Goal: Task Accomplishment & Management: Manage account settings

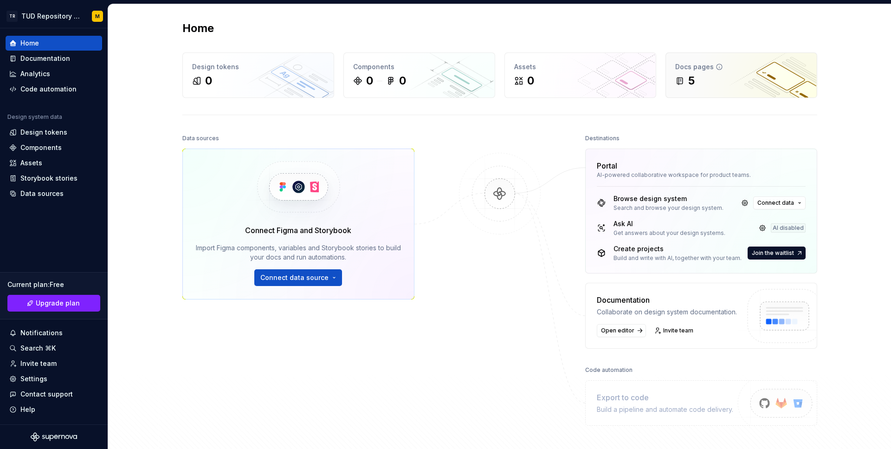
click at [697, 92] on div "Docs pages 5" at bounding box center [741, 75] width 151 height 45
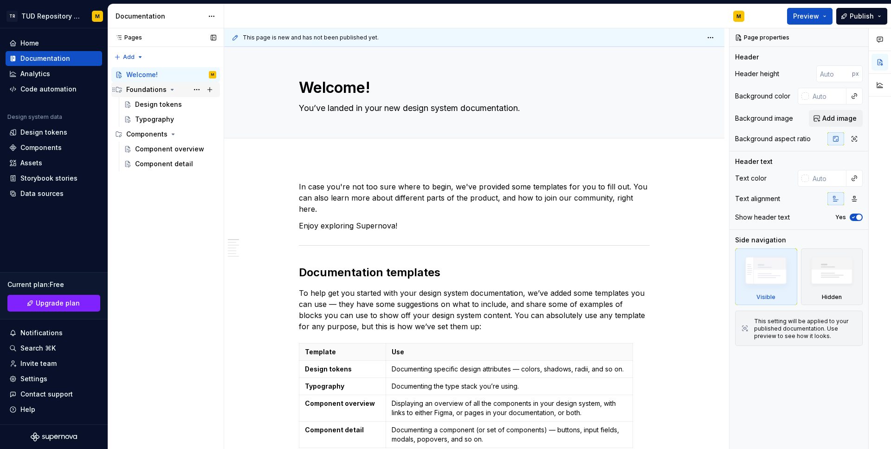
click at [168, 89] on icon "Page tree" at bounding box center [171, 89] width 7 height 7
click at [170, 105] on icon "Page tree" at bounding box center [172, 104] width 7 height 7
click at [168, 92] on icon "Page tree" at bounding box center [171, 89] width 7 height 7
click at [156, 107] on div "Design tokens" at bounding box center [158, 104] width 47 height 9
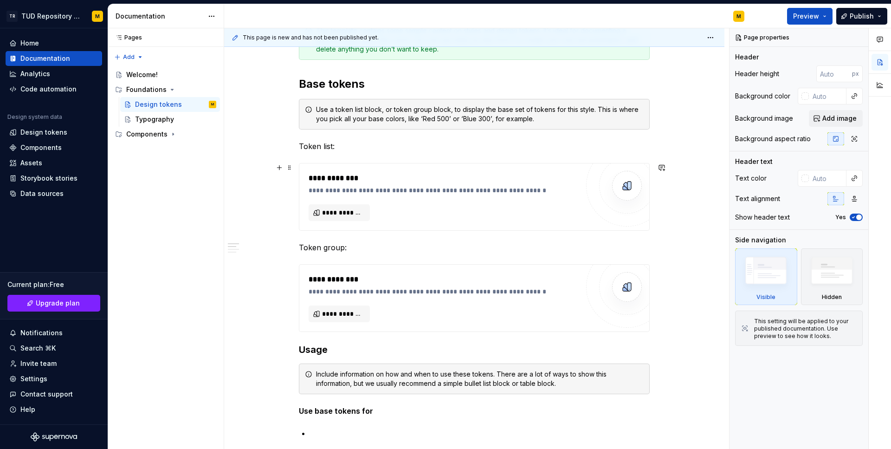
scroll to position [175, 0]
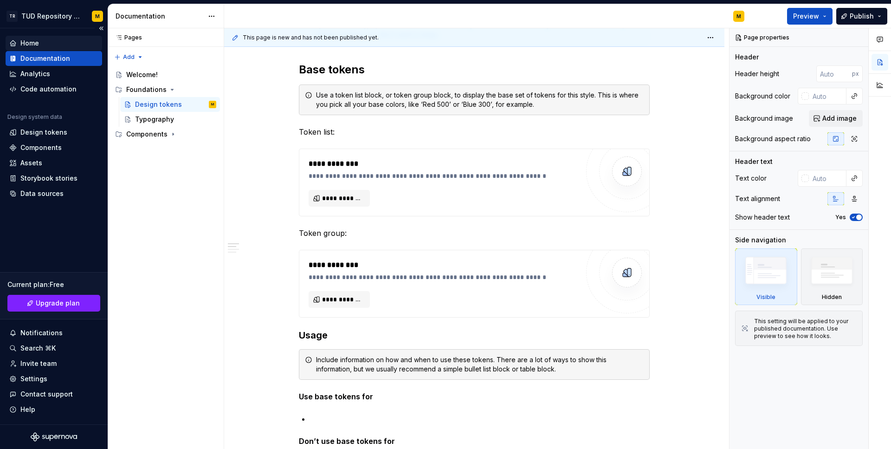
type textarea "*"
click at [52, 43] on div "Home" at bounding box center [53, 43] width 89 height 9
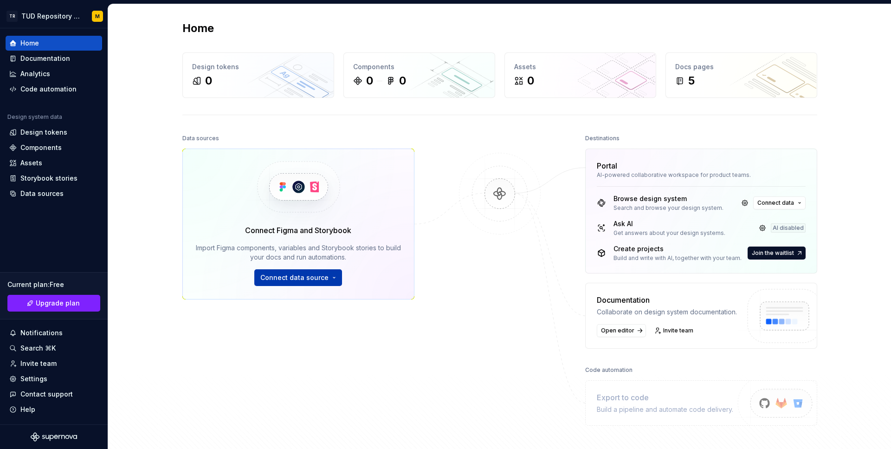
click at [310, 279] on span "Connect data source" at bounding box center [294, 277] width 68 height 9
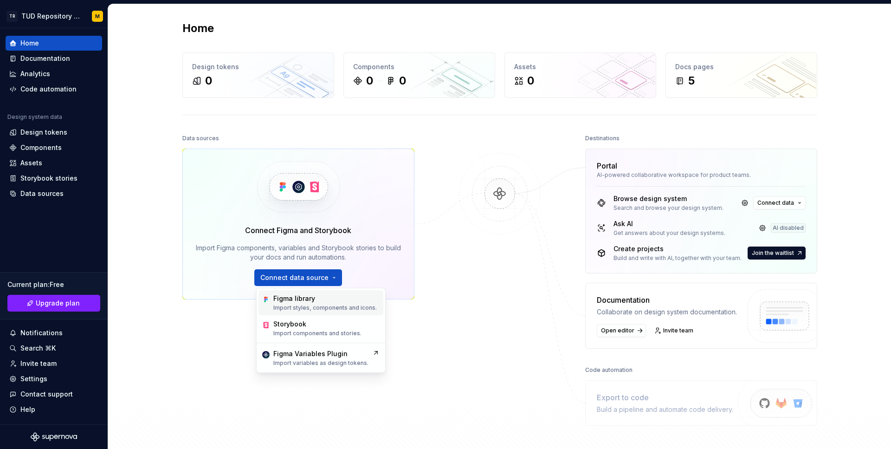
click at [323, 297] on div "Figma library" at bounding box center [324, 298] width 103 height 9
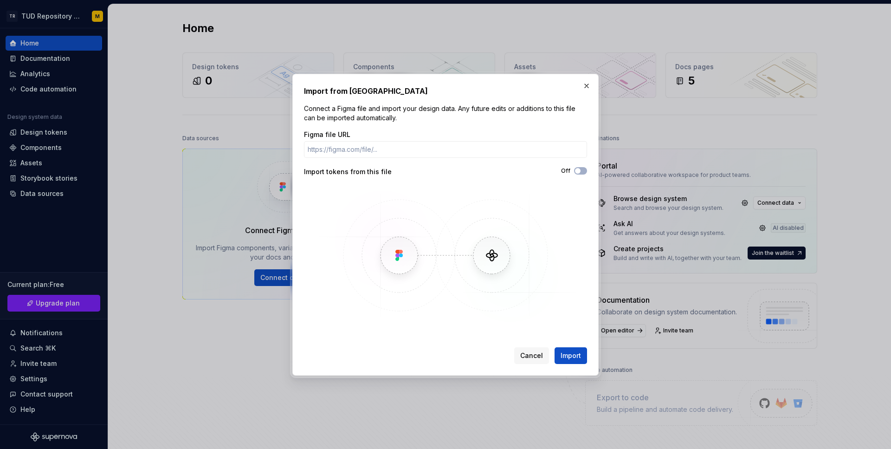
click at [489, 251] on img at bounding box center [445, 255] width 269 height 139
click at [519, 154] on input "Figma file URL" at bounding box center [445, 149] width 283 height 17
paste input "https://www.figma.com/design/87WggKTFh6bgCWWQDEi5q5/TUDR---Design-System?node-i…"
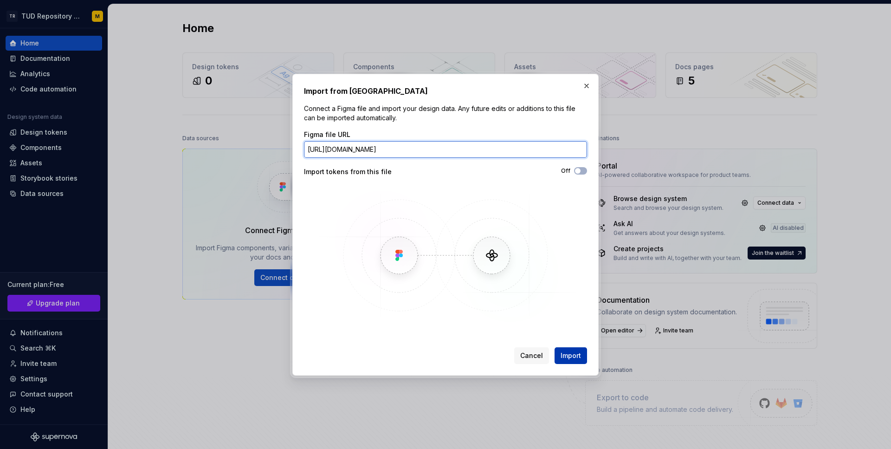
type input "https://www.figma.com/design/87WggKTFh6bgCWWQDEi5q5/TUDR---Design-System?node-i…"
click at [579, 356] on span "Import" at bounding box center [571, 355] width 20 height 9
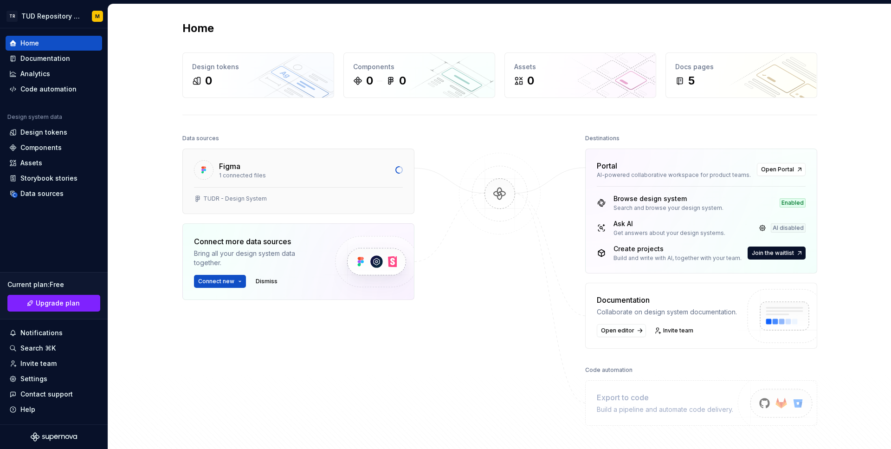
click at [296, 172] on div "1 connected files" at bounding box center [304, 175] width 171 height 7
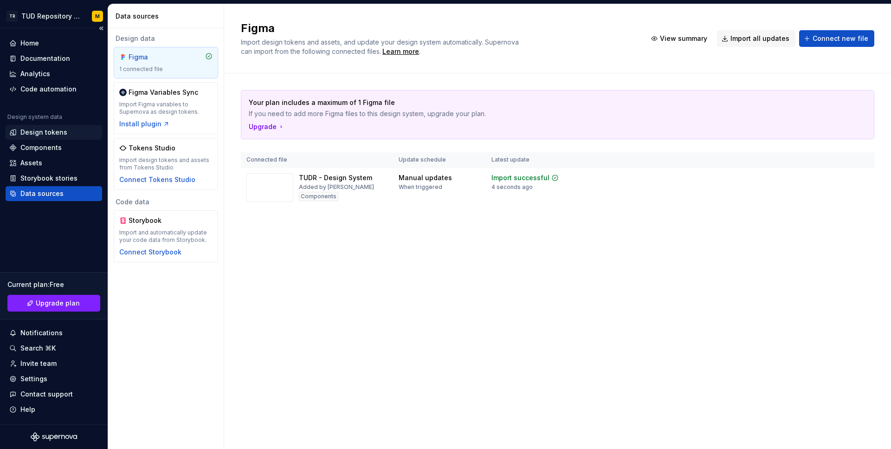
click at [55, 135] on div "Design tokens" at bounding box center [43, 132] width 47 height 9
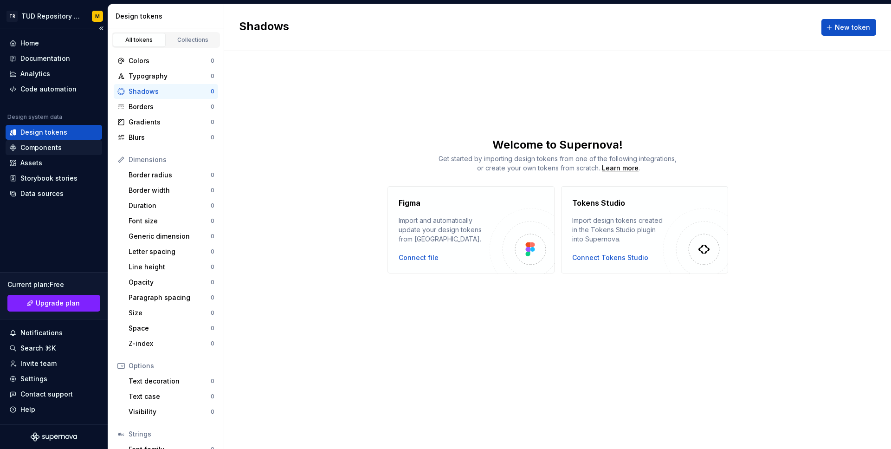
click at [45, 147] on div "Components" at bounding box center [40, 147] width 41 height 9
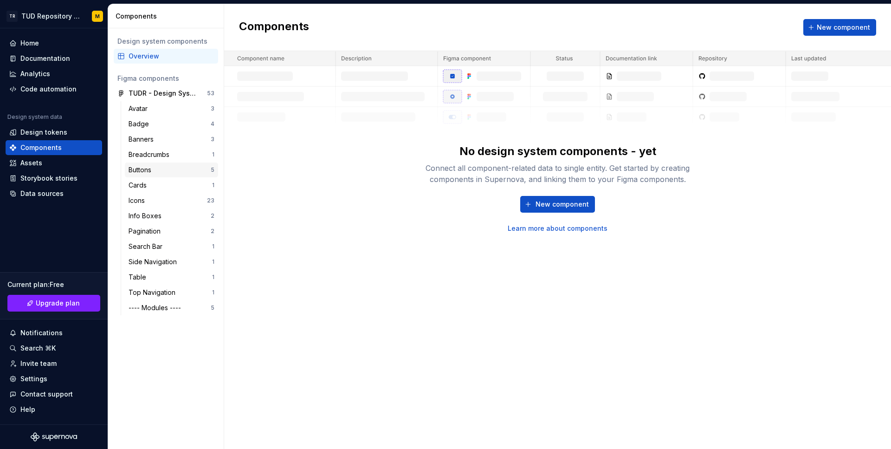
click at [176, 167] on div "Buttons" at bounding box center [170, 169] width 82 height 9
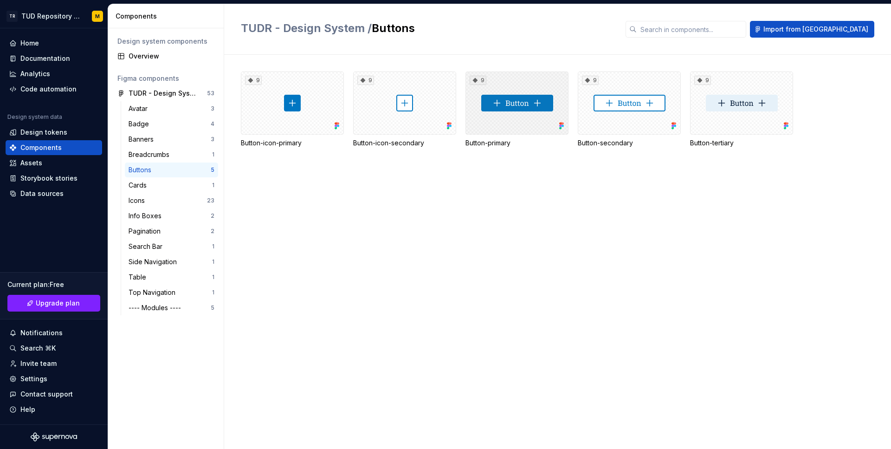
click at [504, 94] on div "9" at bounding box center [516, 102] width 103 height 63
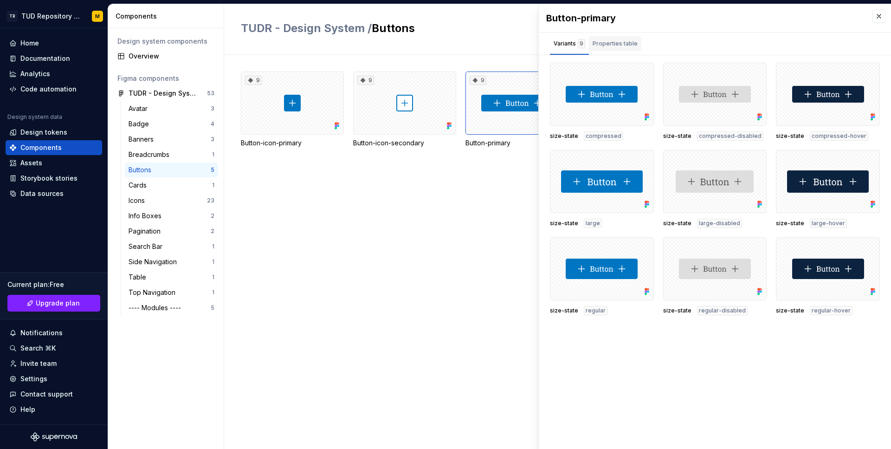
click at [615, 44] on div "Properties table" at bounding box center [615, 43] width 45 height 9
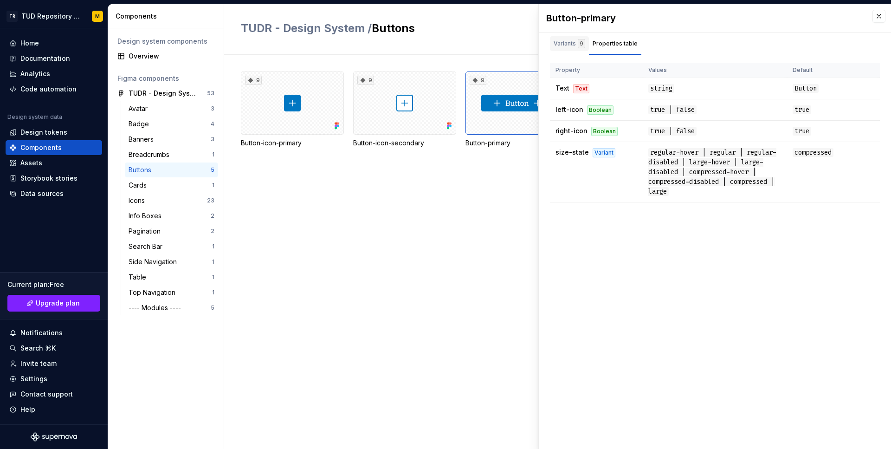
click at [568, 38] on div "Variants 9" at bounding box center [569, 43] width 39 height 15
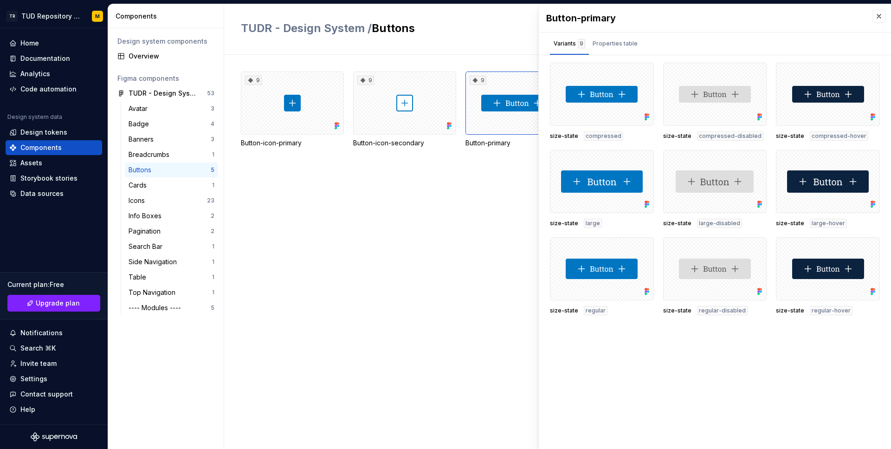
click at [416, 251] on div "9 Button-icon-primary 9 Button-icon-secondary 9 Button-primary 9 Button-seconda…" at bounding box center [566, 252] width 650 height 394
click at [192, 184] on div "Cards" at bounding box center [171, 185] width 84 height 9
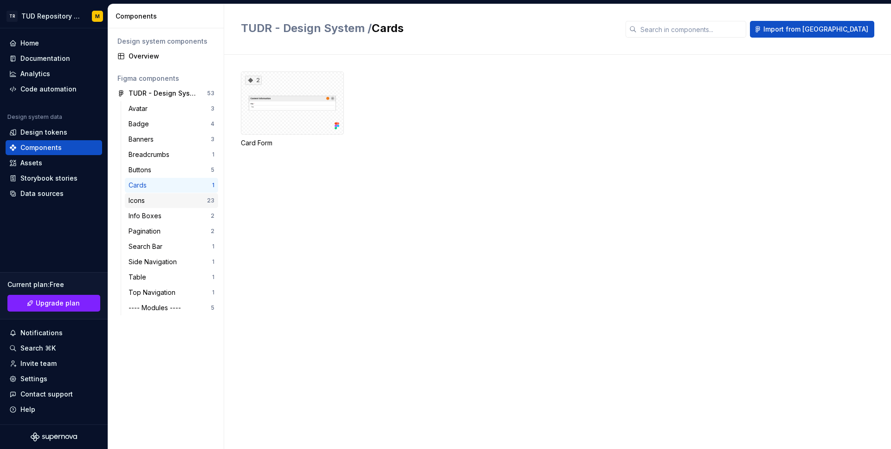
click at [188, 207] on div "Icons 23" at bounding box center [171, 200] width 93 height 15
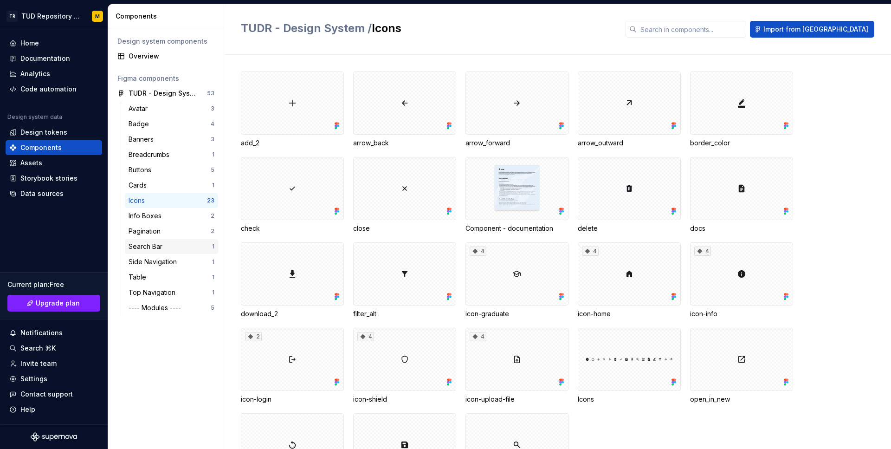
click at [195, 240] on div "Search Bar 1" at bounding box center [171, 246] width 93 height 15
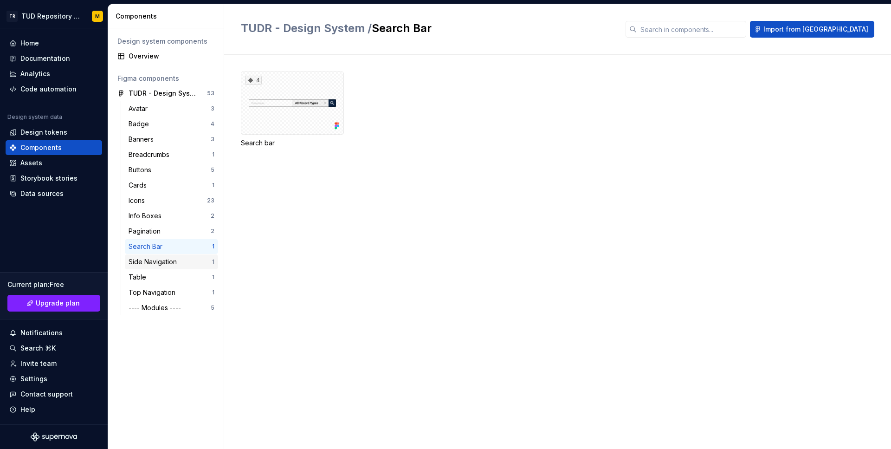
click at [200, 256] on div "Side Navigation 1" at bounding box center [171, 261] width 93 height 15
click at [189, 271] on div "Table 1" at bounding box center [171, 277] width 93 height 15
click at [186, 291] on div "Top Navigation" at bounding box center [171, 292] width 84 height 9
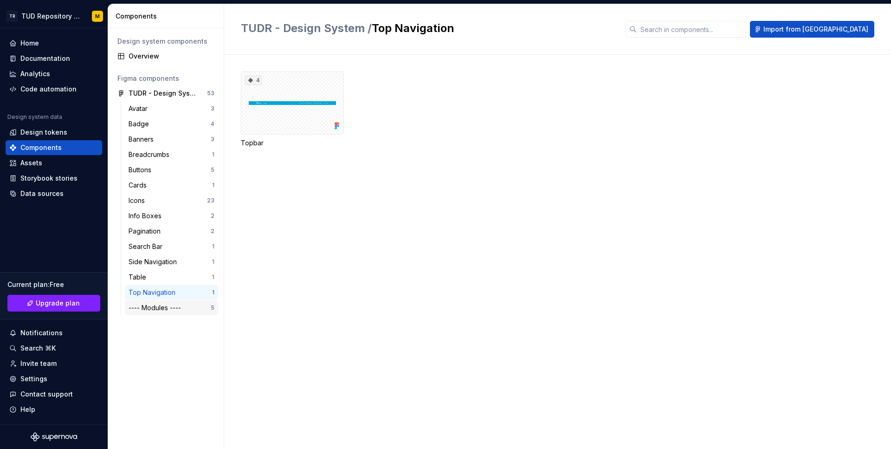
click at [187, 309] on div "---- Modules ----" at bounding box center [170, 307] width 82 height 9
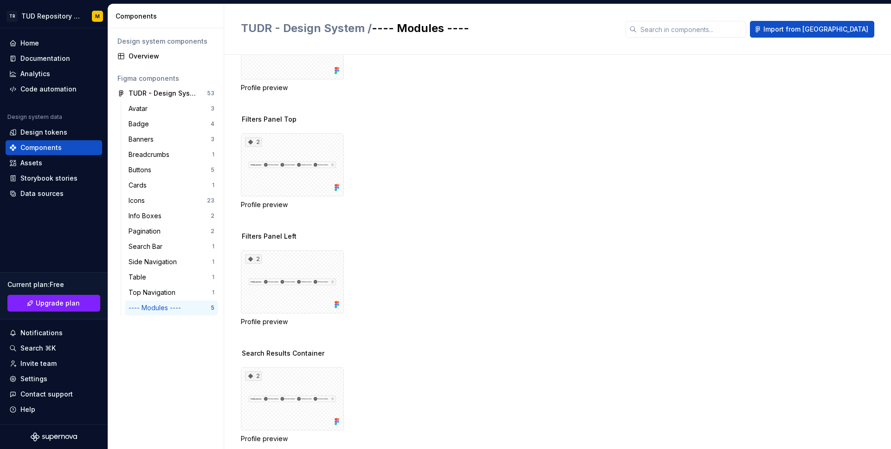
scroll to position [191, 0]
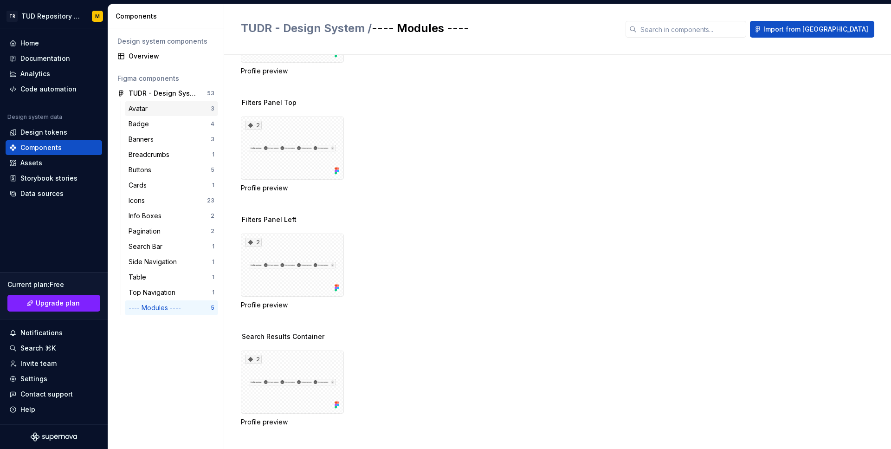
click at [149, 109] on div "Avatar" at bounding box center [140, 108] width 23 height 9
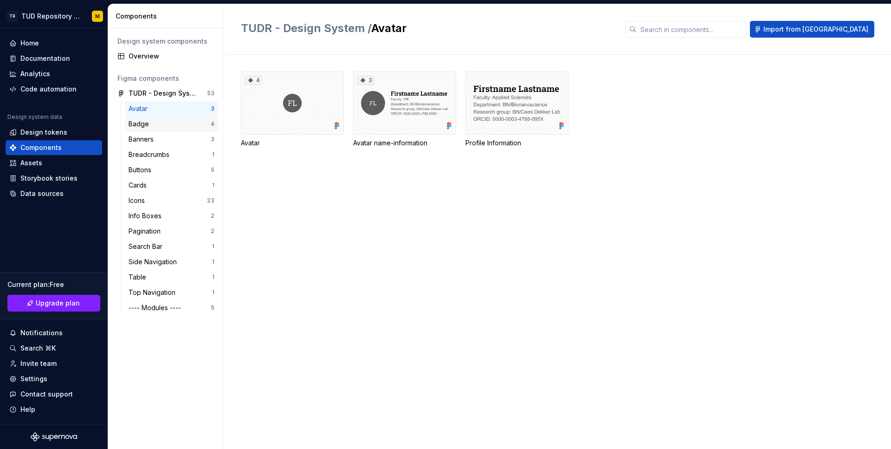
click at [177, 126] on div "Badge" at bounding box center [170, 123] width 82 height 9
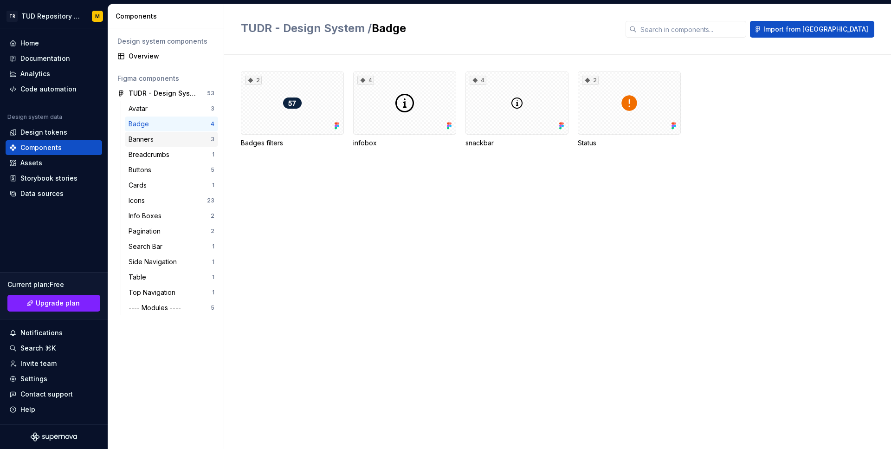
click at [186, 141] on div "Banners" at bounding box center [170, 139] width 82 height 9
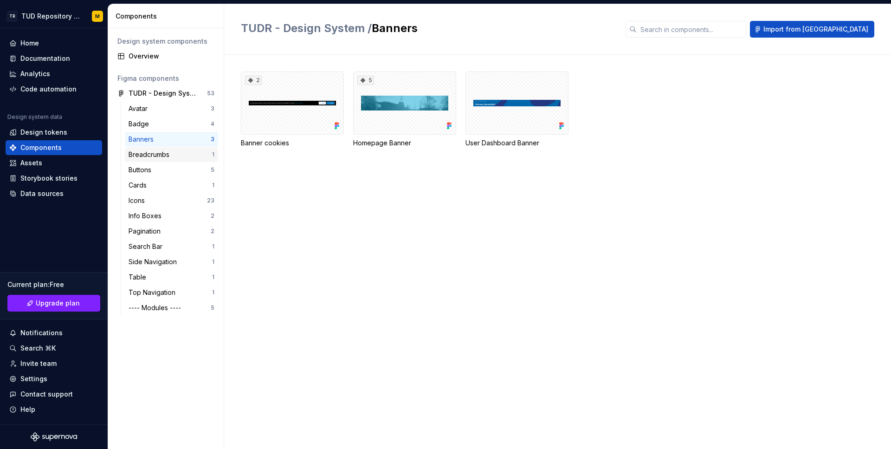
click at [187, 157] on div "Breadcrumbs" at bounding box center [171, 154] width 84 height 9
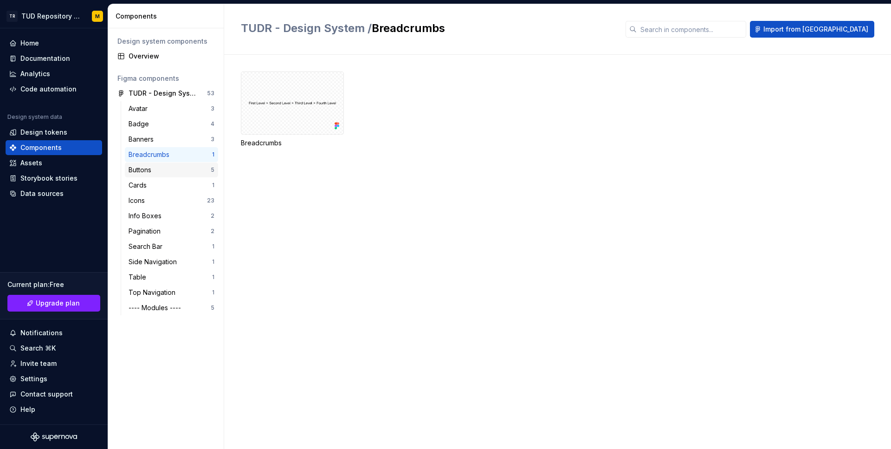
click at [194, 168] on div "Buttons" at bounding box center [170, 169] width 82 height 9
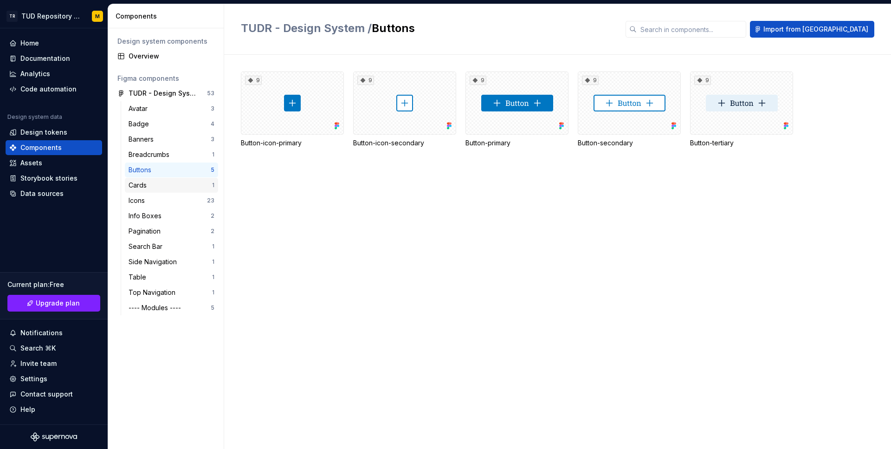
click at [193, 186] on div "Cards" at bounding box center [171, 185] width 84 height 9
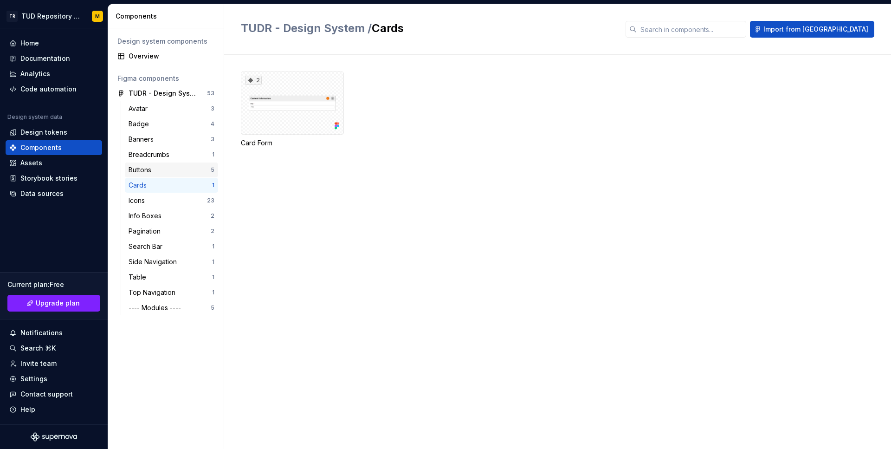
click at [200, 165] on div "Buttons" at bounding box center [170, 169] width 82 height 9
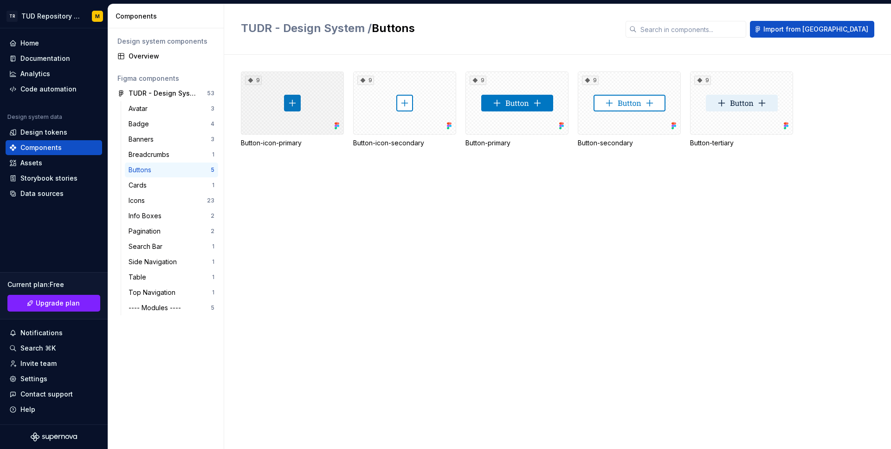
click at [319, 110] on div "9" at bounding box center [292, 102] width 103 height 63
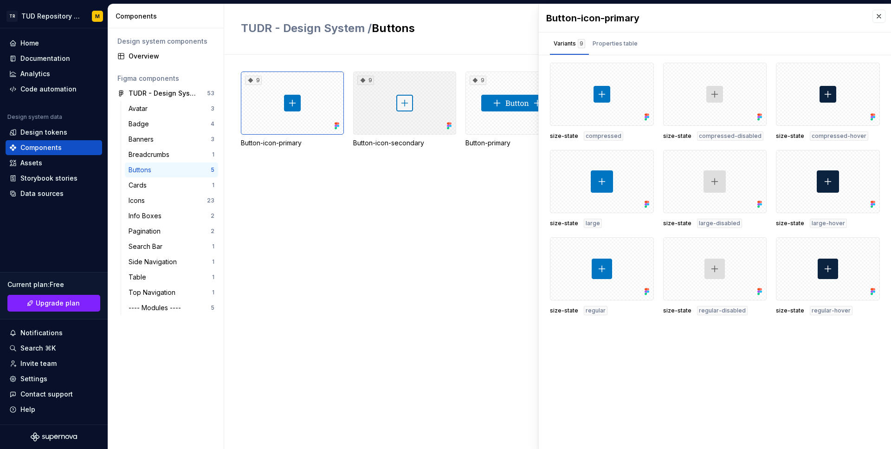
click at [381, 105] on div "9" at bounding box center [404, 102] width 103 height 63
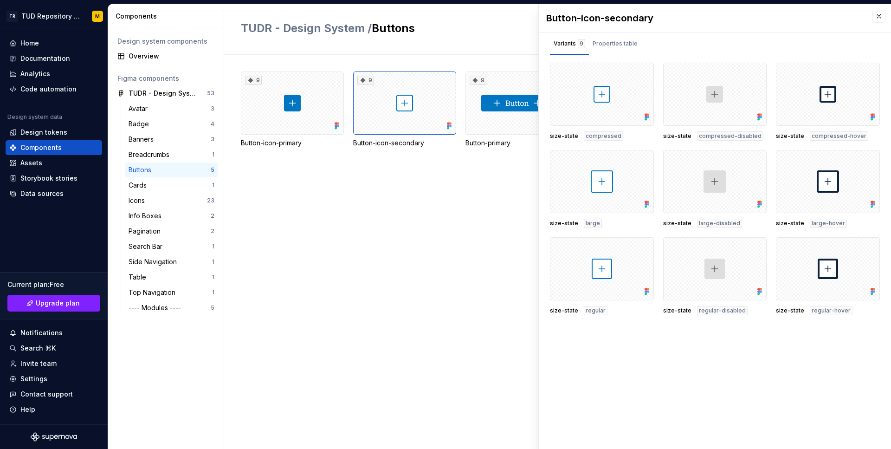
click at [398, 210] on div "9 Button-icon-primary 9 Button-icon-secondary 9 Button-primary 9 Button-seconda…" at bounding box center [566, 252] width 650 height 394
click at [879, 16] on button "button" at bounding box center [878, 16] width 13 height 13
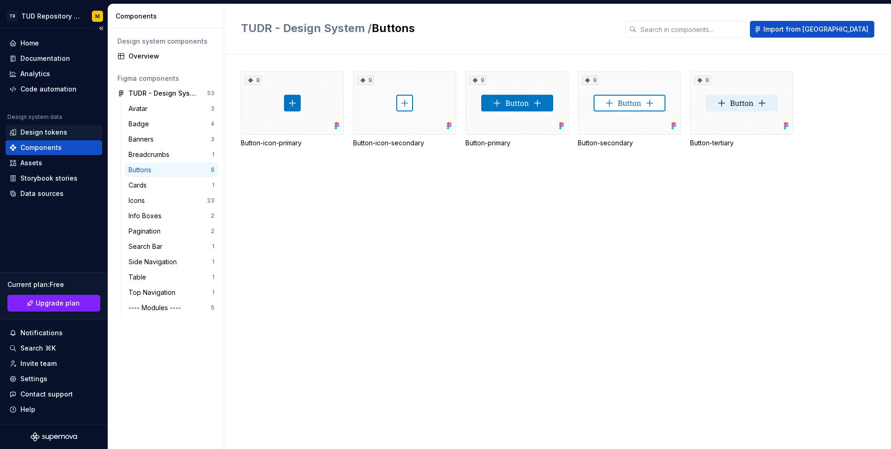
click at [49, 132] on div "Design tokens" at bounding box center [43, 132] width 47 height 9
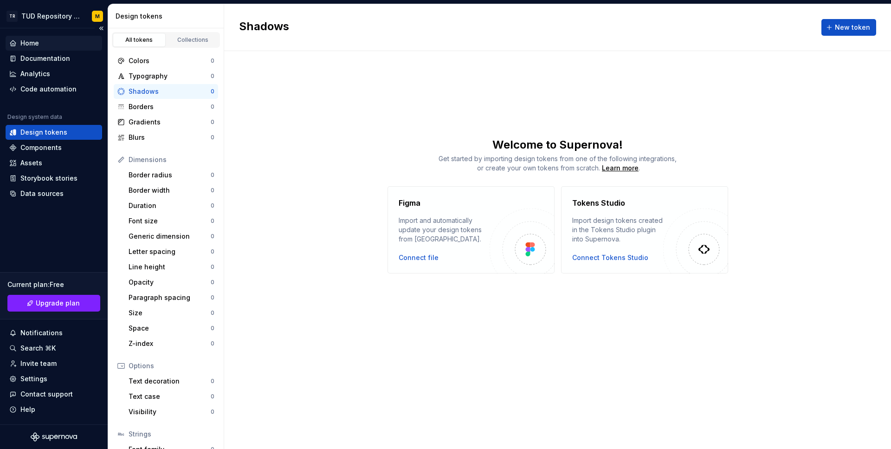
click at [31, 45] on div "Home" at bounding box center [29, 43] width 19 height 9
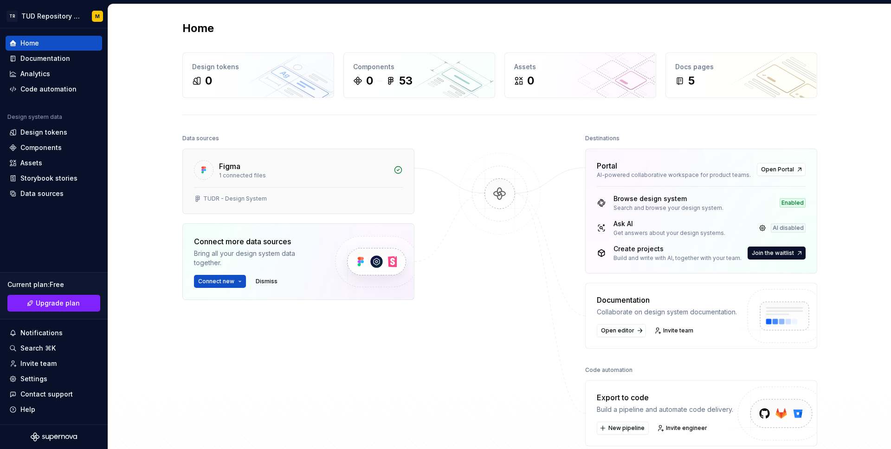
click at [361, 188] on div "TUDR - Design System" at bounding box center [298, 200] width 231 height 26
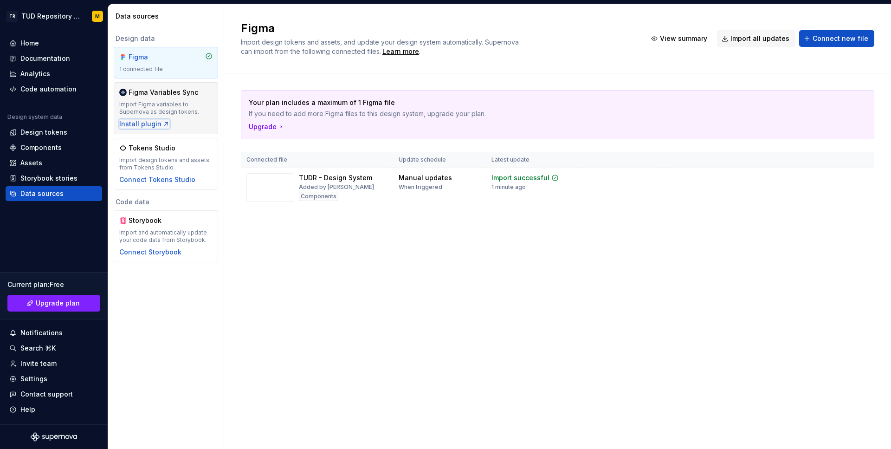
click at [156, 123] on div "Install plugin" at bounding box center [144, 123] width 51 height 9
click at [92, 16] on html "TR TUD Repository Design System M Home Documentation Analytics Code automation …" at bounding box center [445, 224] width 891 height 449
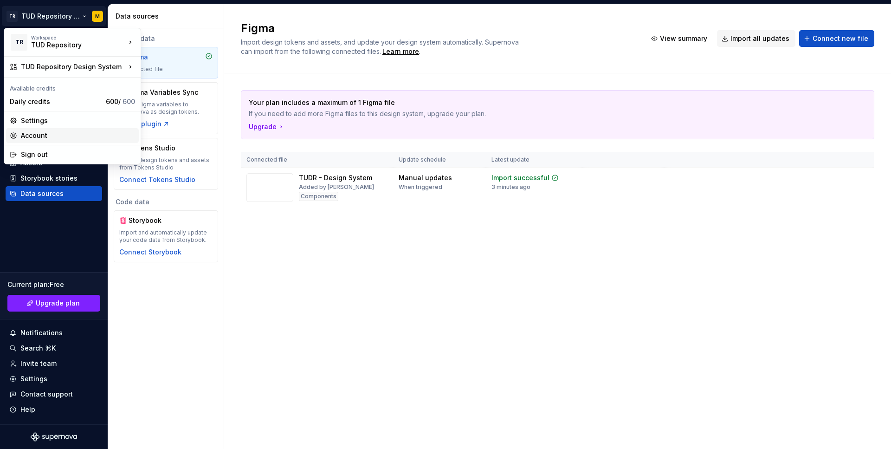
click at [59, 135] on div "Account" at bounding box center [78, 135] width 114 height 9
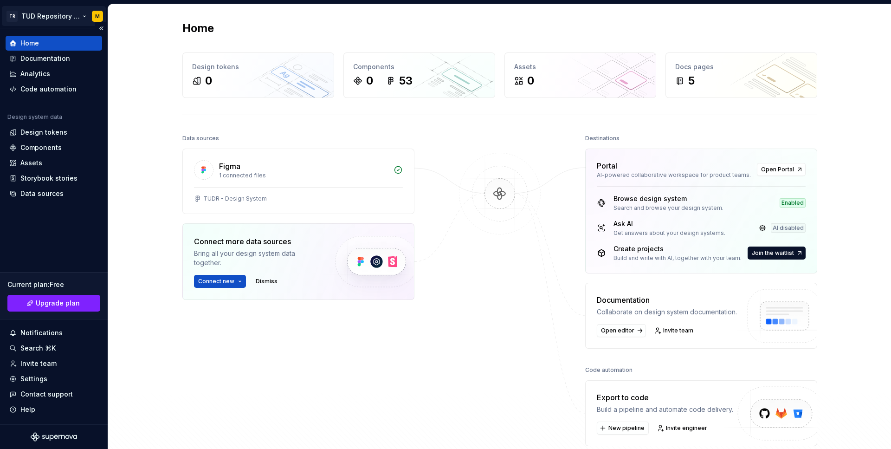
click at [94, 16] on html "TR TUD Repository Design System M Home Documentation Analytics Code automation …" at bounding box center [445, 224] width 891 height 449
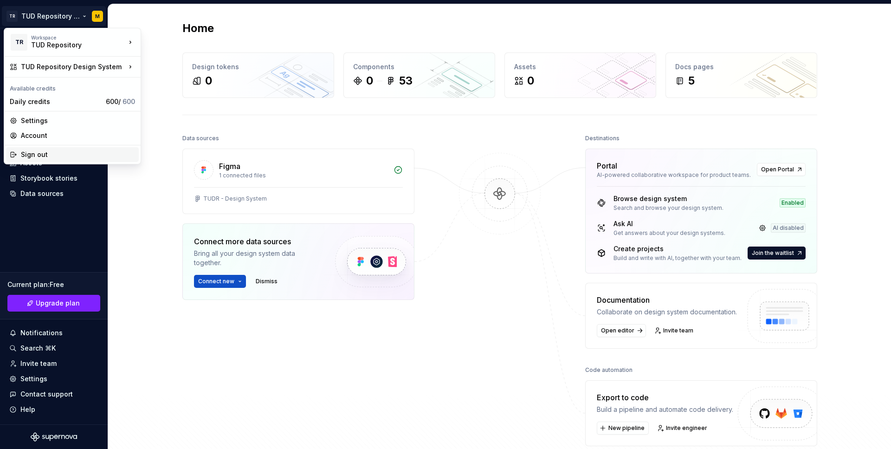
click at [65, 152] on div "Sign out" at bounding box center [78, 154] width 114 height 9
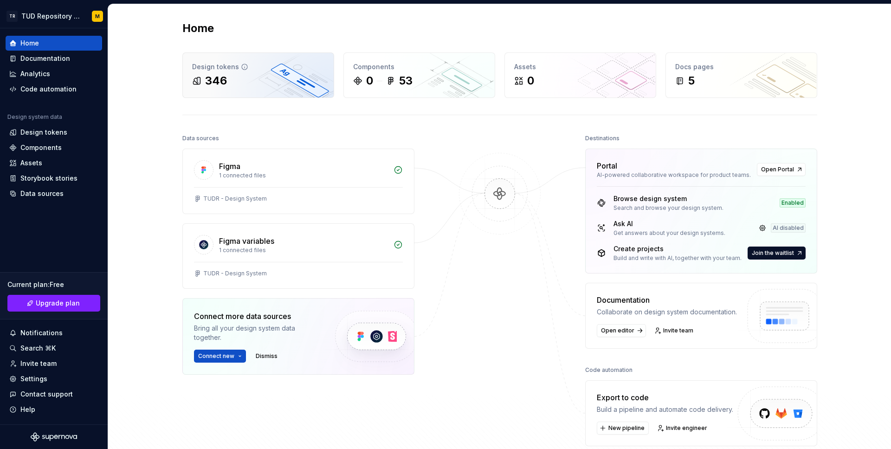
click at [270, 83] on div "346" at bounding box center [258, 80] width 132 height 15
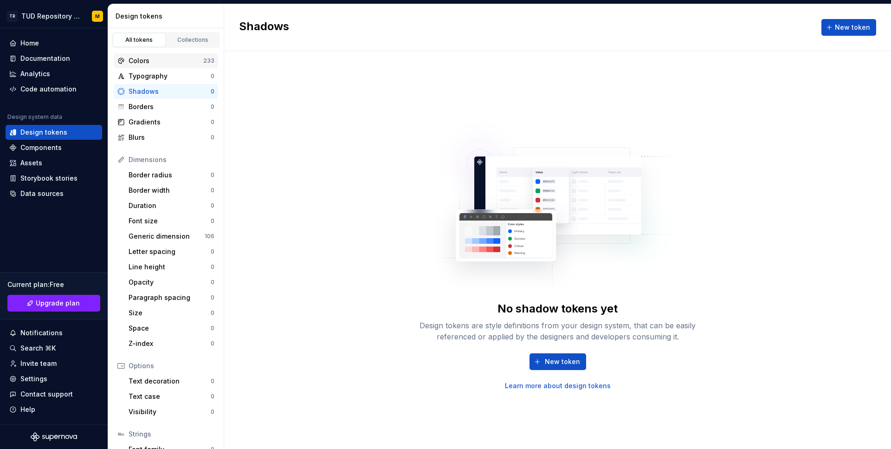
click at [180, 63] on div "Colors" at bounding box center [166, 60] width 75 height 9
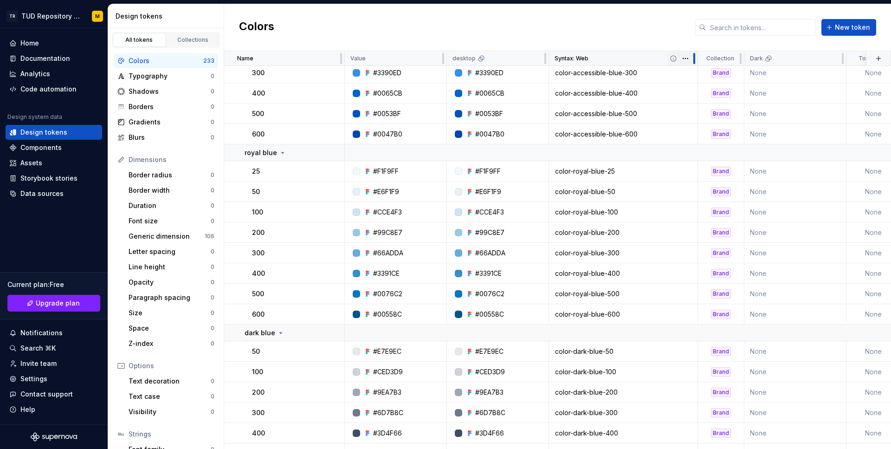
scroll to position [633, 0]
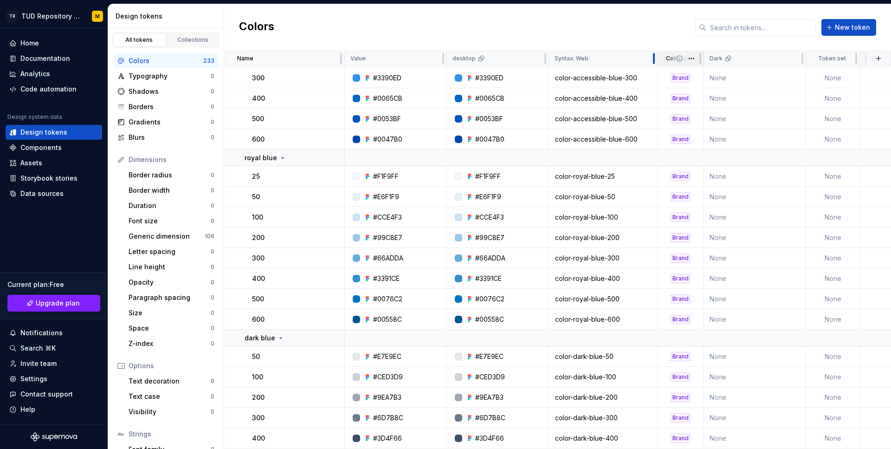
drag, startPoint x: 594, startPoint y: 60, endPoint x: 652, endPoint y: 64, distance: 57.7
click at [652, 64] on div at bounding box center [653, 58] width 7 height 15
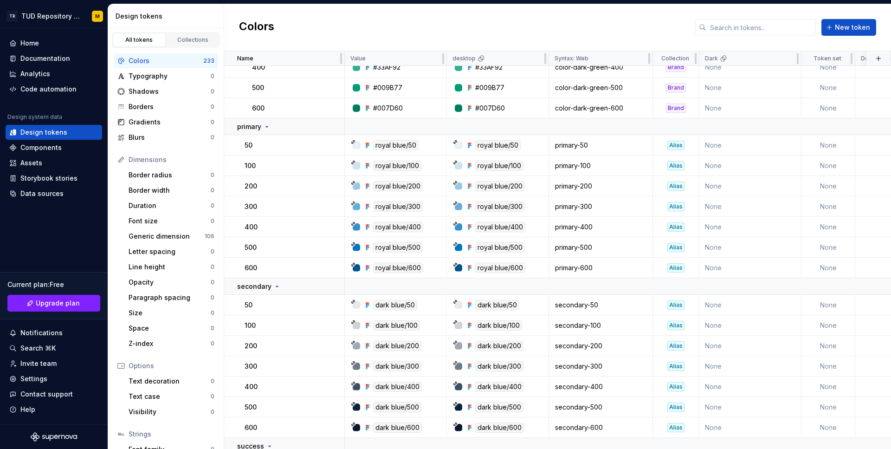
scroll to position [2783, 0]
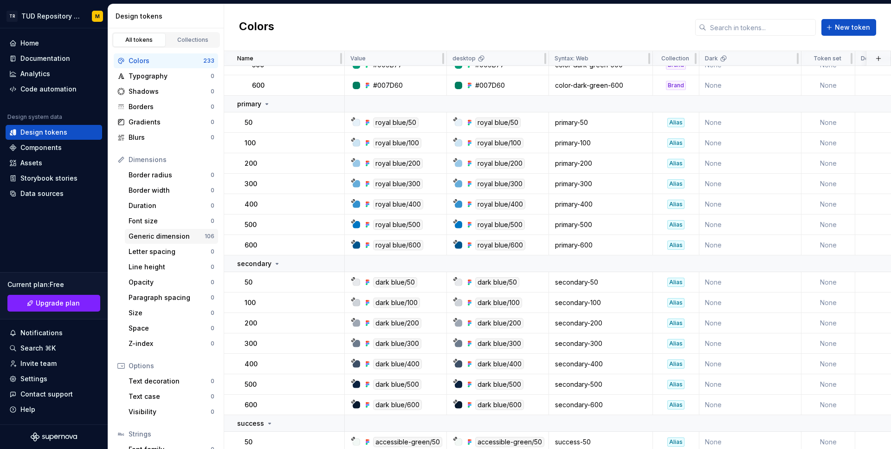
click at [186, 233] on div "Generic dimension" at bounding box center [167, 236] width 76 height 9
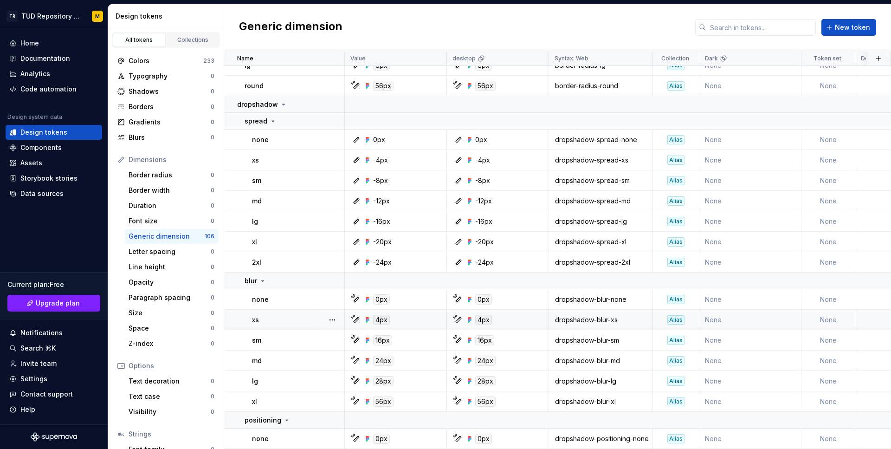
scroll to position [871, 0]
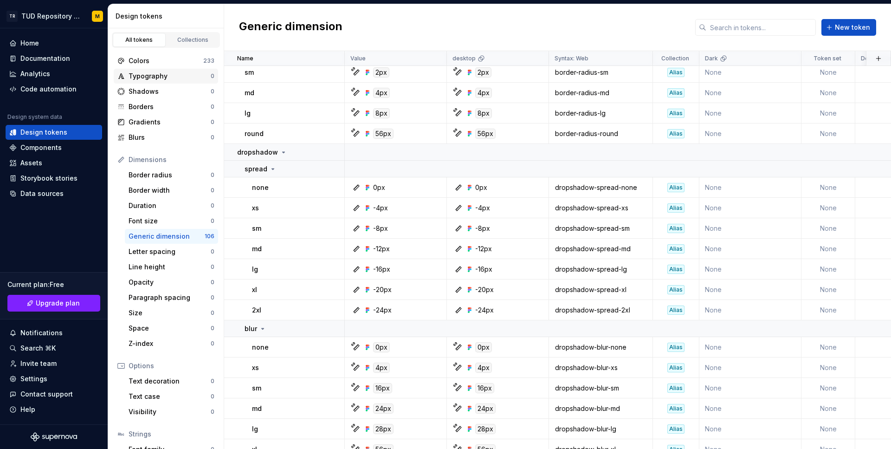
click at [170, 74] on div "Typography" at bounding box center [170, 75] width 82 height 9
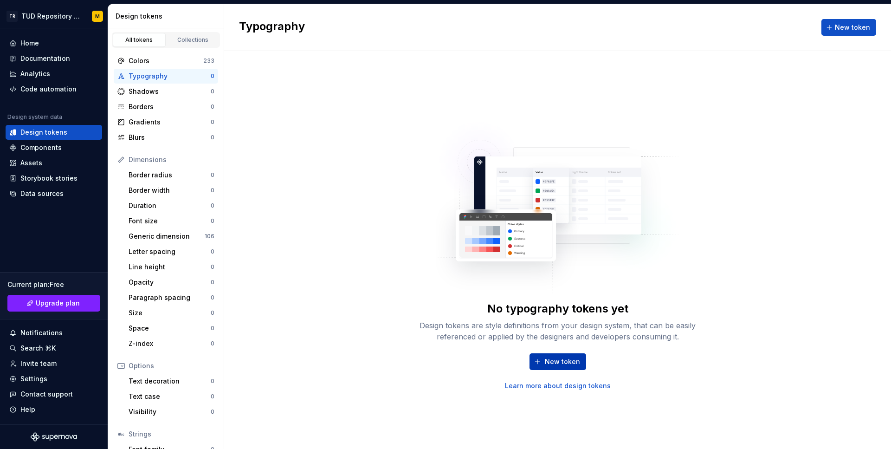
click at [567, 363] on span "New token" at bounding box center [562, 361] width 35 height 9
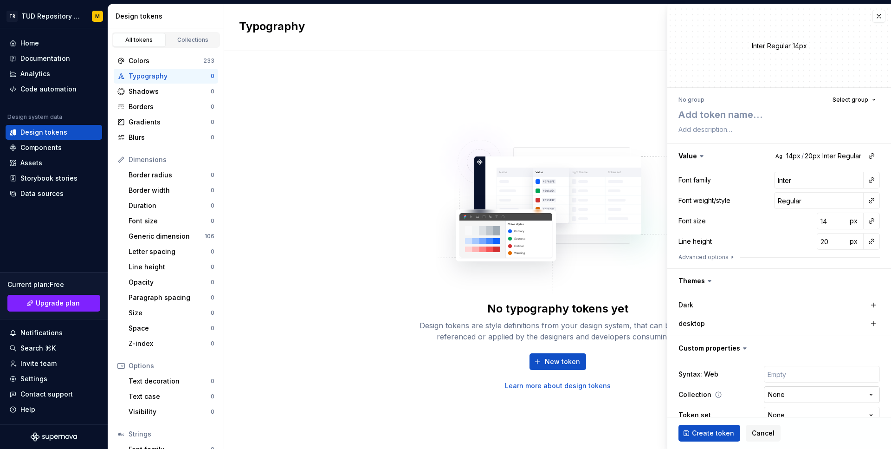
scroll to position [18, 0]
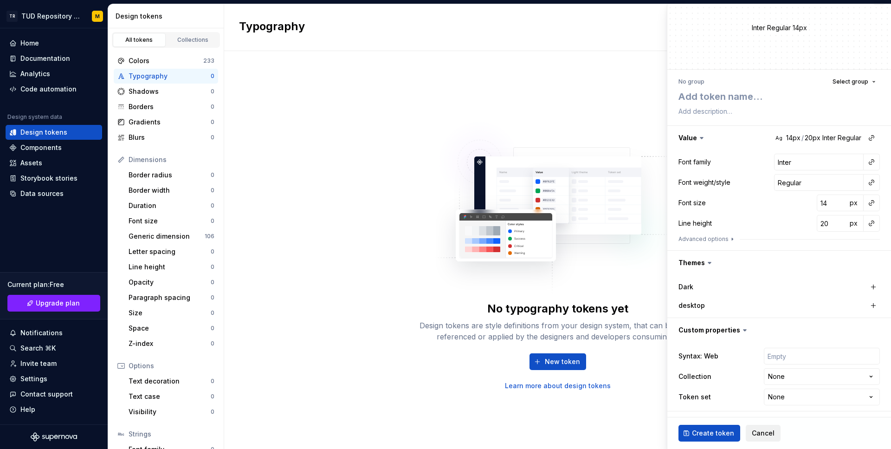
click at [768, 439] on button "Cancel" at bounding box center [763, 433] width 35 height 17
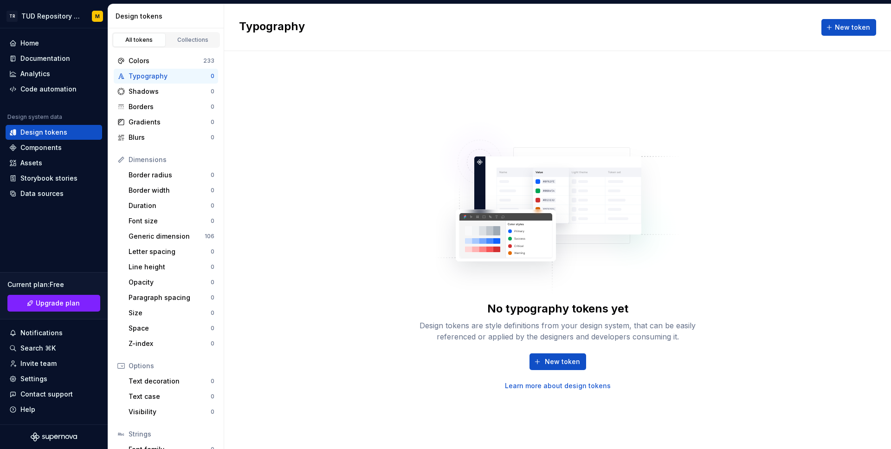
click at [529, 87] on div "No typography tokens yet Design tokens are style definitions from your design s…" at bounding box center [557, 250] width 667 height 398
click at [188, 39] on div "Collections" at bounding box center [193, 39] width 46 height 7
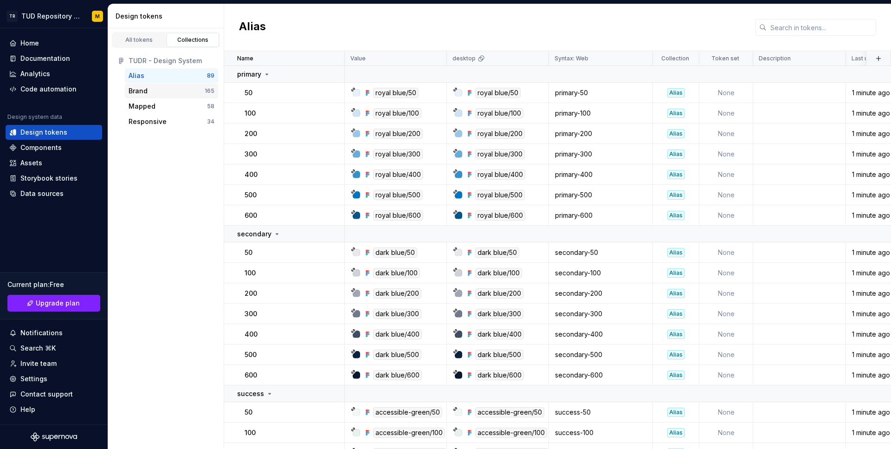
click at [171, 88] on div "Brand" at bounding box center [167, 90] width 76 height 9
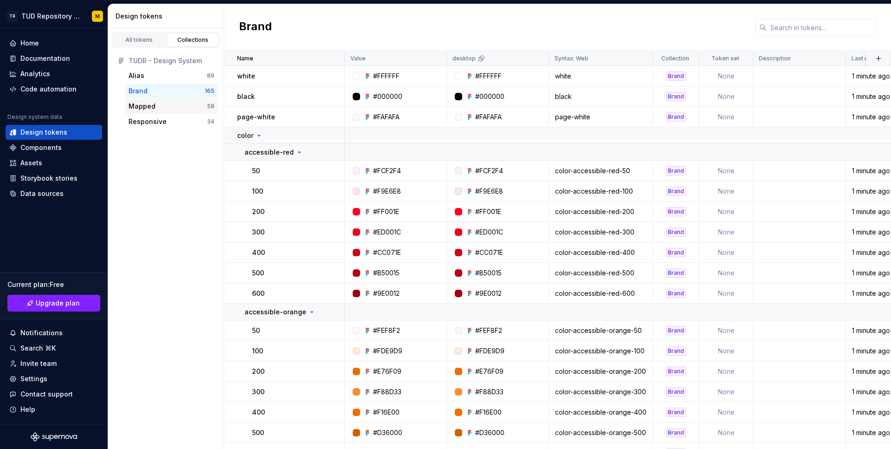
click at [188, 107] on div "Mapped" at bounding box center [168, 106] width 78 height 9
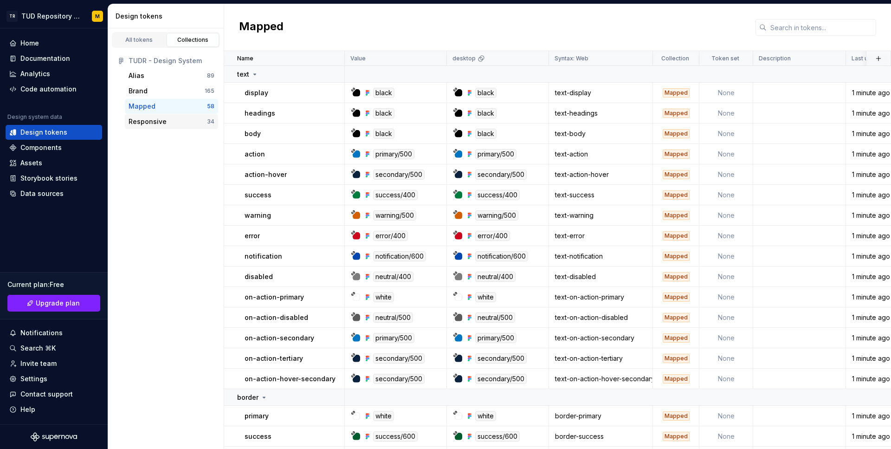
click at [175, 119] on div "Responsive" at bounding box center [168, 121] width 78 height 9
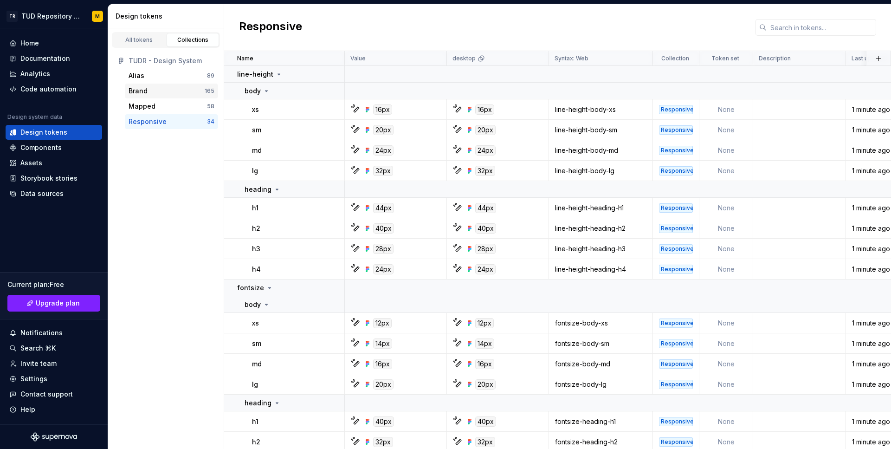
click at [161, 91] on div "Brand" at bounding box center [167, 90] width 76 height 9
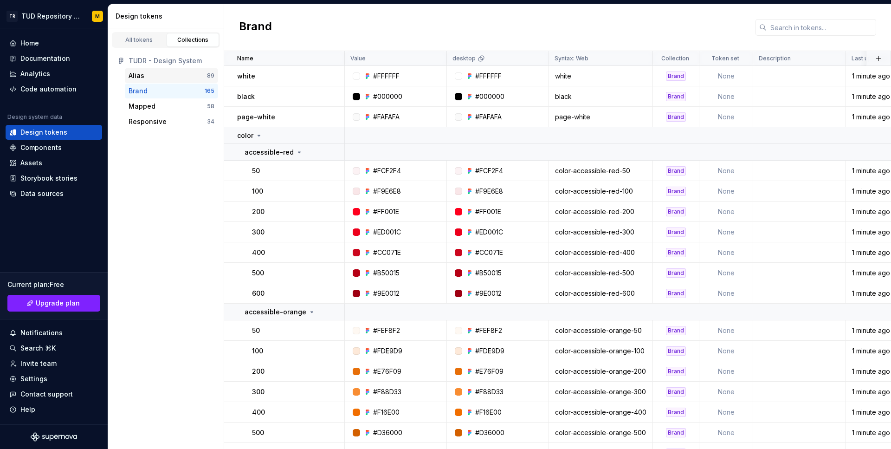
click at [175, 79] on div "Alias" at bounding box center [168, 75] width 78 height 9
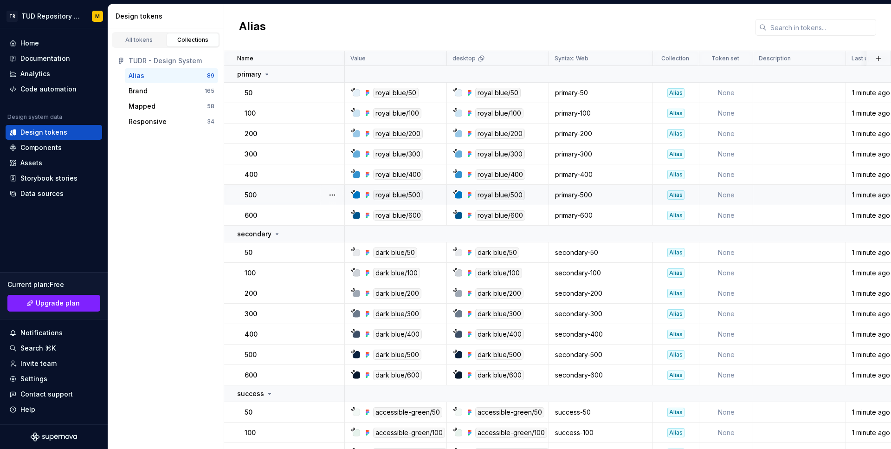
scroll to position [5, 0]
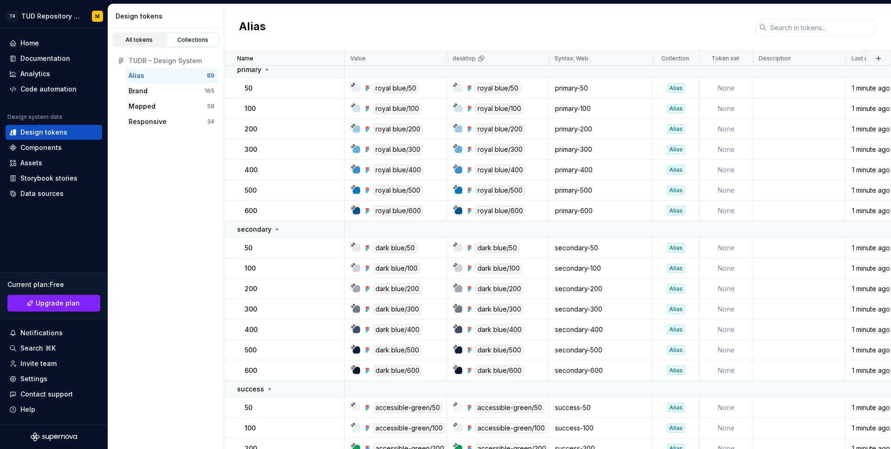
click at [135, 34] on link "All tokens" at bounding box center [139, 40] width 53 height 14
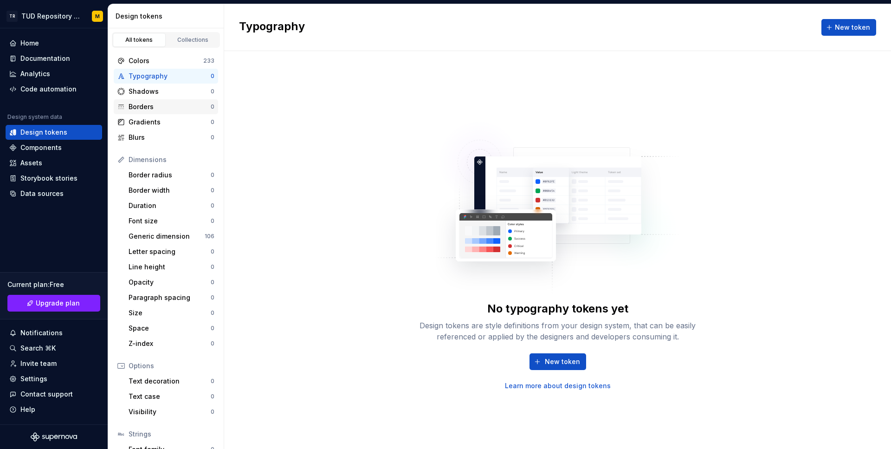
click at [186, 105] on div "Borders" at bounding box center [170, 106] width 82 height 9
click at [176, 173] on div "Border radius" at bounding box center [170, 174] width 82 height 9
click at [564, 361] on span "New token" at bounding box center [562, 361] width 35 height 9
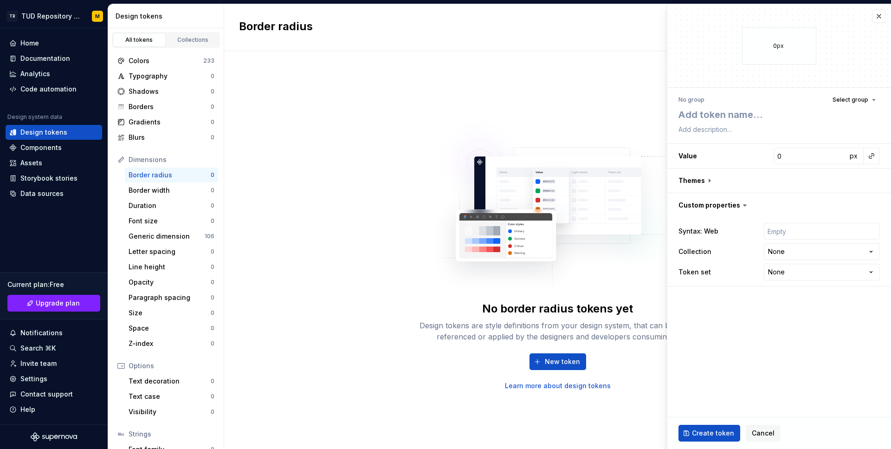
click at [358, 92] on div "No border radius tokens yet Design tokens are style definitions from your desig…" at bounding box center [557, 250] width 667 height 398
click at [762, 431] on span "Cancel" at bounding box center [763, 432] width 23 height 9
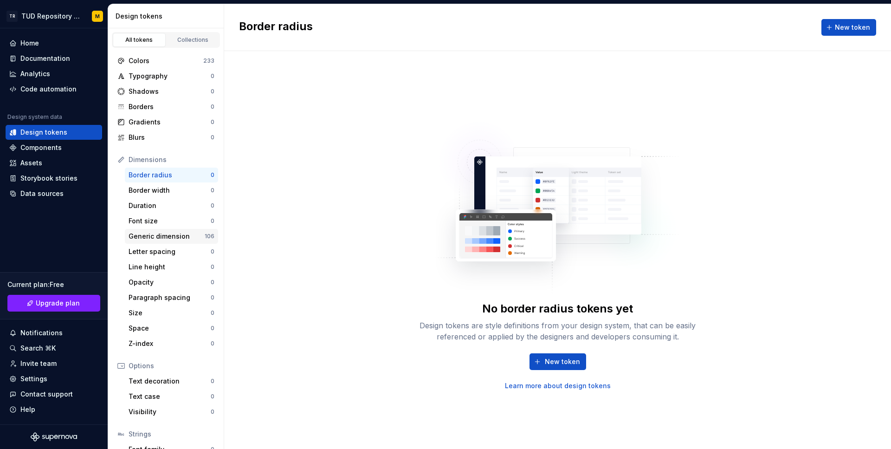
click at [191, 238] on div "Generic dimension" at bounding box center [167, 236] width 76 height 9
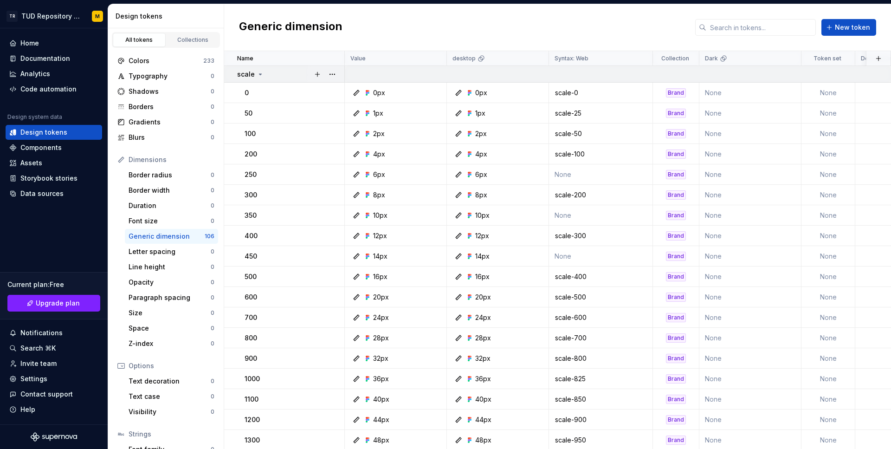
click at [258, 73] on icon at bounding box center [260, 74] width 7 height 7
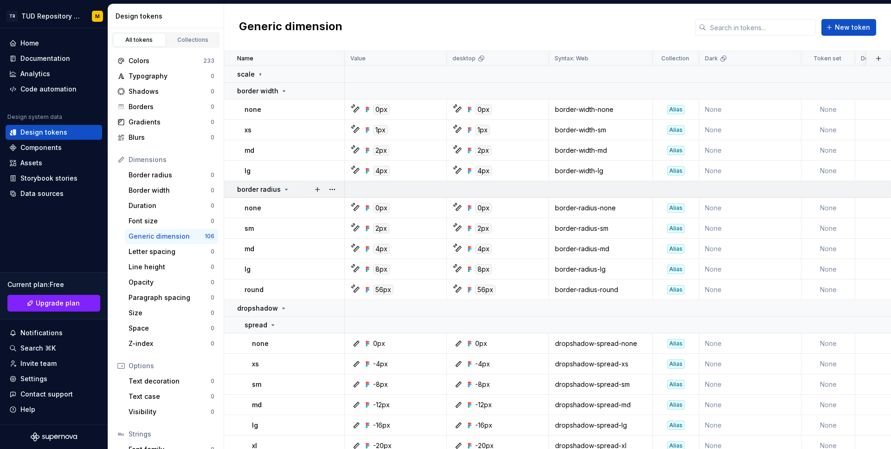
click at [260, 187] on p "border radius" at bounding box center [259, 189] width 44 height 9
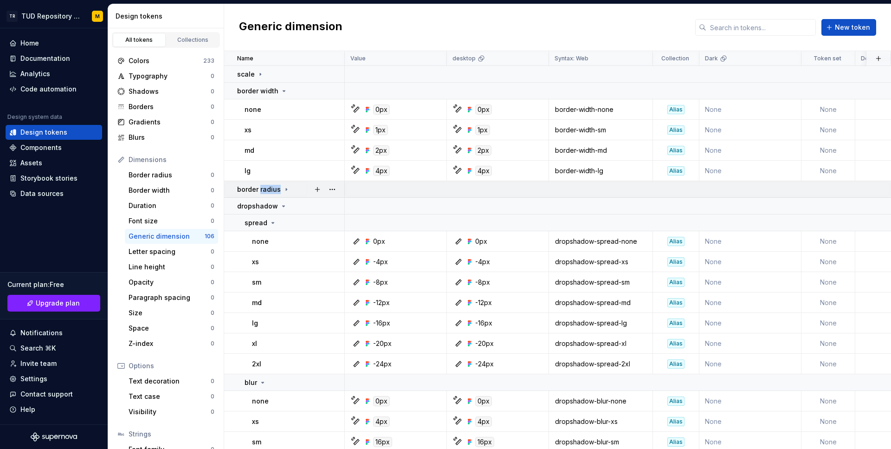
click at [260, 187] on p "border radius" at bounding box center [259, 189] width 44 height 9
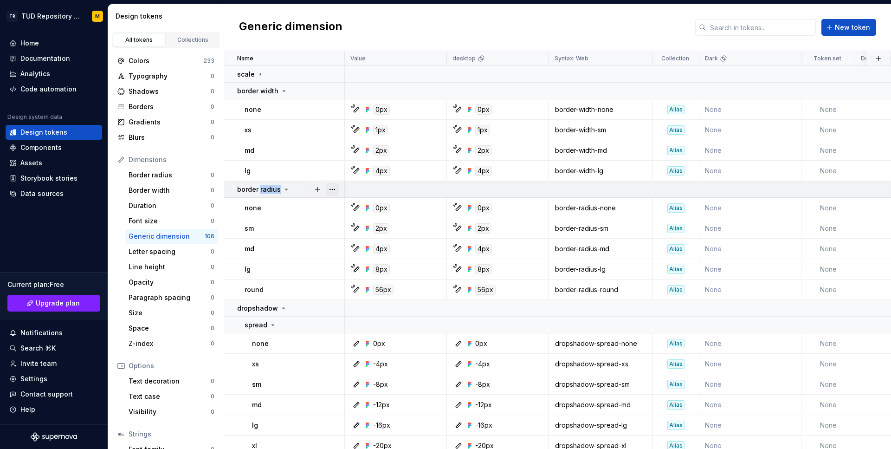
click at [335, 189] on button "button" at bounding box center [332, 189] width 13 height 13
click at [316, 190] on button "button" at bounding box center [317, 189] width 13 height 13
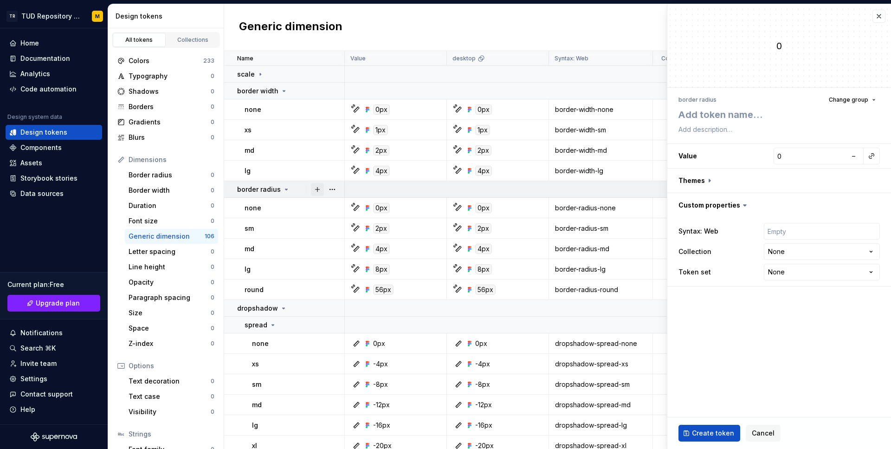
click at [316, 190] on button "button" at bounding box center [317, 189] width 13 height 13
click at [755, 434] on span "Cancel" at bounding box center [763, 432] width 23 height 9
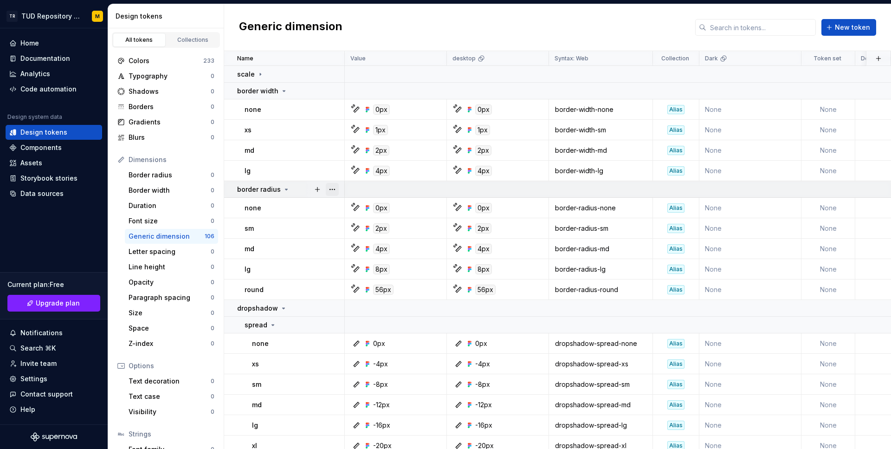
click at [332, 187] on button "button" at bounding box center [332, 189] width 13 height 13
click at [378, 258] on div "New group" at bounding box center [373, 256] width 60 height 9
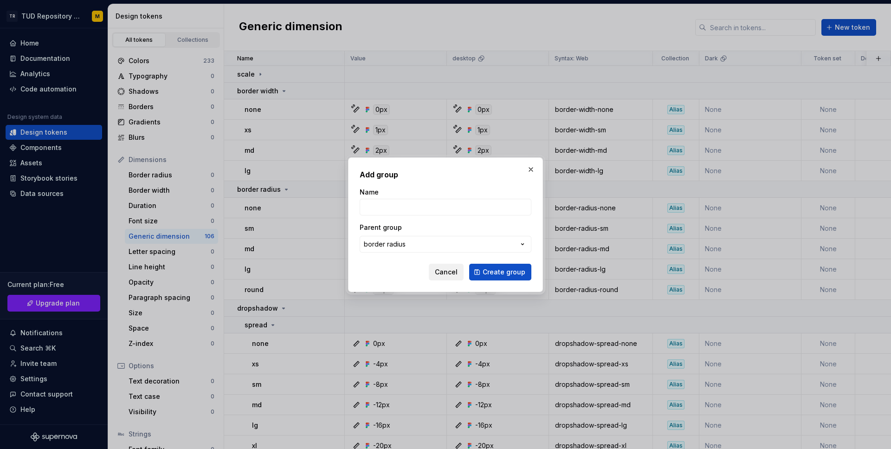
click at [444, 267] on span "Cancel" at bounding box center [446, 271] width 23 height 9
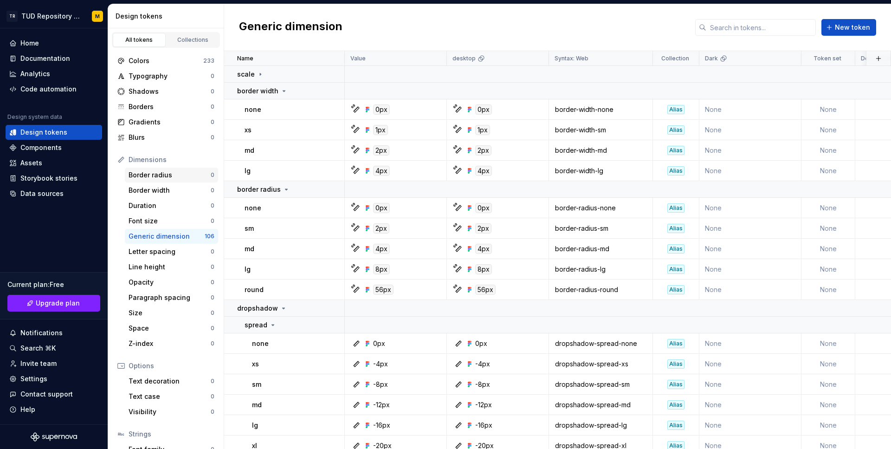
click at [180, 171] on div "Border radius" at bounding box center [170, 174] width 82 height 9
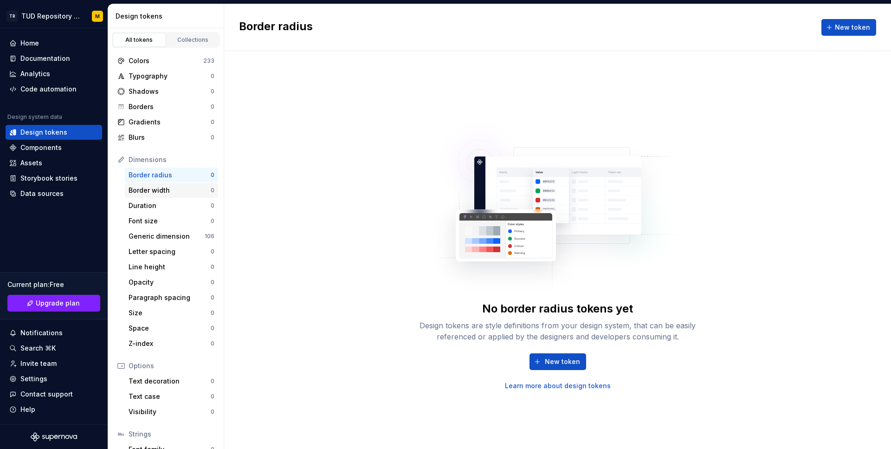
click at [186, 191] on div "Border width" at bounding box center [170, 190] width 82 height 9
click at [190, 232] on div "Generic dimension" at bounding box center [167, 236] width 76 height 9
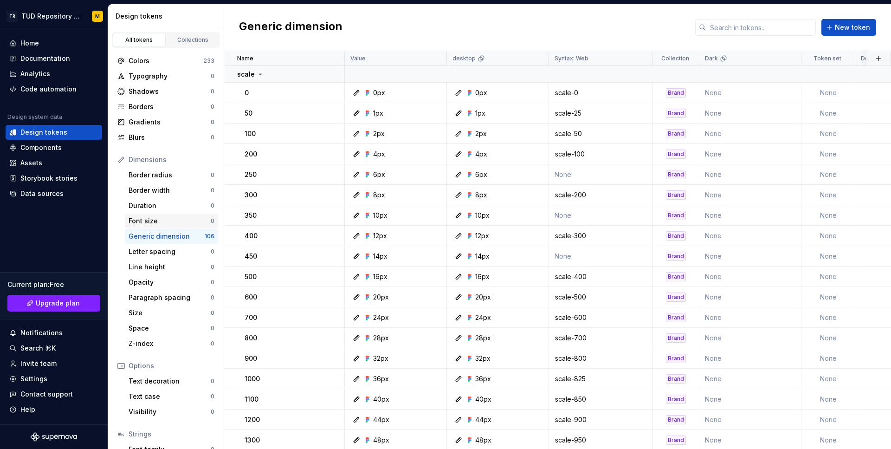
click at [178, 217] on div "Font size" at bounding box center [170, 220] width 82 height 9
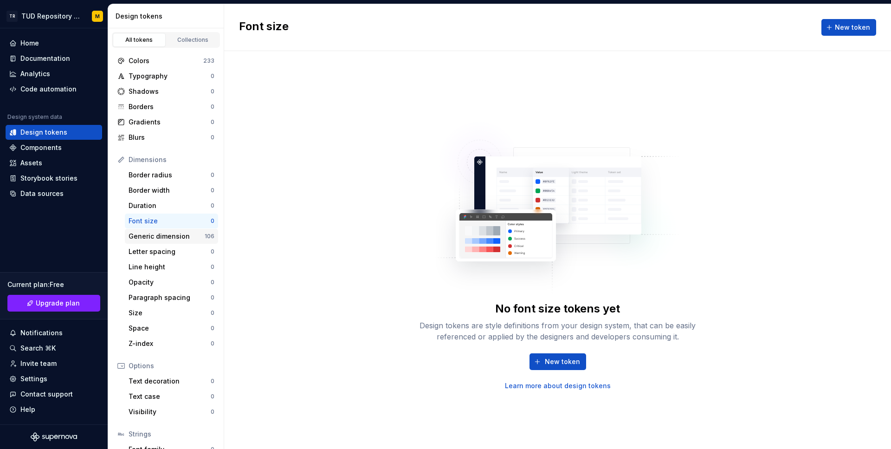
click at [178, 240] on div "Generic dimension" at bounding box center [167, 236] width 76 height 9
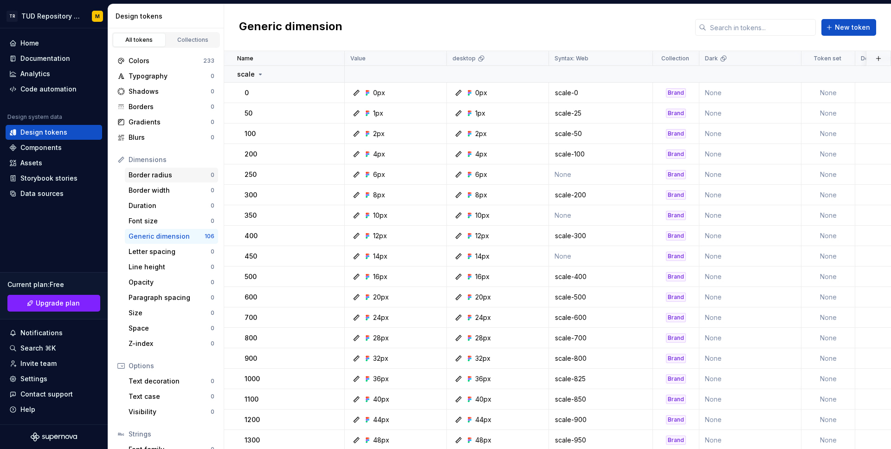
click at [176, 176] on div "Border radius" at bounding box center [170, 174] width 82 height 9
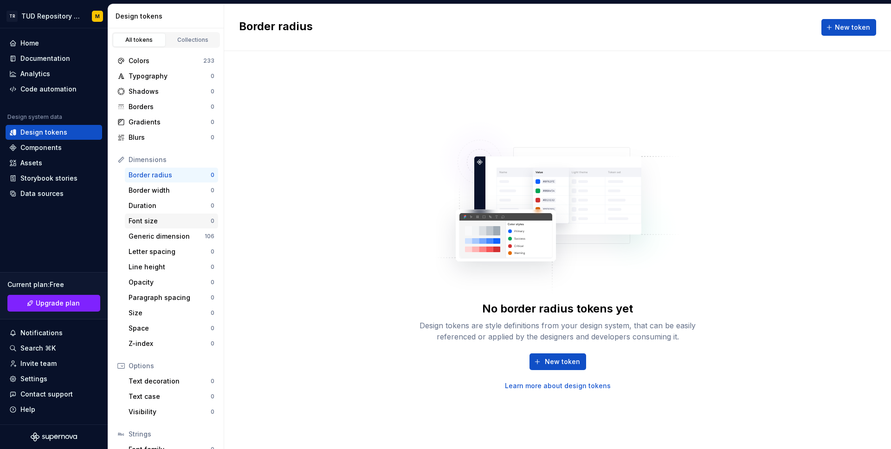
click at [192, 222] on div "Font size" at bounding box center [170, 220] width 82 height 9
click at [187, 37] on div "Collections" at bounding box center [193, 39] width 46 height 7
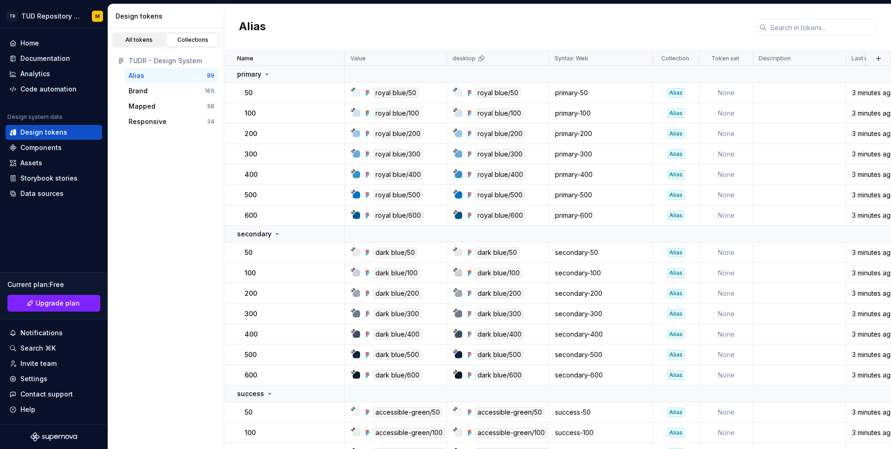
click at [154, 41] on div "All tokens" at bounding box center [139, 39] width 46 height 7
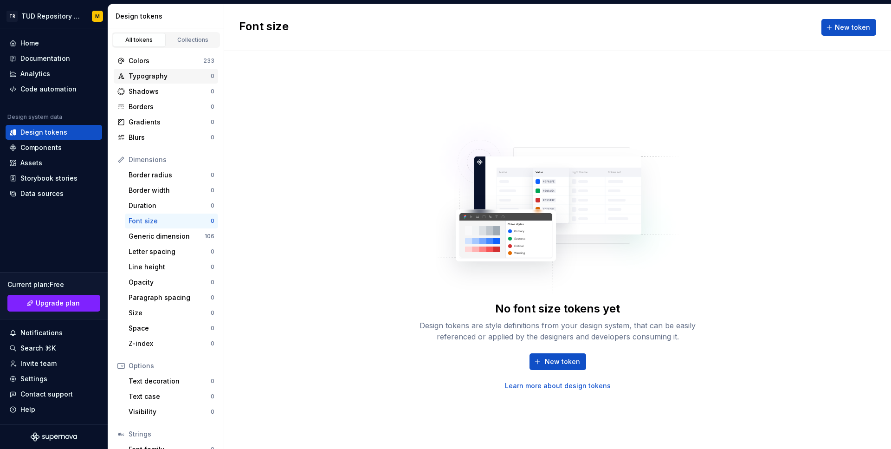
click at [194, 77] on div "Typography" at bounding box center [170, 75] width 82 height 9
click at [174, 63] on div "Colors" at bounding box center [166, 60] width 75 height 9
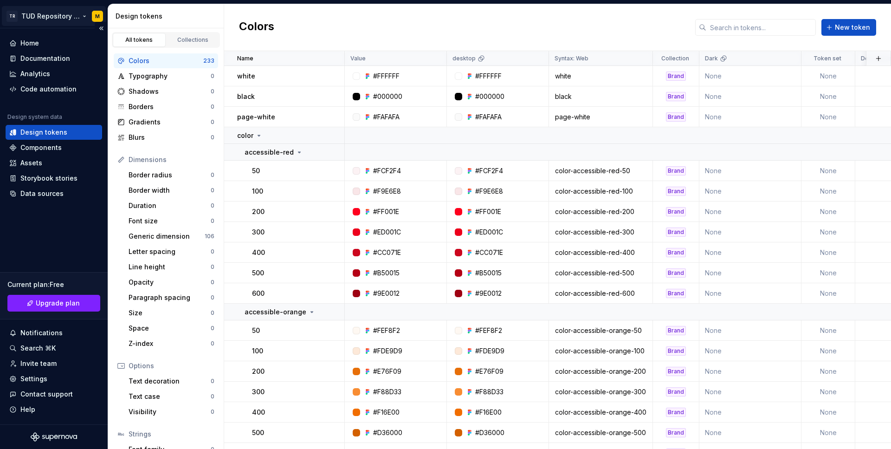
click at [97, 15] on html "TR TUD Repository Design System M Home Documentation Analytics Code automation …" at bounding box center [445, 224] width 891 height 449
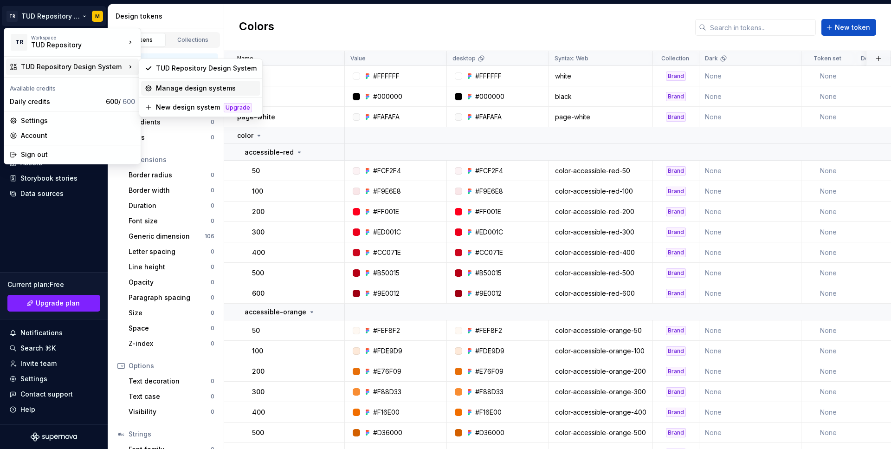
click at [180, 88] on div "Manage design systems" at bounding box center [206, 88] width 101 height 9
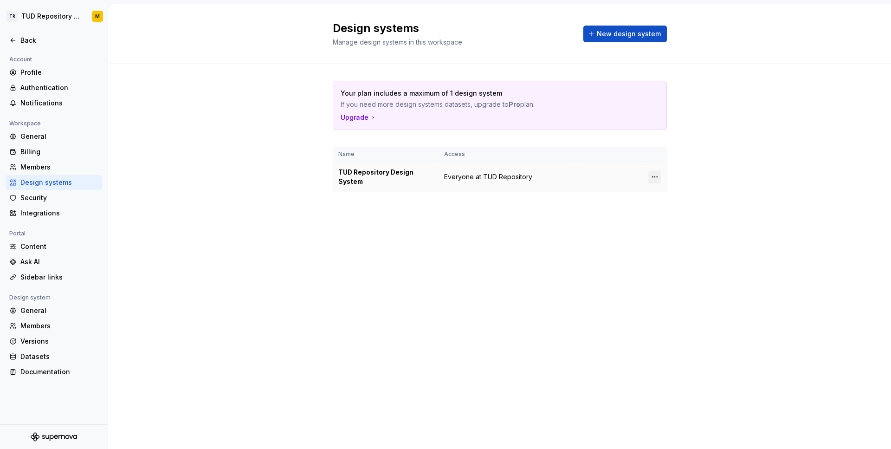
click at [655, 177] on html "TR TUD Repository Design System M Back Account Profile Authentication Notificat…" at bounding box center [445, 224] width 891 height 449
click at [701, 209] on div "Design system settings" at bounding box center [709, 209] width 88 height 9
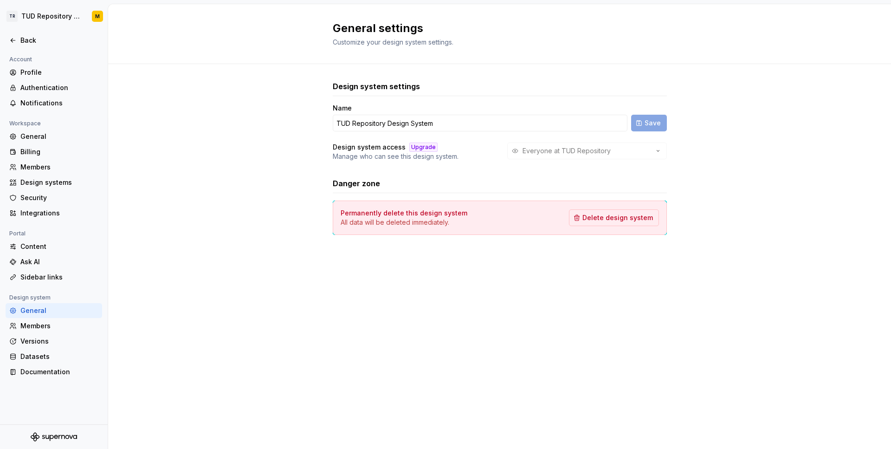
click at [277, 138] on div "Design system settings Name TUD Repository Design System Save Design system acc…" at bounding box center [499, 167] width 783 height 206
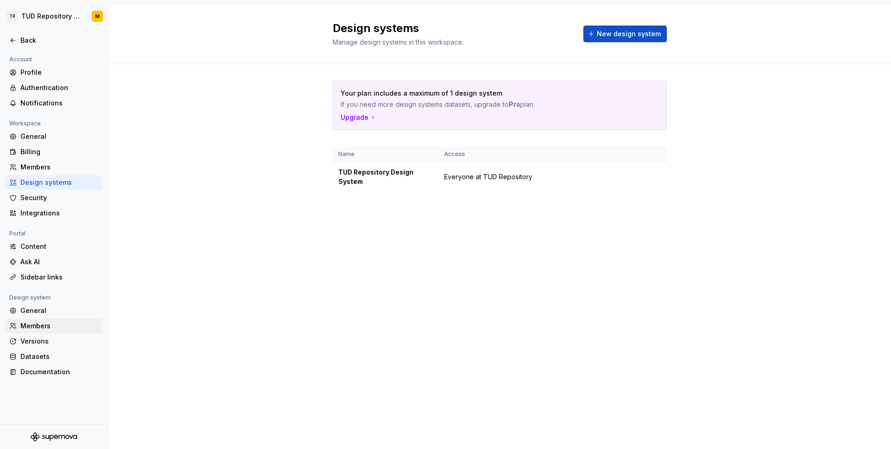
click at [37, 329] on div "Members" at bounding box center [59, 325] width 78 height 9
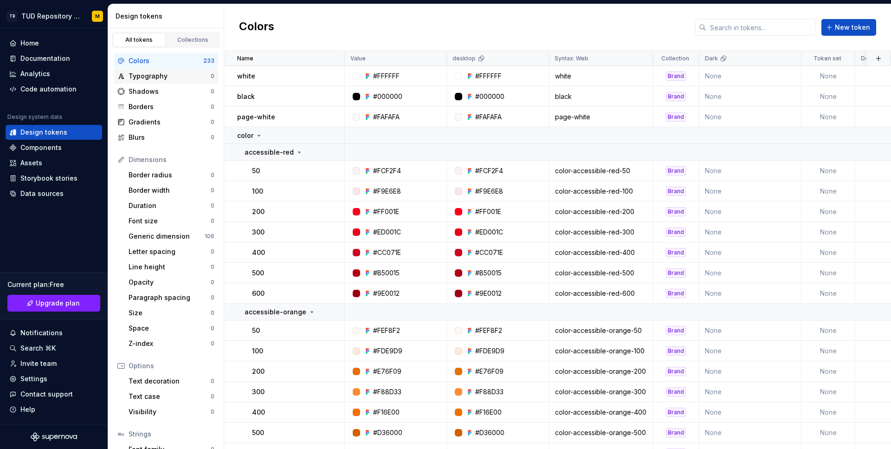
click at [178, 75] on div "Typography" at bounding box center [170, 75] width 82 height 9
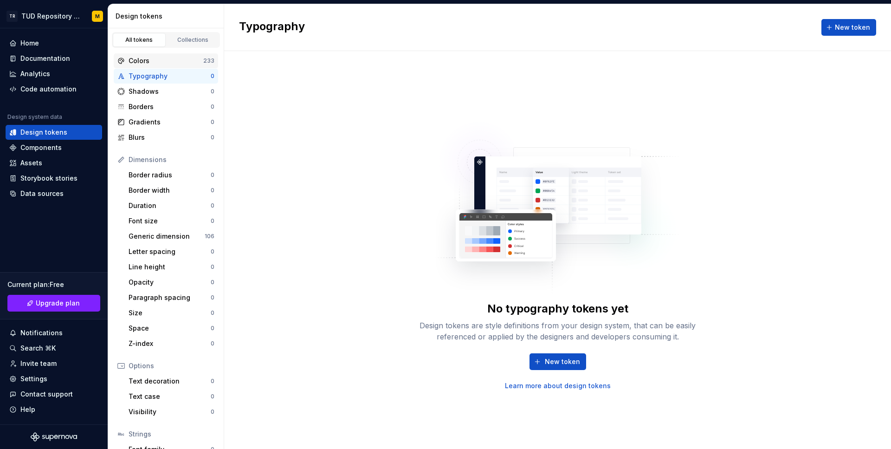
click at [183, 54] on div "Colors 233" at bounding box center [166, 60] width 104 height 15
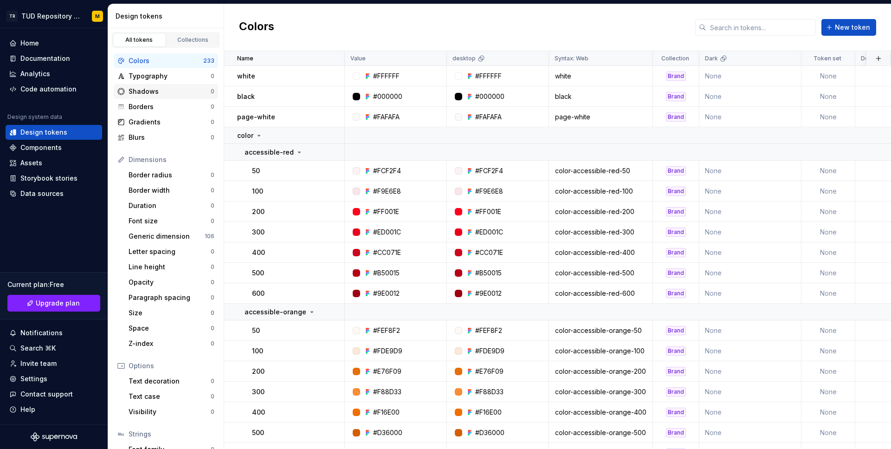
click at [186, 96] on div "Shadows" at bounding box center [170, 91] width 82 height 9
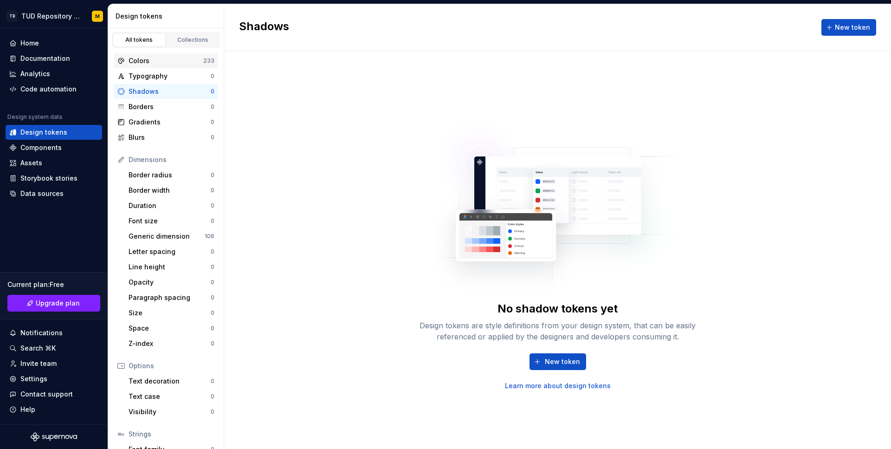
click at [192, 56] on div "Colors" at bounding box center [166, 60] width 75 height 9
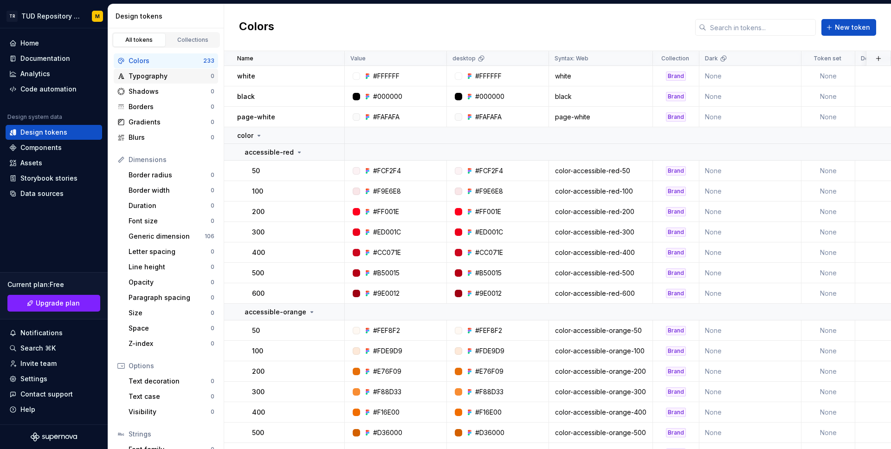
click at [192, 71] on div "Typography 0" at bounding box center [166, 76] width 104 height 15
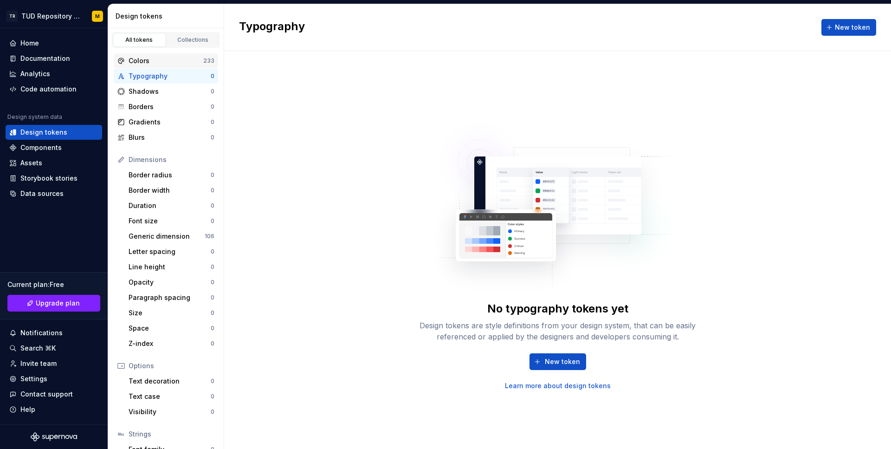
click at [196, 63] on div "Colors" at bounding box center [166, 60] width 75 height 9
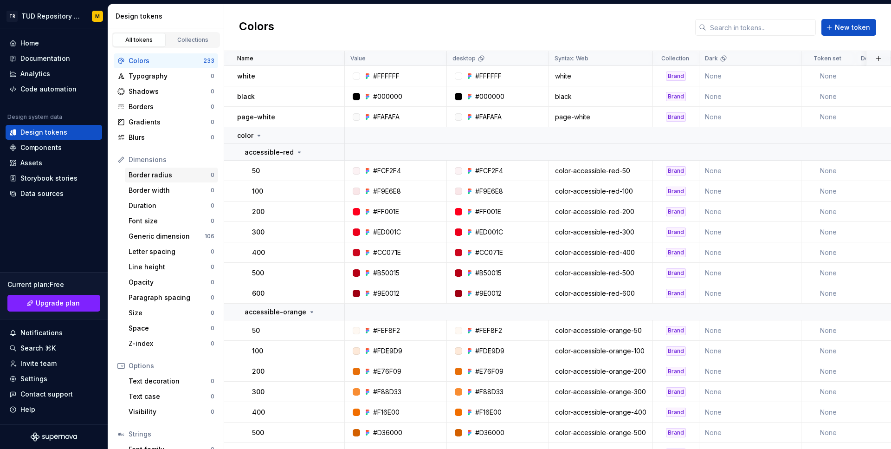
click at [165, 171] on div "Border radius" at bounding box center [170, 174] width 82 height 9
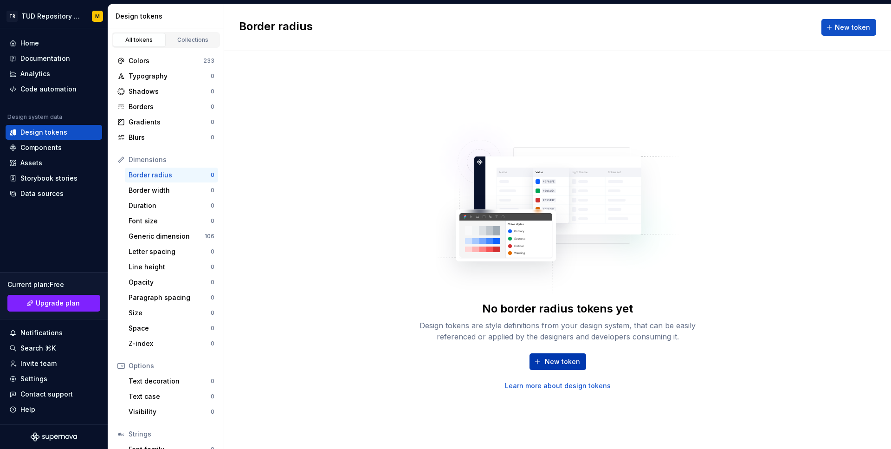
click at [561, 360] on span "New token" at bounding box center [562, 361] width 35 height 9
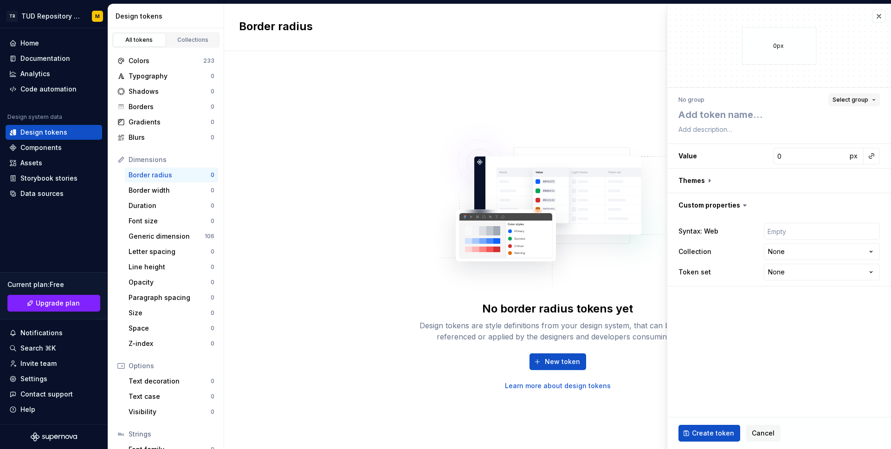
click at [871, 100] on button "Select group" at bounding box center [854, 99] width 52 height 13
click at [733, 94] on div "No group Select group" at bounding box center [778, 99] width 201 height 13
click at [161, 170] on div "Border radius" at bounding box center [170, 174] width 82 height 9
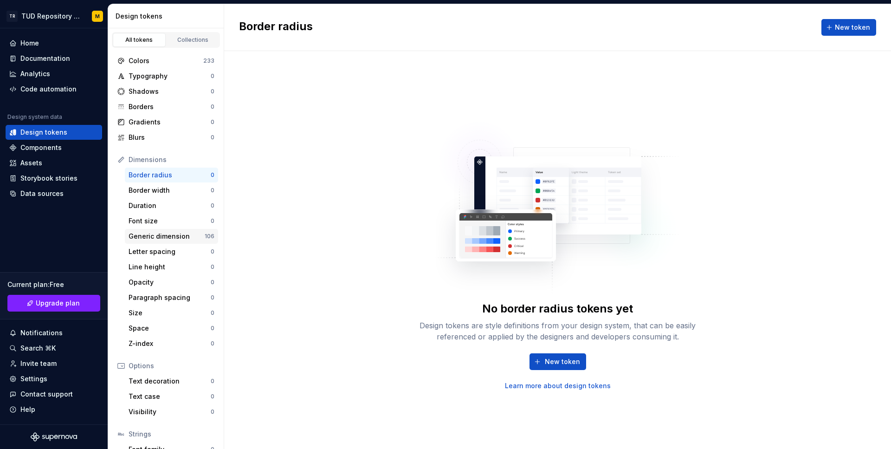
click at [178, 234] on div "Generic dimension" at bounding box center [167, 236] width 76 height 9
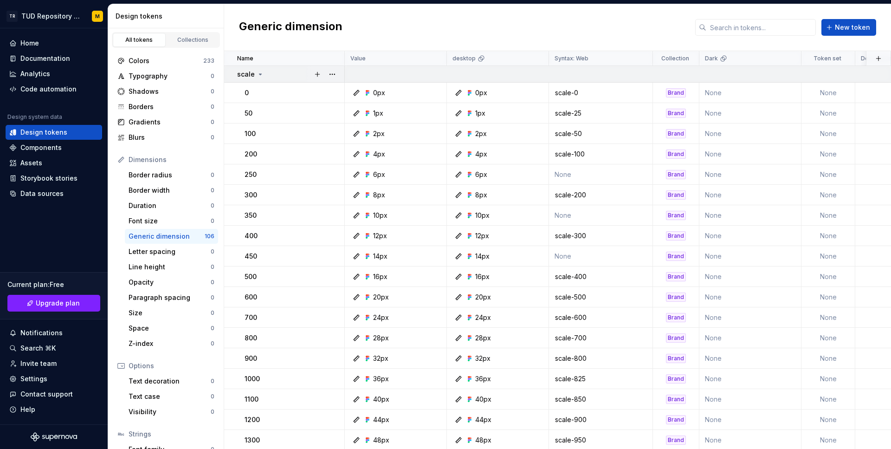
click at [260, 76] on icon at bounding box center [260, 74] width 7 height 7
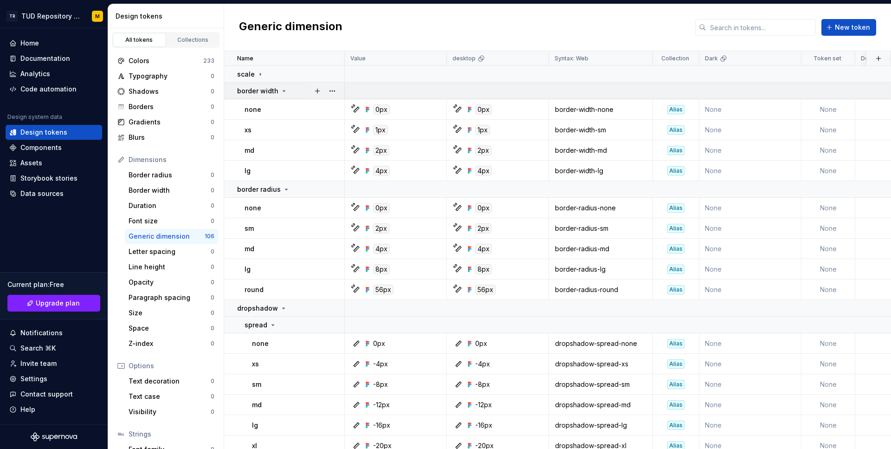
click at [282, 90] on icon at bounding box center [283, 90] width 7 height 7
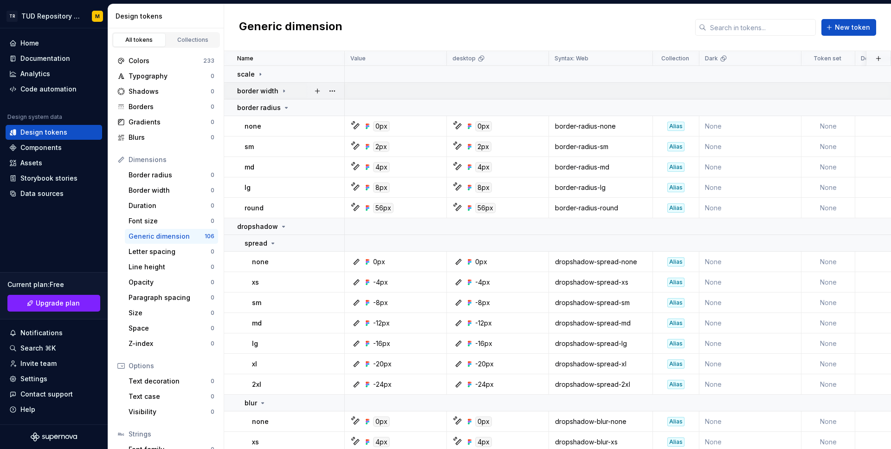
click at [284, 90] on icon at bounding box center [284, 91] width 1 height 2
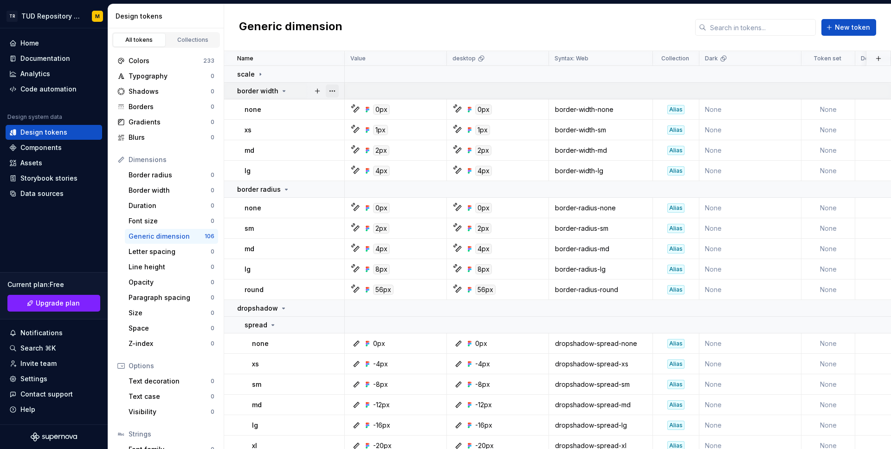
click at [332, 91] on button "button" at bounding box center [332, 90] width 13 height 13
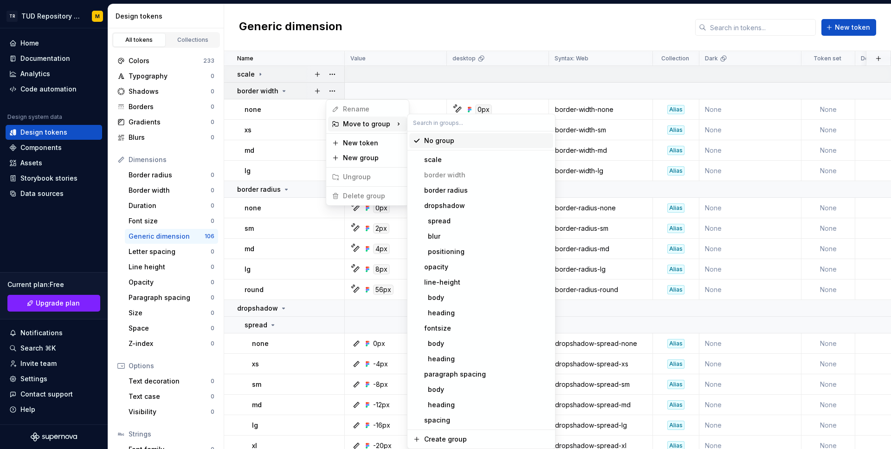
click at [419, 77] on html "TR TUD Repository Design System M Home Documentation Analytics Code automation …" at bounding box center [445, 224] width 891 height 449
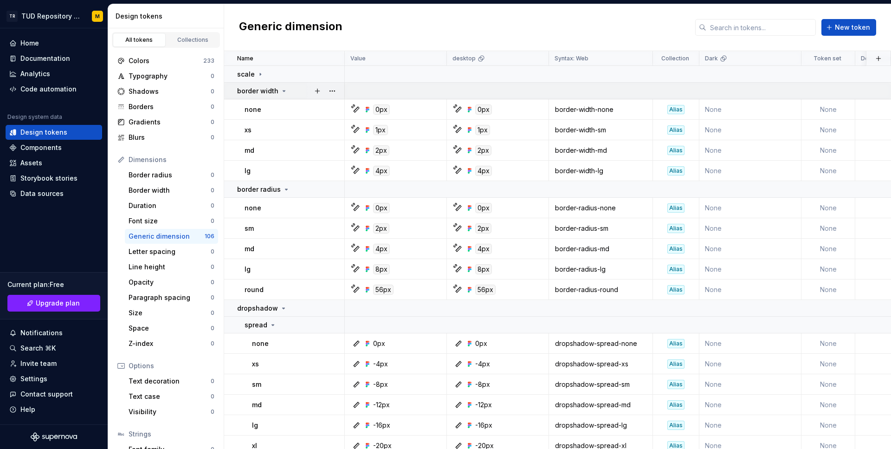
click at [283, 90] on icon at bounding box center [284, 90] width 2 height 1
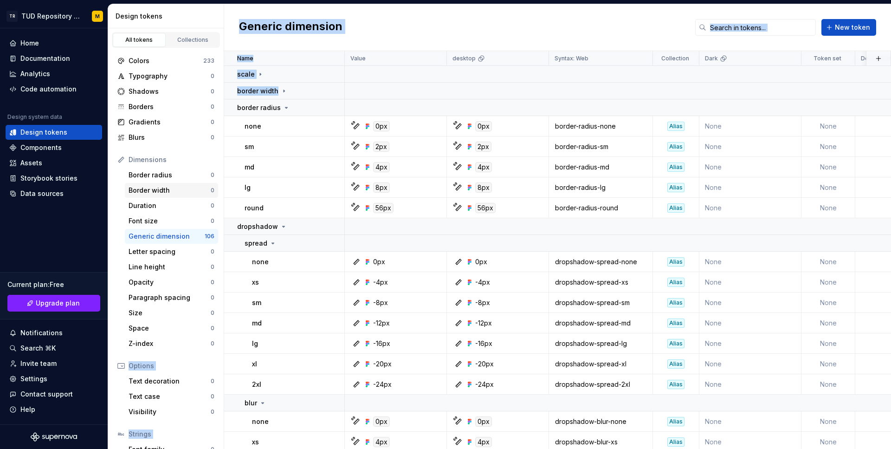
drag, startPoint x: 291, startPoint y: 91, endPoint x: 174, endPoint y: 195, distance: 156.1
click at [174, 195] on div "Design tokens All tokens Collections Colors 233 Typography 0 Shadows 0 Borders …" at bounding box center [499, 226] width 783 height 445
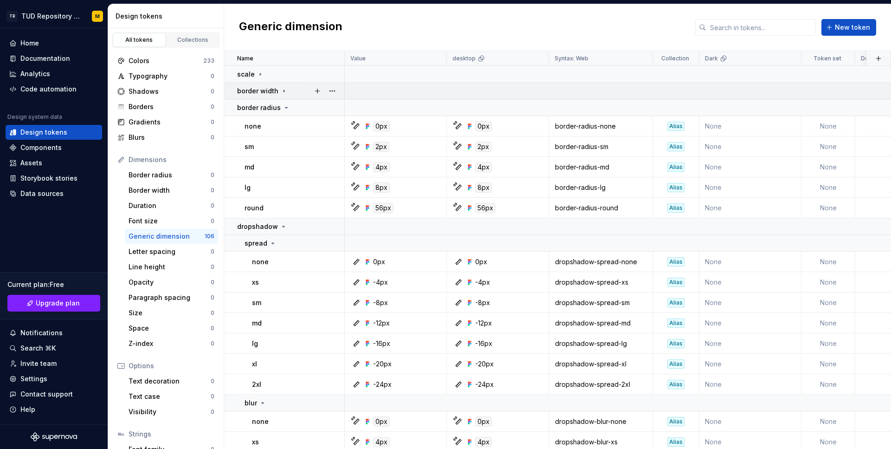
click at [298, 89] on div "border width" at bounding box center [290, 90] width 107 height 9
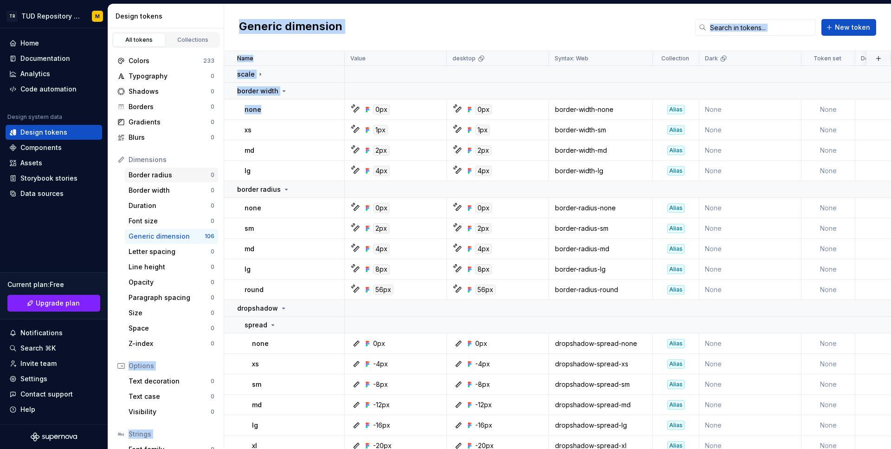
drag, startPoint x: 307, startPoint y: 111, endPoint x: 169, endPoint y: 179, distance: 153.8
click at [169, 179] on div "Design tokens All tokens Collections Colors 233 Typography 0 Shadows 0 Borders …" at bounding box center [499, 226] width 783 height 445
click at [315, 110] on div "none" at bounding box center [294, 109] width 99 height 9
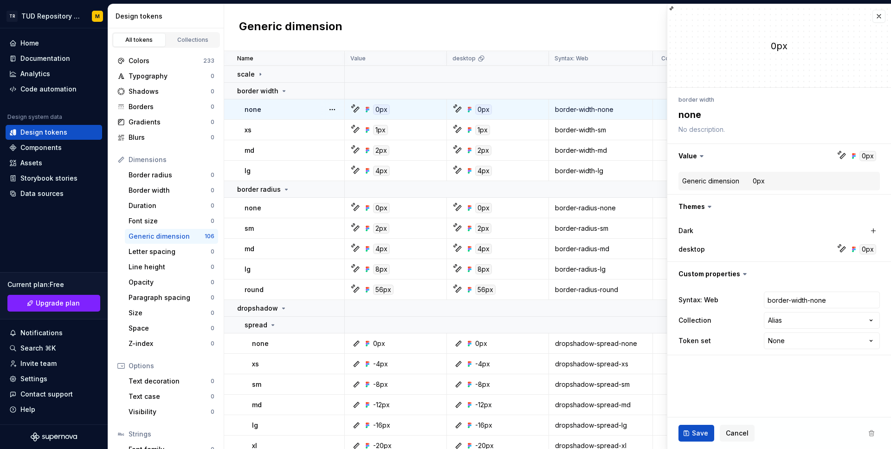
type textarea "*"
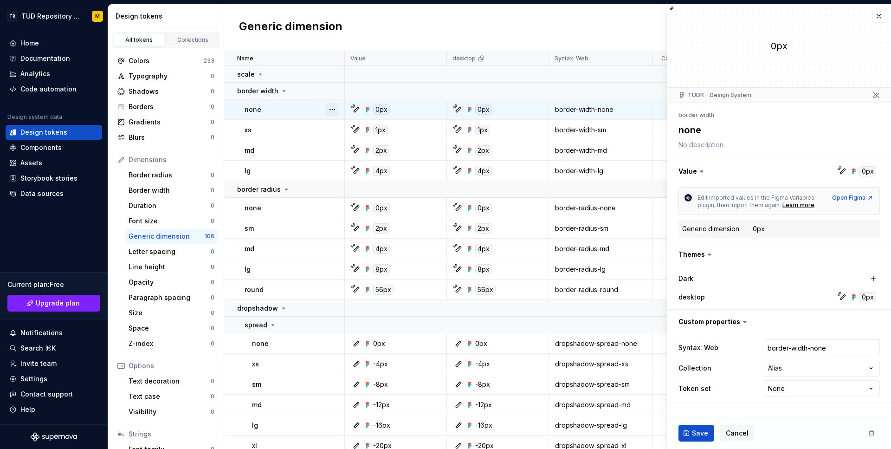
click at [327, 108] on button "button" at bounding box center [332, 109] width 13 height 13
click at [749, 206] on html "TR TUD Repository Design System M Home Documentation Analytics Code automation …" at bounding box center [445, 224] width 891 height 449
click at [872, 385] on html "TR TUD Repository Design System M Home Documentation Analytics Code automation …" at bounding box center [445, 224] width 891 height 449
select select "**********"
type textarea "*"
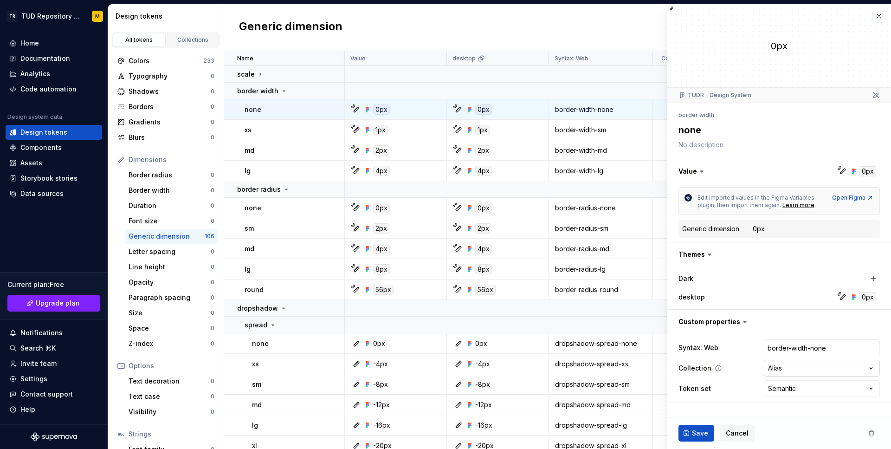
click at [871, 365] on html "TR TUD Repository Design System M Home Documentation Analytics Code automation …" at bounding box center [445, 224] width 891 height 449
click at [746, 346] on html "TR TUD Repository Design System M Home Documentation Analytics Code automation …" at bounding box center [445, 224] width 891 height 449
click at [872, 388] on html "TR TUD Repository Design System M Home Documentation Analytics Code automation …" at bounding box center [445, 224] width 891 height 449
select select
click at [844, 366] on html "TR TUD Repository Design System M Home Documentation Analytics Code automation …" at bounding box center [445, 224] width 891 height 449
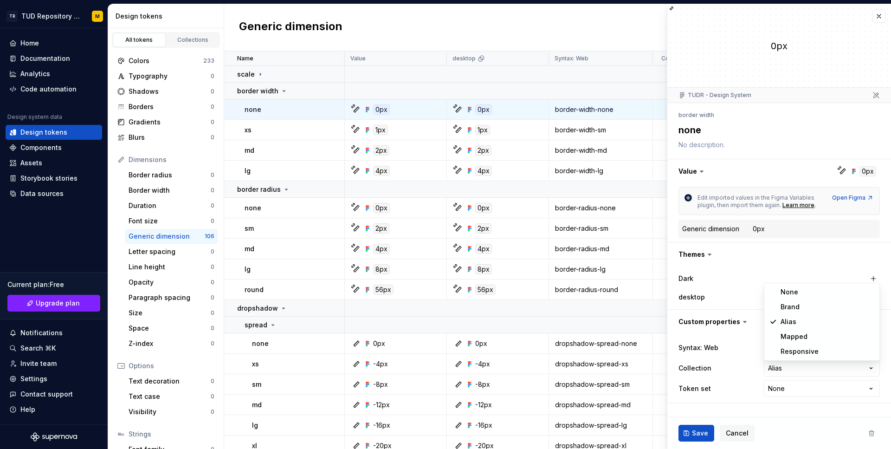
click at [839, 383] on html "TR TUD Repository Design System M Home Documentation Analytics Code automation …" at bounding box center [445, 224] width 891 height 449
type textarea "*"
click at [845, 386] on html "TR TUD Repository Design System M Home Documentation Analytics Code automation …" at bounding box center [445, 224] width 891 height 449
select select "**********"
click at [701, 428] on span "Save" at bounding box center [700, 432] width 16 height 9
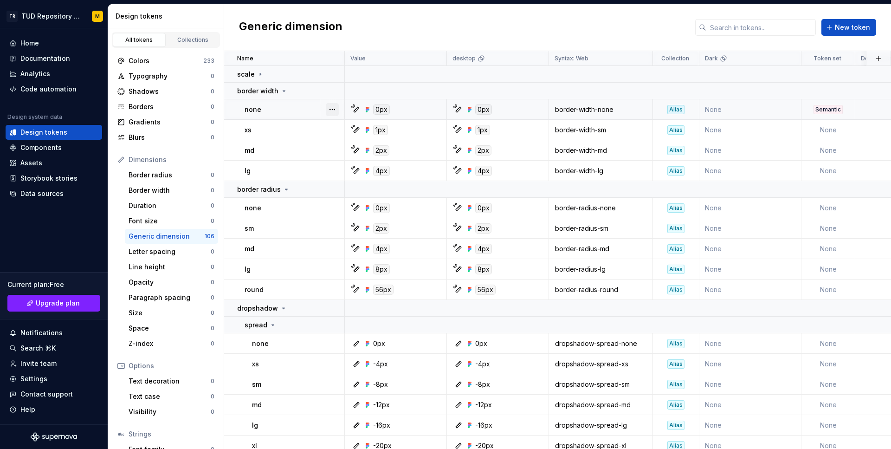
click at [332, 105] on button "button" at bounding box center [332, 109] width 13 height 13
click at [356, 127] on div "Open detail" at bounding box center [373, 127] width 60 height 9
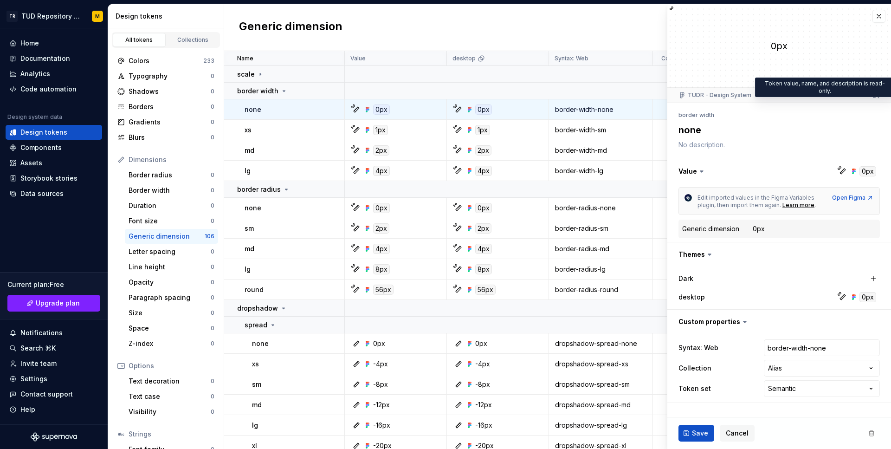
click at [877, 94] on icon at bounding box center [876, 95] width 6 height 6
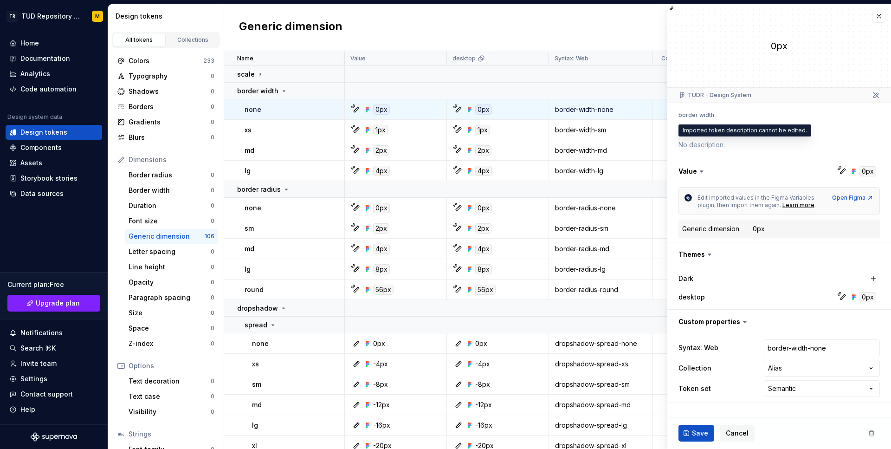
click at [698, 145] on textarea at bounding box center [777, 144] width 201 height 13
click at [758, 228] on div "0px" at bounding box center [759, 228] width 12 height 9
click at [743, 323] on icon at bounding box center [744, 321] width 9 height 9
click at [741, 323] on icon at bounding box center [744, 321] width 9 height 9
click at [743, 321] on icon at bounding box center [744, 321] width 3 height 1
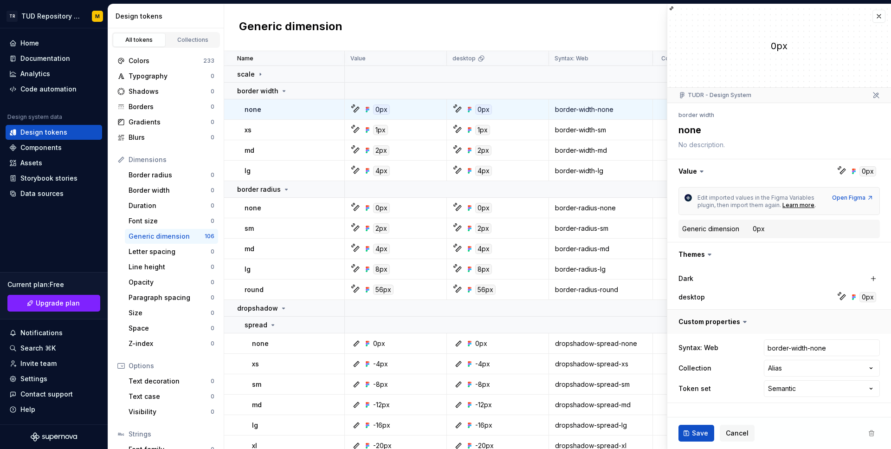
click at [773, 323] on button "button" at bounding box center [779, 322] width 224 height 24
click at [760, 252] on button "button" at bounding box center [779, 254] width 224 height 24
click at [788, 218] on div "Edit imported values in the Figma Variables plugin, then import them again. Lea…" at bounding box center [778, 212] width 201 height 51
click at [786, 223] on div "Generic dimension 0px" at bounding box center [779, 228] width 194 height 11
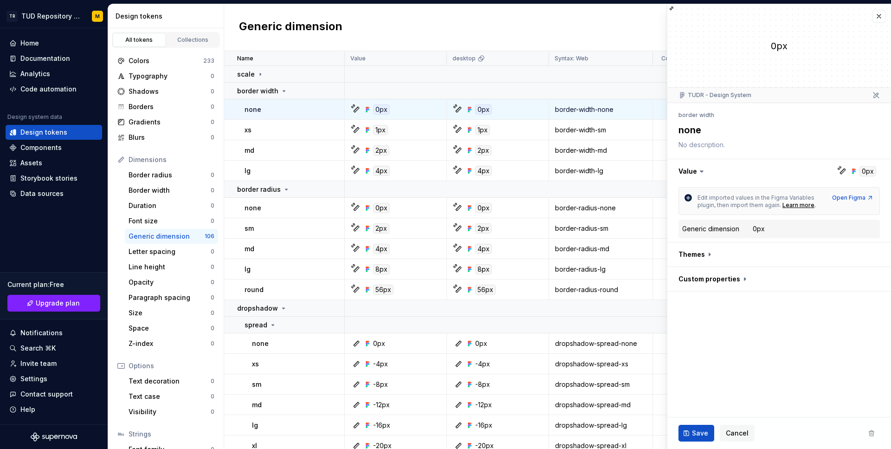
click at [842, 169] on icon at bounding box center [842, 171] width 7 height 7
click at [701, 173] on icon at bounding box center [701, 171] width 9 height 9
click at [803, 204] on div "Learn more" at bounding box center [798, 204] width 32 height 7
type textarea "*"
click at [46, 152] on div "Components" at bounding box center [40, 147] width 41 height 9
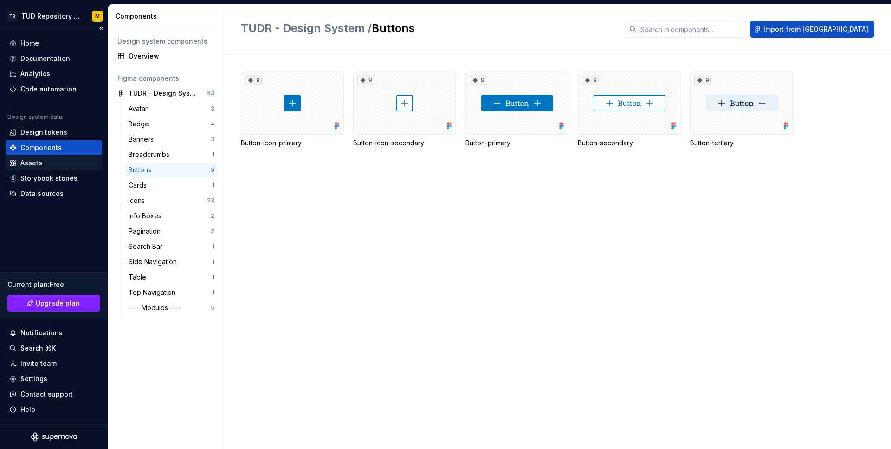
click at [29, 166] on div "Assets" at bounding box center [31, 162] width 22 height 9
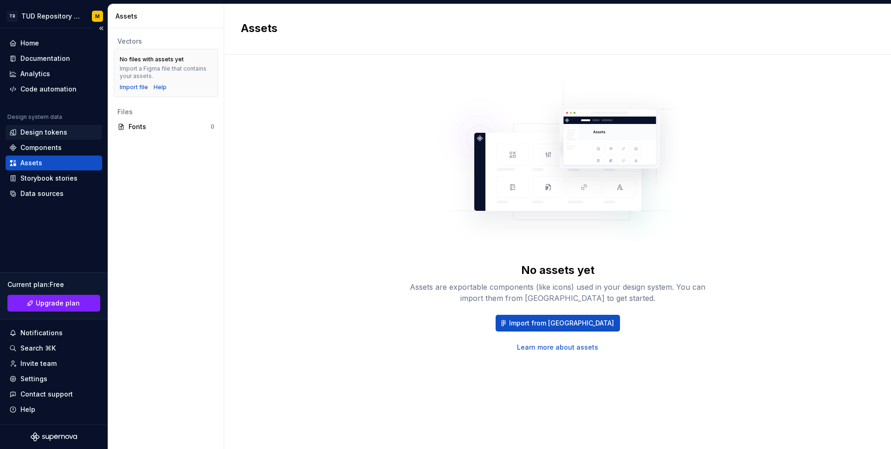
click at [51, 133] on div "Design tokens" at bounding box center [43, 132] width 47 height 9
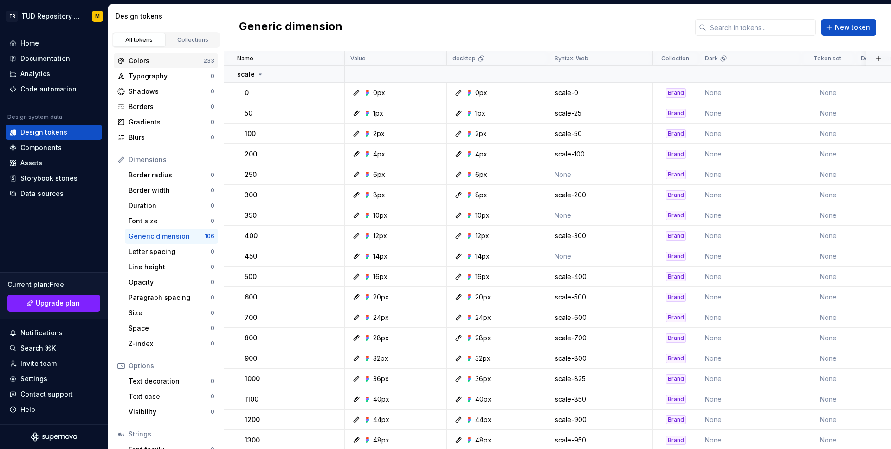
click at [179, 67] on div "Colors 233" at bounding box center [166, 60] width 104 height 15
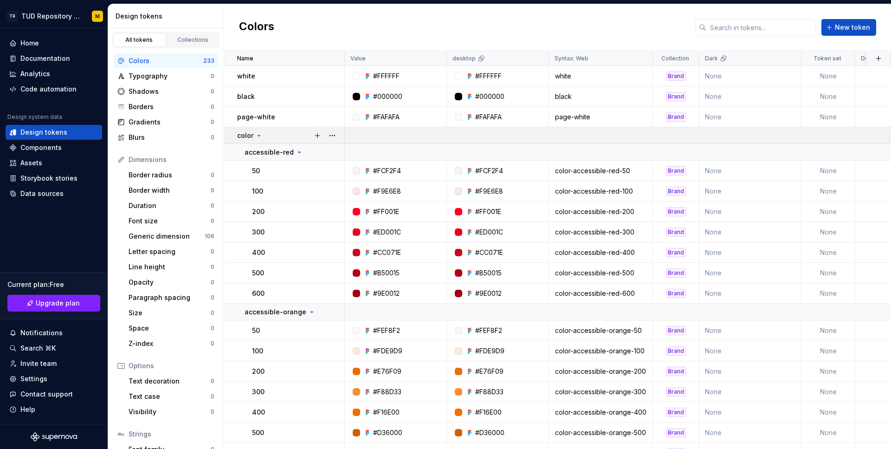
click at [258, 135] on icon at bounding box center [259, 135] width 2 height 1
click at [259, 136] on icon at bounding box center [258, 135] width 7 height 7
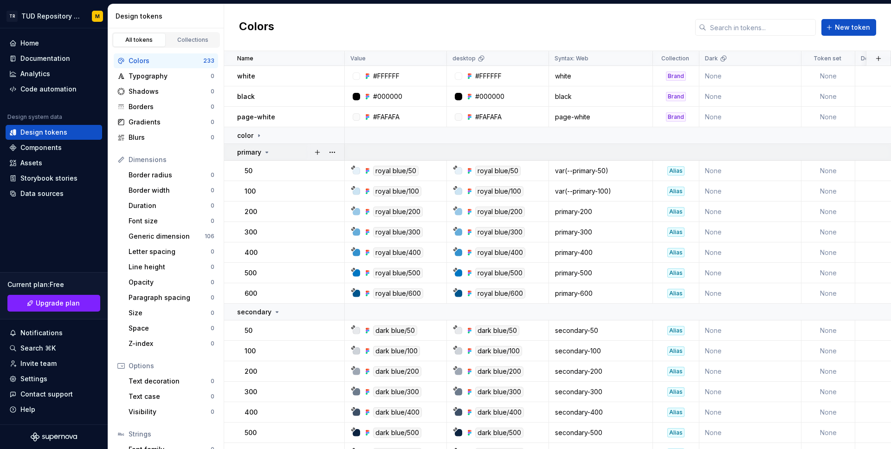
click at [288, 146] on td "primary" at bounding box center [284, 152] width 121 height 17
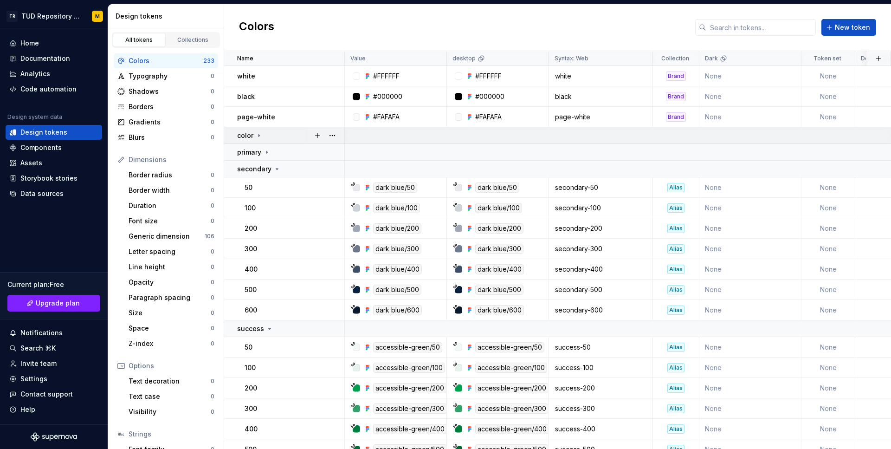
click at [276, 131] on div "color" at bounding box center [290, 135] width 107 height 9
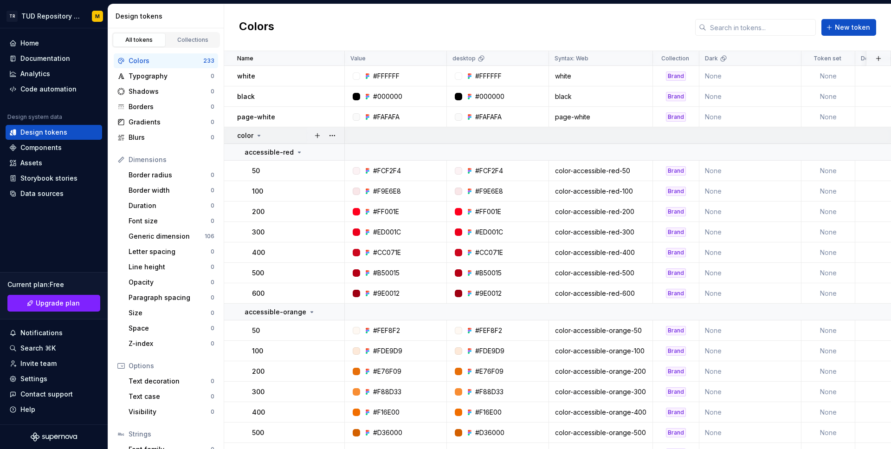
click at [275, 132] on div "color" at bounding box center [290, 135] width 107 height 9
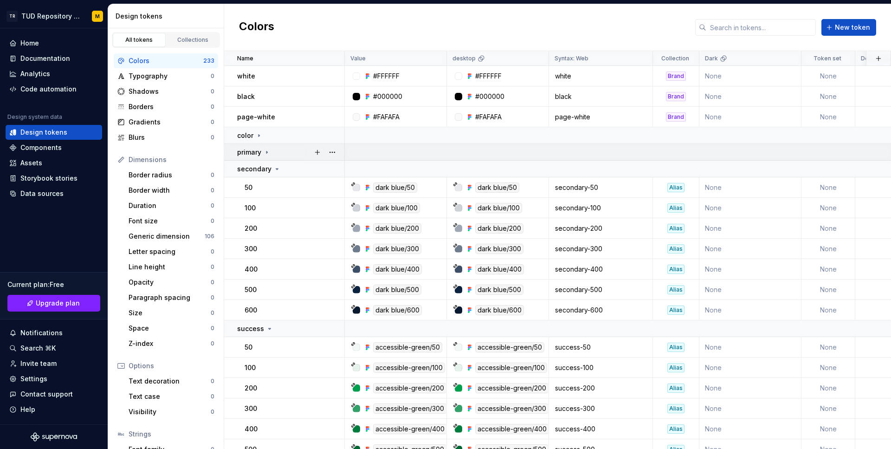
click at [280, 148] on div "primary" at bounding box center [290, 152] width 107 height 9
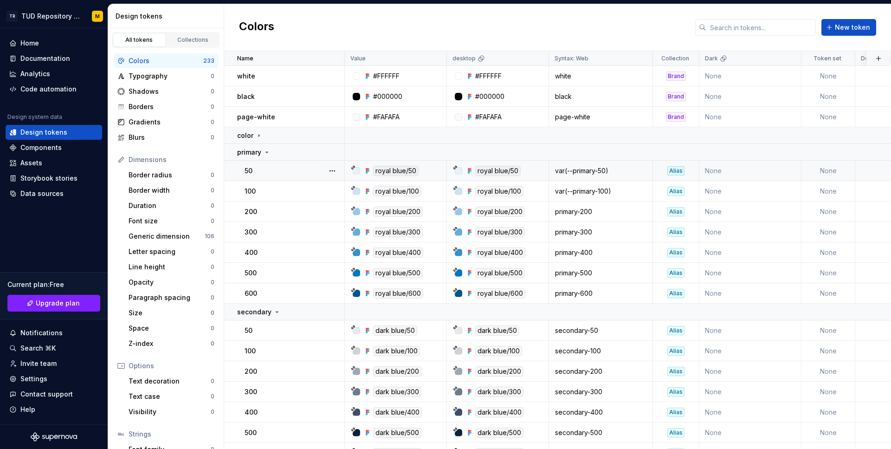
click at [285, 170] on div "50" at bounding box center [294, 170] width 99 height 9
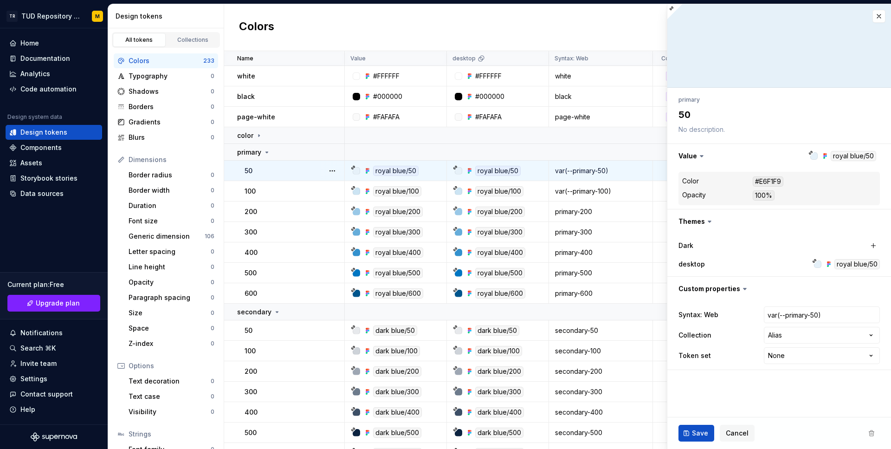
type textarea "*"
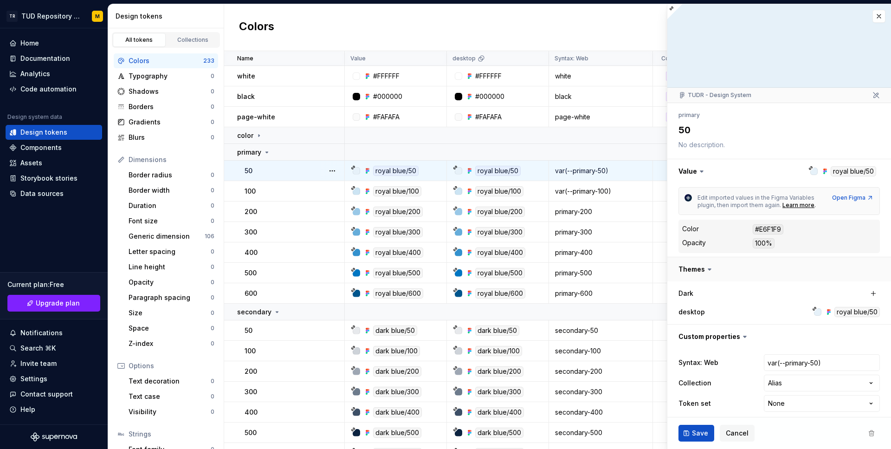
scroll to position [6, 0]
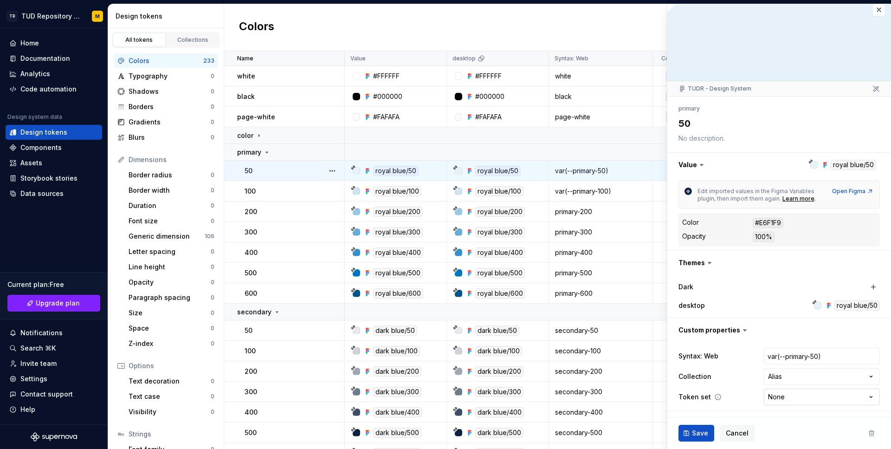
click at [807, 398] on html "TR TUD Repository Design System M Home Documentation Analytics Code automation …" at bounding box center [445, 224] width 891 height 449
click at [746, 399] on html "TR TUD Repository Design System M Home Documentation Analytics Code automation …" at bounding box center [445, 224] width 891 height 449
click at [877, 7] on button "button" at bounding box center [878, 9] width 13 height 13
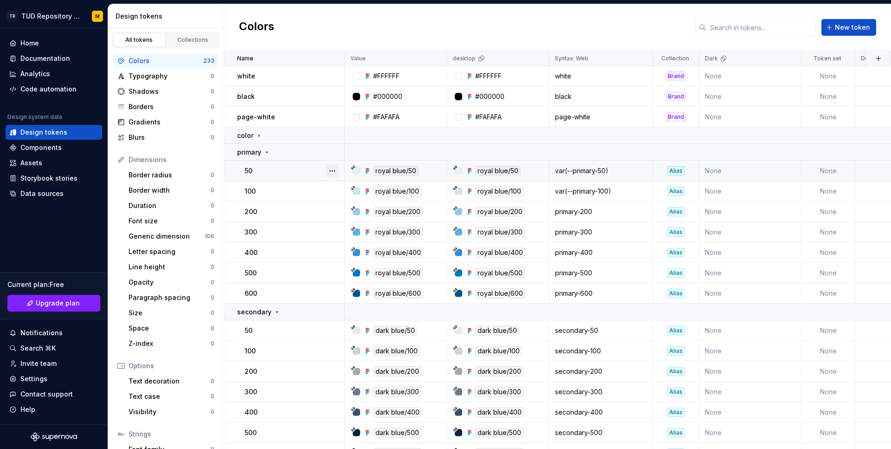
click at [336, 169] on button "button" at bounding box center [332, 170] width 13 height 13
click at [172, 83] on html "TR TUD Repository Design System M Home Documentation Analytics Code automation …" at bounding box center [445, 224] width 891 height 449
click at [265, 150] on icon at bounding box center [266, 152] width 7 height 7
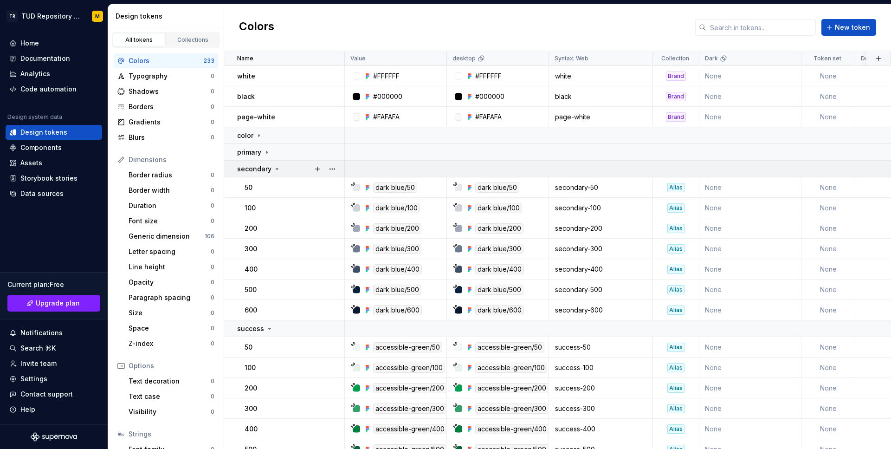
click at [273, 167] on icon at bounding box center [276, 168] width 7 height 7
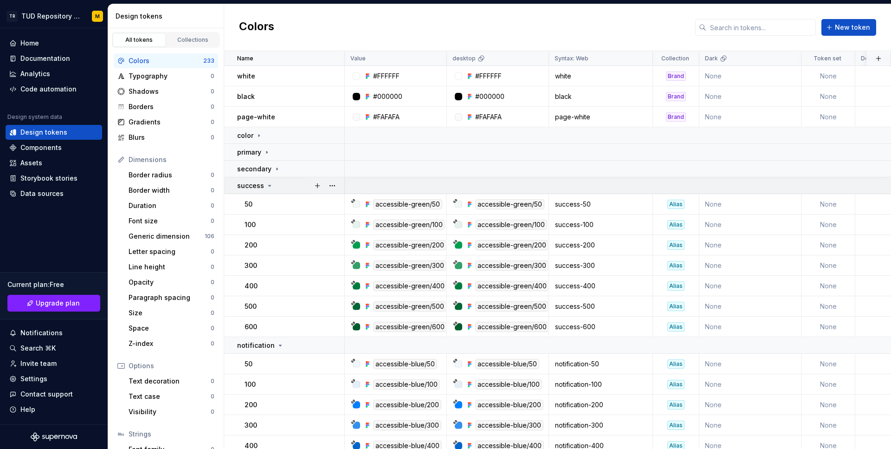
click at [271, 190] on td "success" at bounding box center [284, 185] width 121 height 17
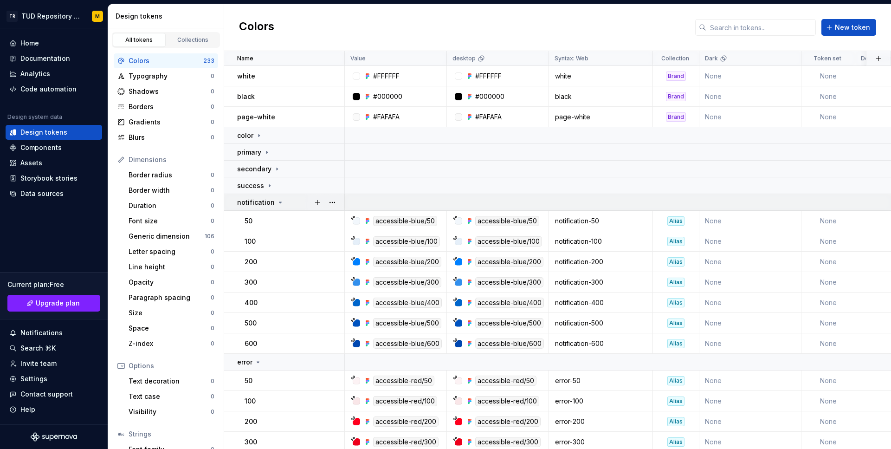
click at [271, 201] on p "notification" at bounding box center [256, 202] width 38 height 9
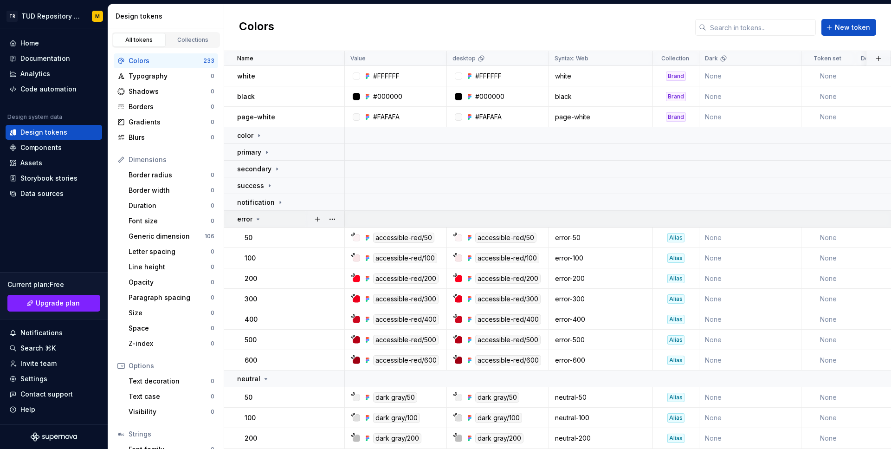
click at [264, 218] on div "error" at bounding box center [290, 218] width 107 height 9
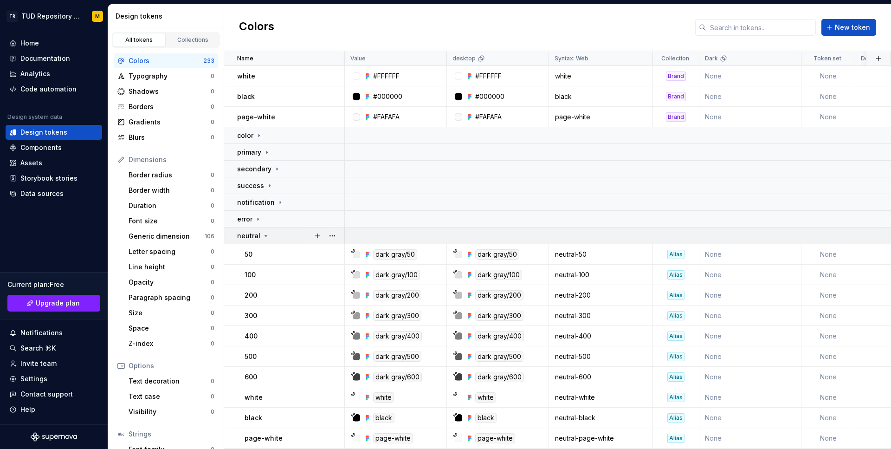
click at [262, 236] on icon at bounding box center [265, 235] width 7 height 7
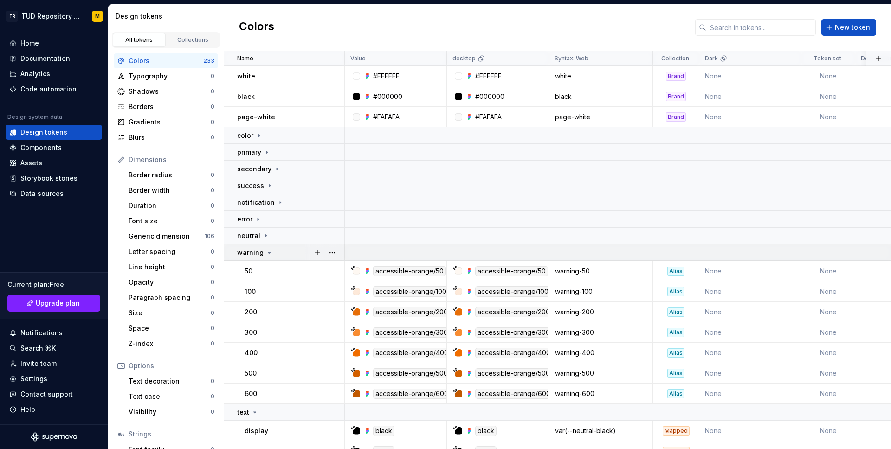
click at [265, 255] on icon at bounding box center [268, 252] width 7 height 7
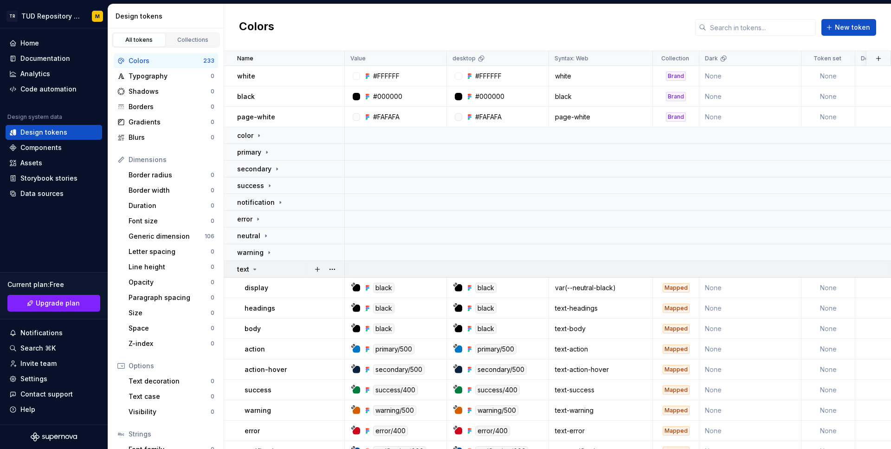
click at [272, 267] on div "text" at bounding box center [290, 269] width 107 height 9
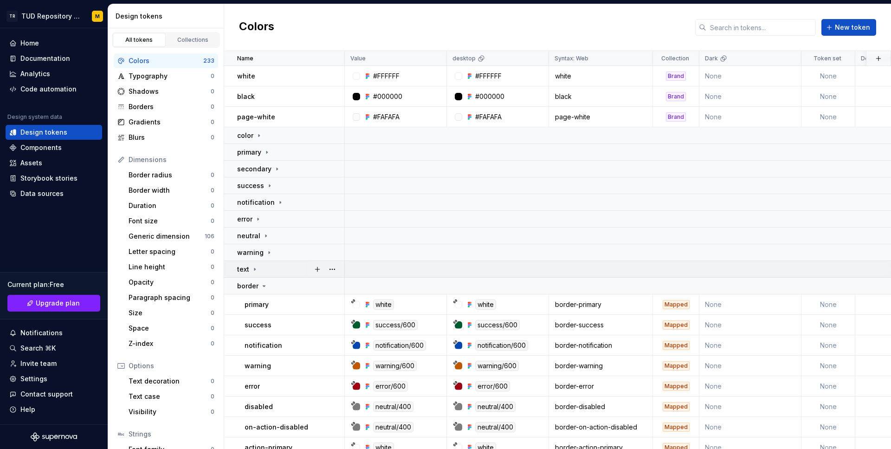
scroll to position [49, 0]
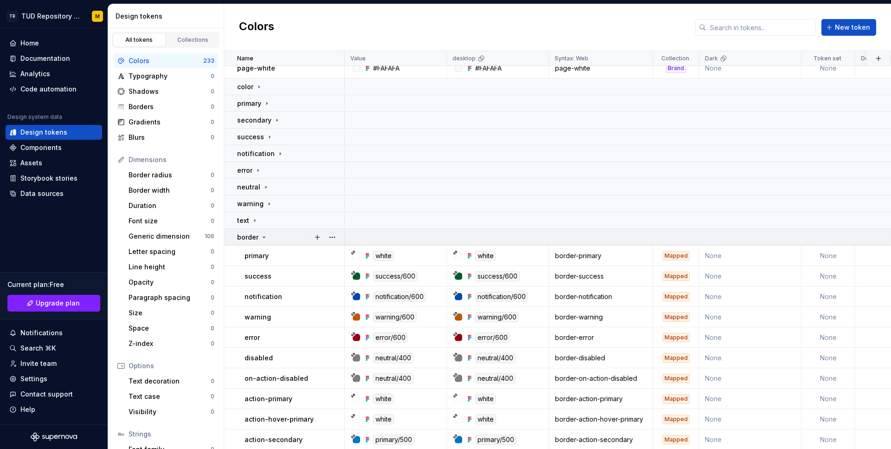
click at [274, 233] on div "border" at bounding box center [290, 236] width 107 height 9
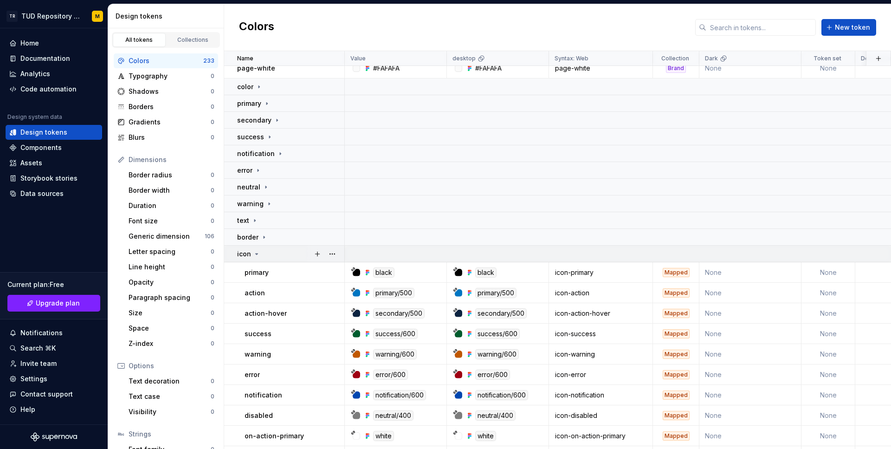
click at [271, 255] on div "icon" at bounding box center [290, 253] width 107 height 9
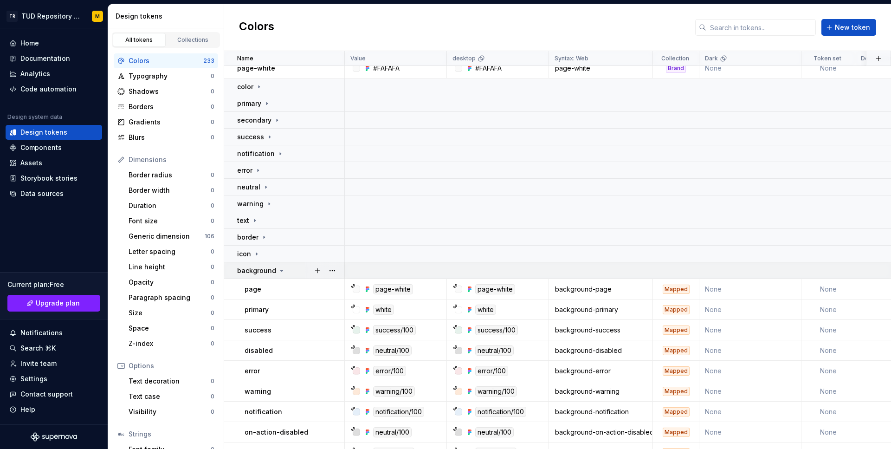
click at [269, 269] on p "background" at bounding box center [256, 270] width 39 height 9
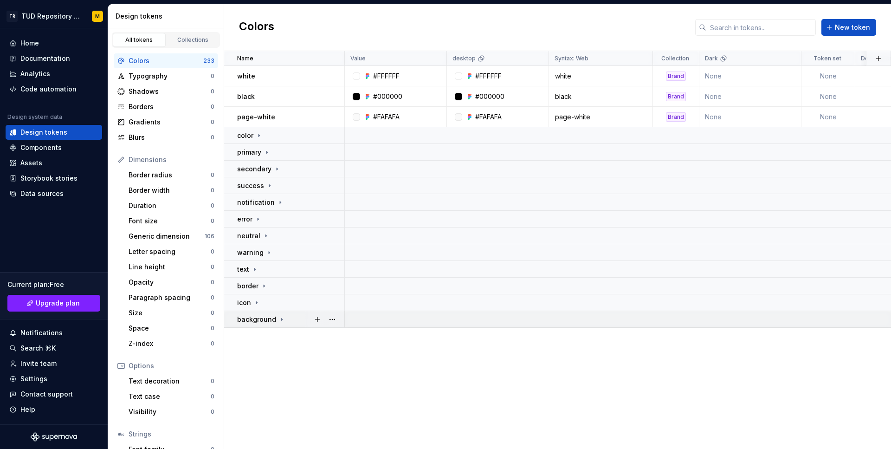
scroll to position [0, 0]
click at [288, 136] on div "color" at bounding box center [290, 135] width 107 height 9
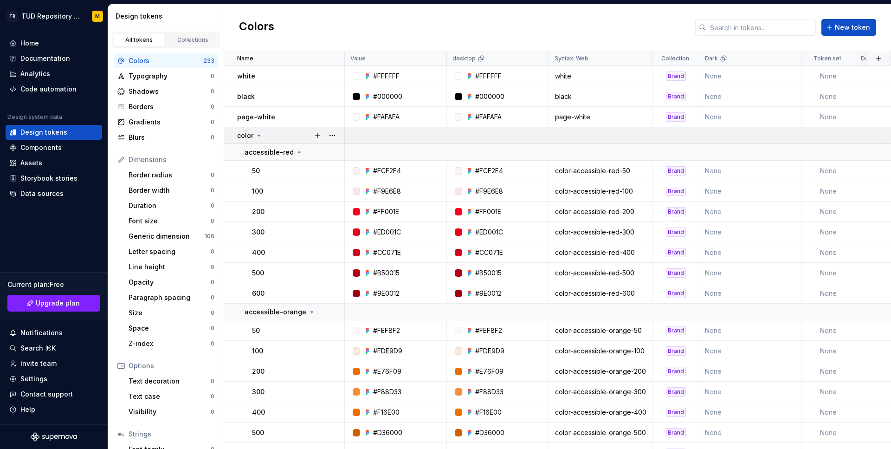
click at [288, 136] on div "color" at bounding box center [290, 135] width 107 height 9
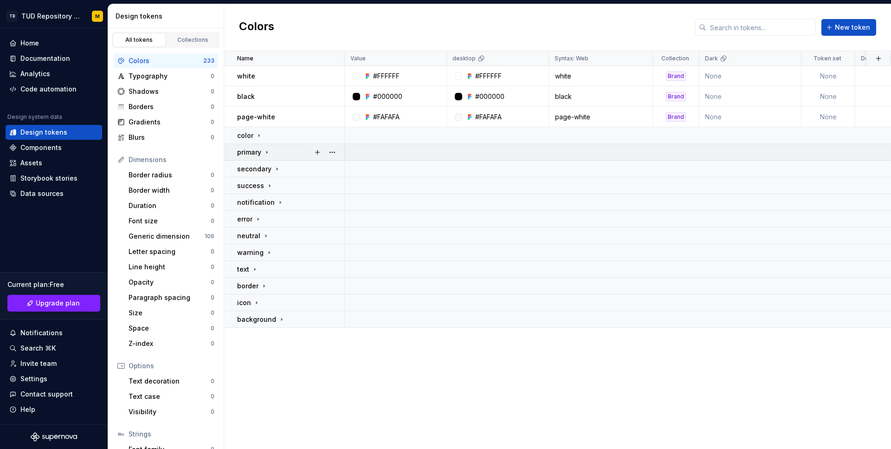
click at [289, 159] on td "primary" at bounding box center [284, 152] width 121 height 17
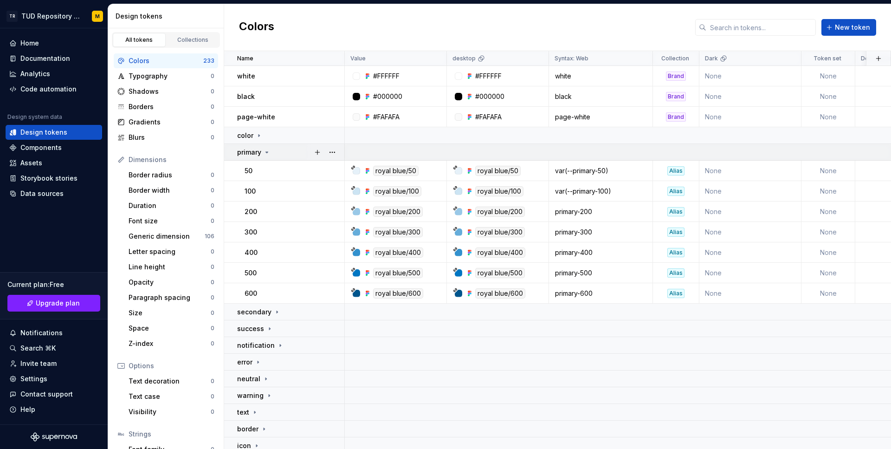
click at [284, 153] on div "primary" at bounding box center [290, 152] width 107 height 9
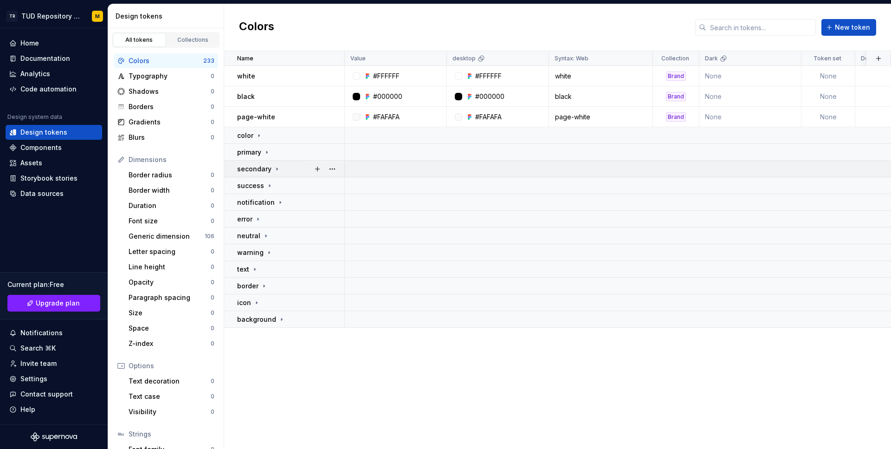
click at [287, 165] on div "secondary" at bounding box center [290, 168] width 107 height 9
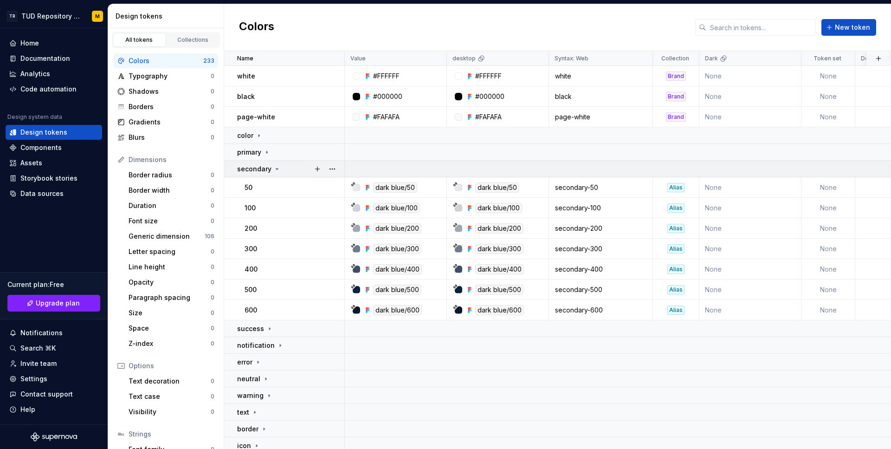
click at [287, 165] on div "secondary" at bounding box center [290, 168] width 107 height 9
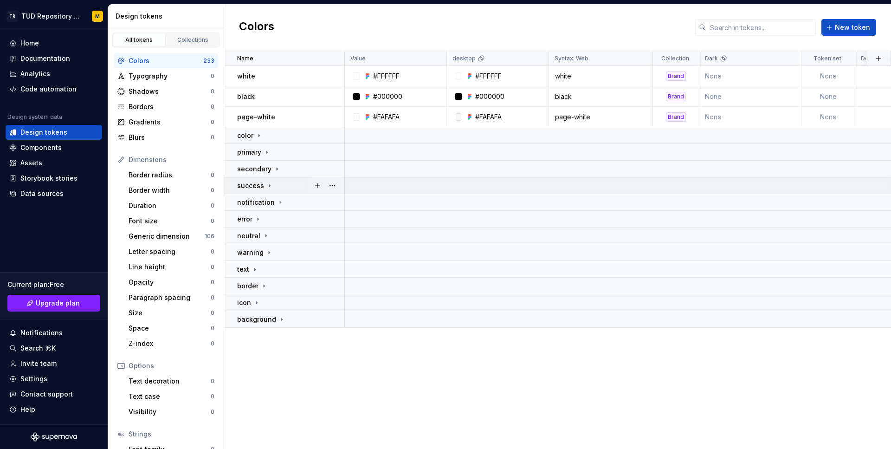
click at [287, 183] on div "success" at bounding box center [290, 185] width 107 height 9
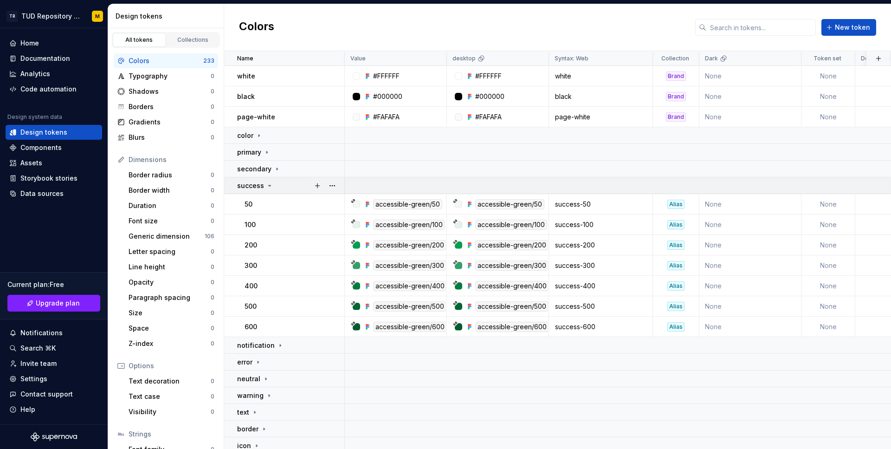
click at [287, 183] on div "success" at bounding box center [290, 185] width 107 height 9
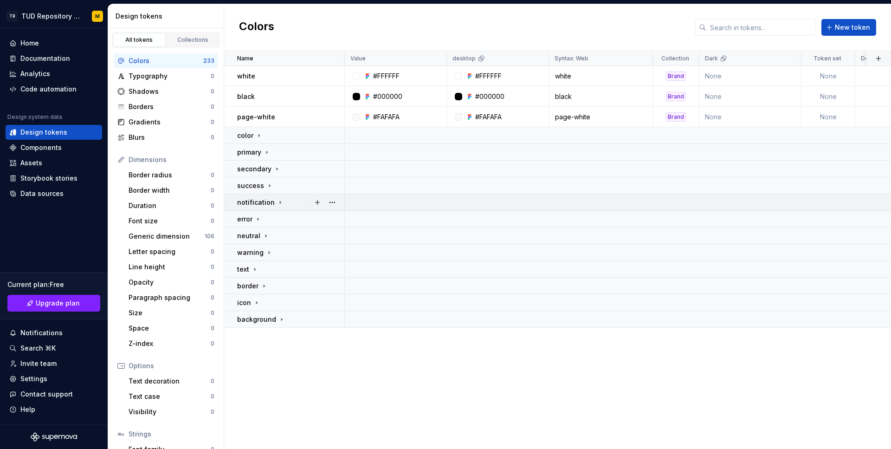
click at [291, 195] on td "notification" at bounding box center [284, 202] width 121 height 17
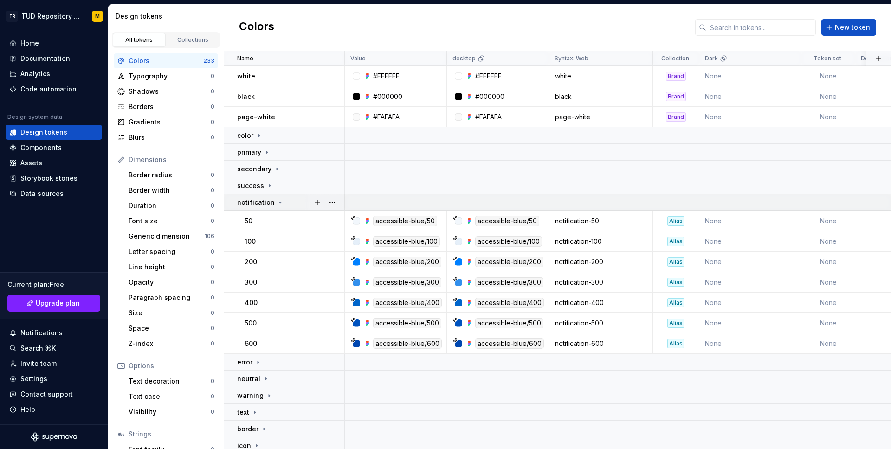
click at [292, 197] on td "notification" at bounding box center [284, 202] width 121 height 17
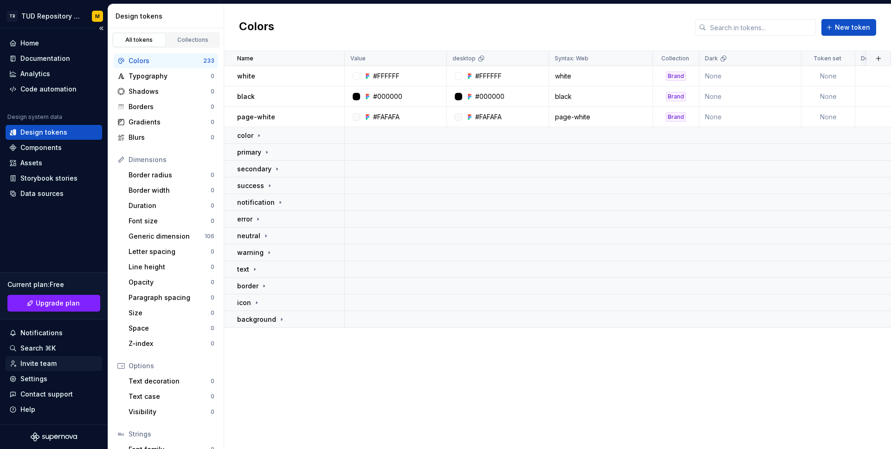
click at [37, 363] on div "Invite team" at bounding box center [38, 363] width 36 height 9
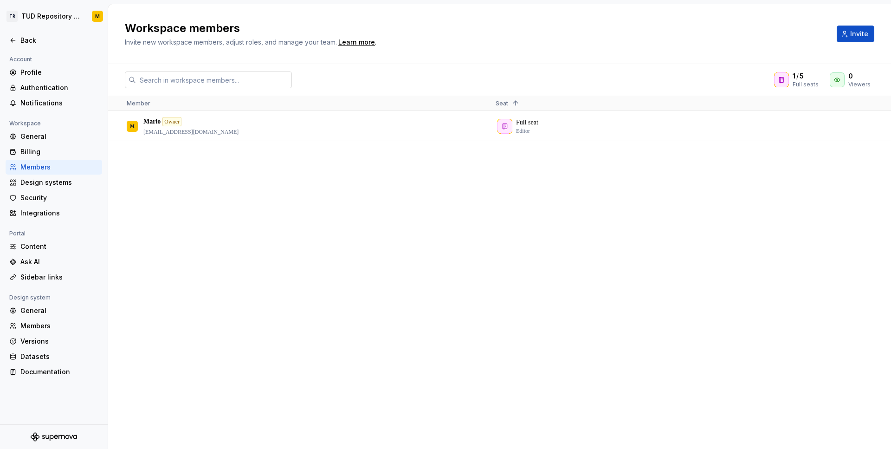
click at [233, 79] on input "text" at bounding box center [214, 79] width 156 height 17
click at [355, 71] on div "1 / 5 Full seats 0 Viewers Member Seat 1 M Mario Owner [EMAIL_ADDRESS][DOMAIN_N…" at bounding box center [499, 256] width 783 height 385
click at [852, 34] on span "Invite" at bounding box center [859, 33] width 18 height 9
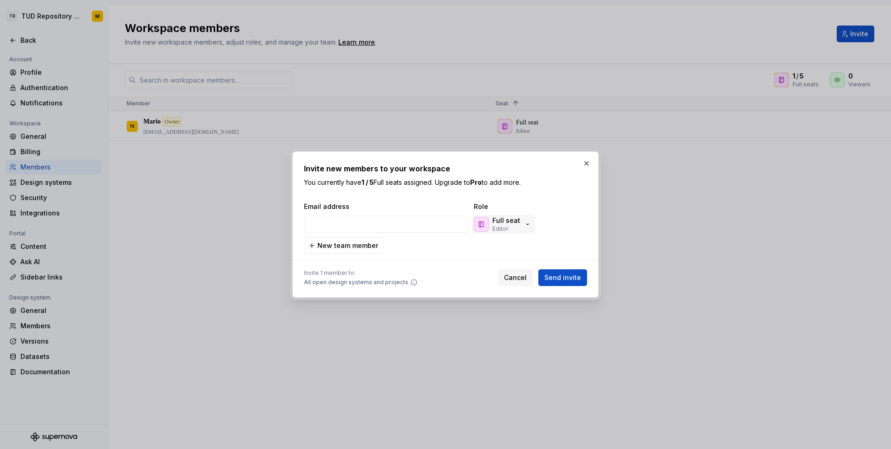
click at [530, 225] on button "Full seat Editor" at bounding box center [503, 224] width 63 height 19
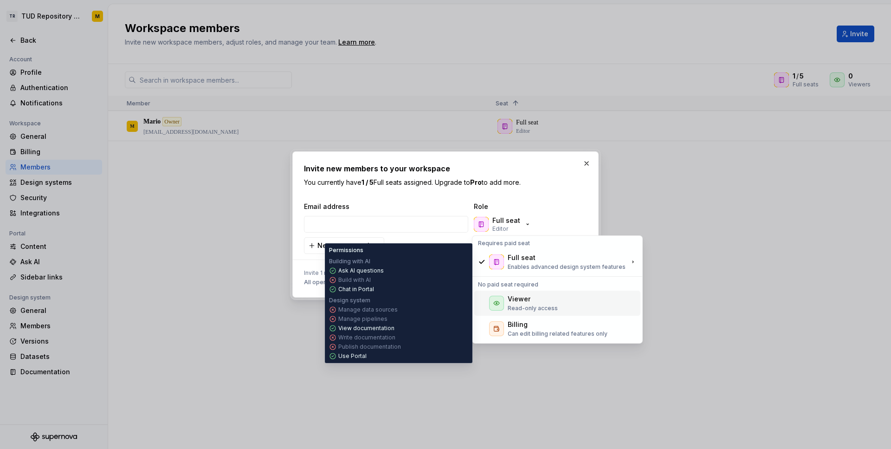
click at [545, 299] on div "Viewer" at bounding box center [533, 298] width 50 height 9
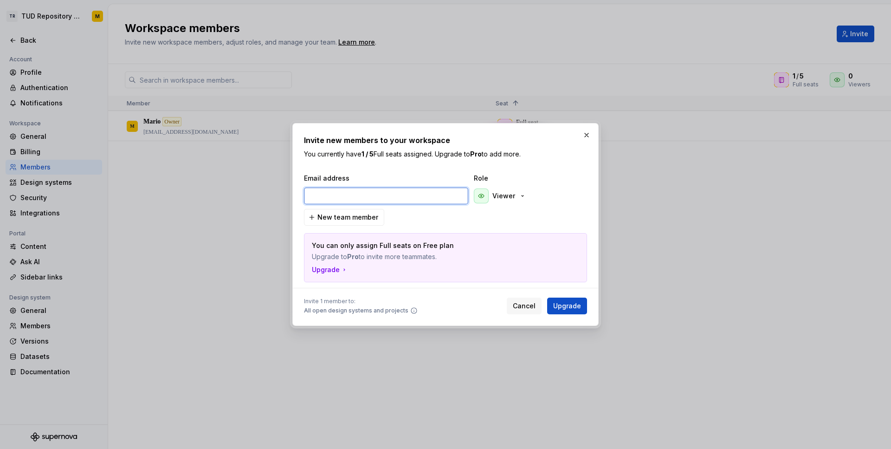
click at [437, 193] on input "email" at bounding box center [386, 195] width 164 height 17
click at [373, 262] on div "You can only assign Full seats on Free plan Upgrade to Pro to invite more teamm…" at bounding box center [445, 257] width 282 height 48
click at [523, 196] on icon "button" at bounding box center [522, 195] width 7 height 7
click at [563, 181] on span "Role" at bounding box center [520, 178] width 93 height 9
click at [436, 192] on input "email" at bounding box center [386, 195] width 164 height 17
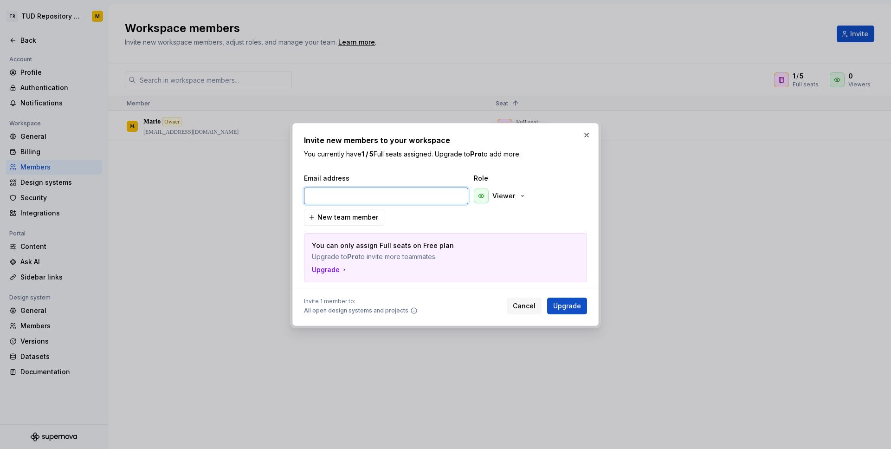
click at [406, 193] on input "email" at bounding box center [386, 195] width 164 height 17
type input "[EMAIL_ADDRESS][DOMAIN_NAME]"
click at [360, 221] on span "New team member" at bounding box center [347, 217] width 61 height 9
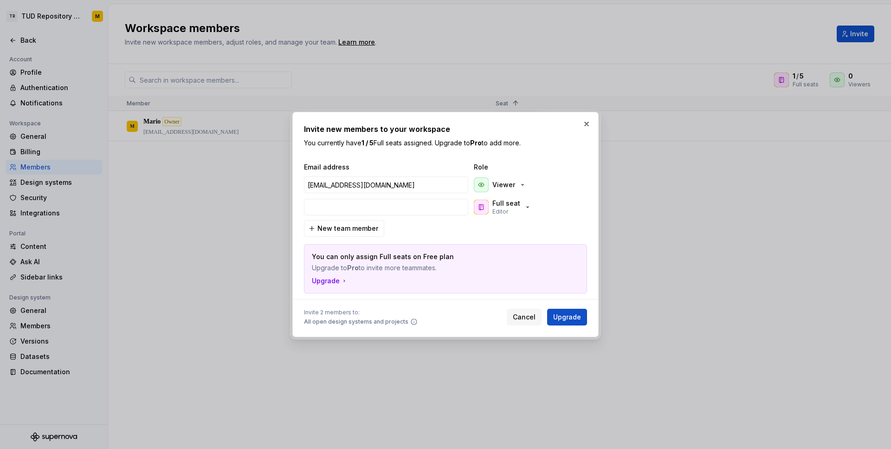
click at [491, 221] on div "Email address Role [EMAIL_ADDRESS][DOMAIN_NAME] Viewer Full seat Editor New tea…" at bounding box center [445, 227] width 283 height 131
click at [574, 211] on button "button" at bounding box center [576, 206] width 17 height 17
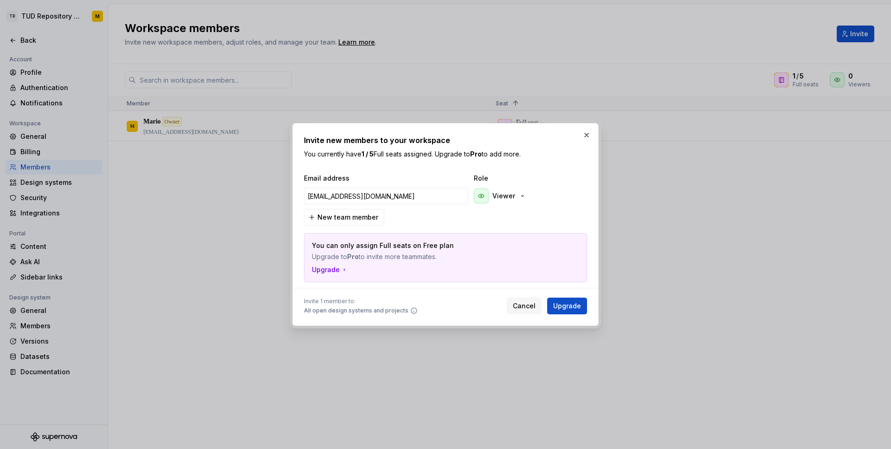
click at [386, 256] on p "Upgrade to Pro to invite more teammates." at bounding box center [413, 256] width 202 height 9
click at [524, 198] on icon "button" at bounding box center [522, 195] width 7 height 7
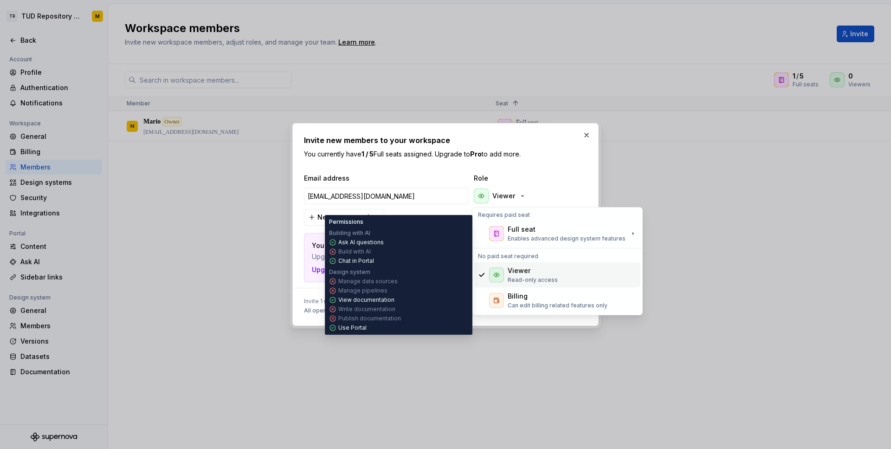
click at [551, 273] on div "Viewer" at bounding box center [533, 270] width 50 height 9
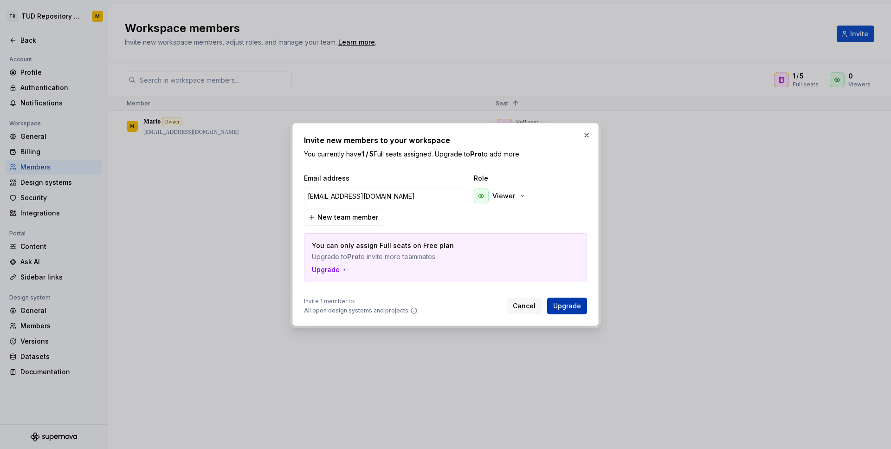
click at [562, 306] on span "Upgrade" at bounding box center [567, 305] width 28 height 9
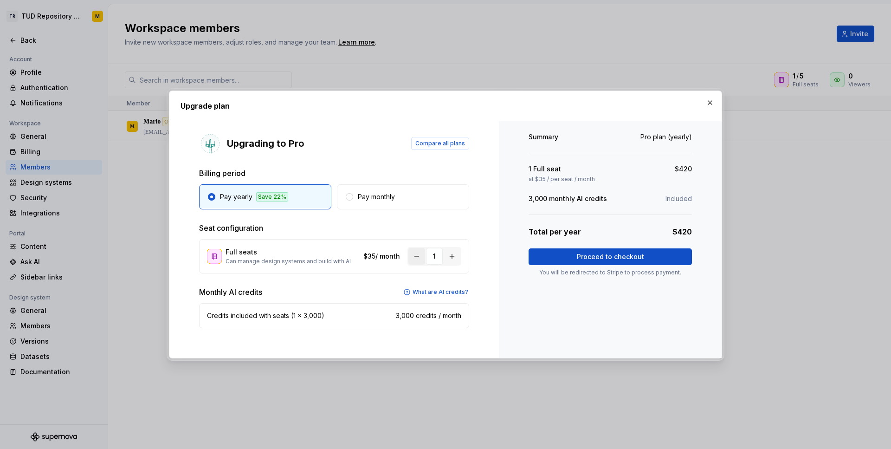
click at [419, 258] on button "button" at bounding box center [416, 256] width 17 height 17
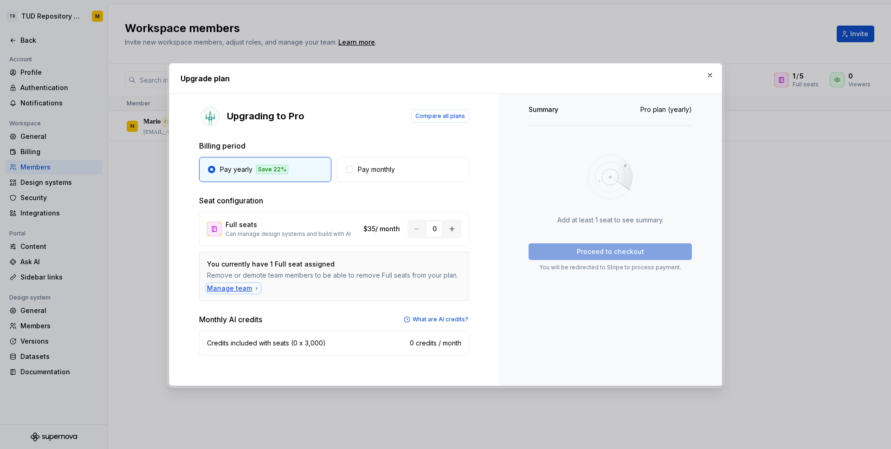
click at [238, 287] on div "Manage team" at bounding box center [233, 288] width 53 height 9
click at [230, 289] on div "Manage team" at bounding box center [233, 288] width 53 height 9
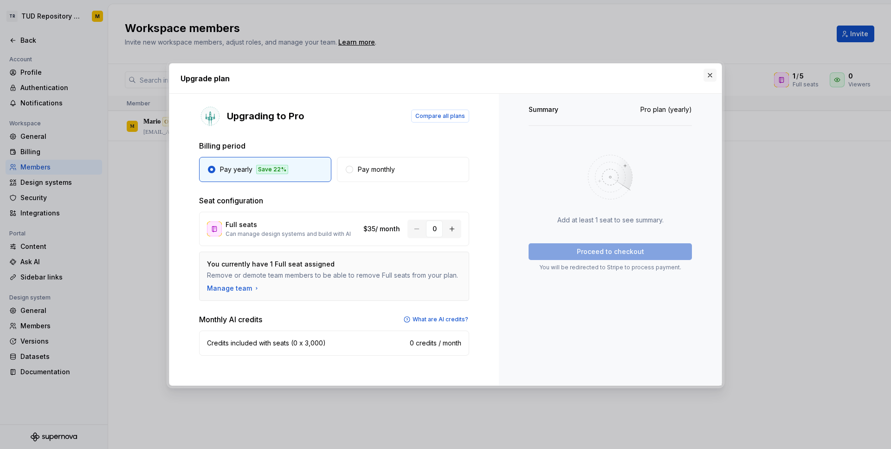
click at [715, 76] on button "button" at bounding box center [710, 75] width 13 height 13
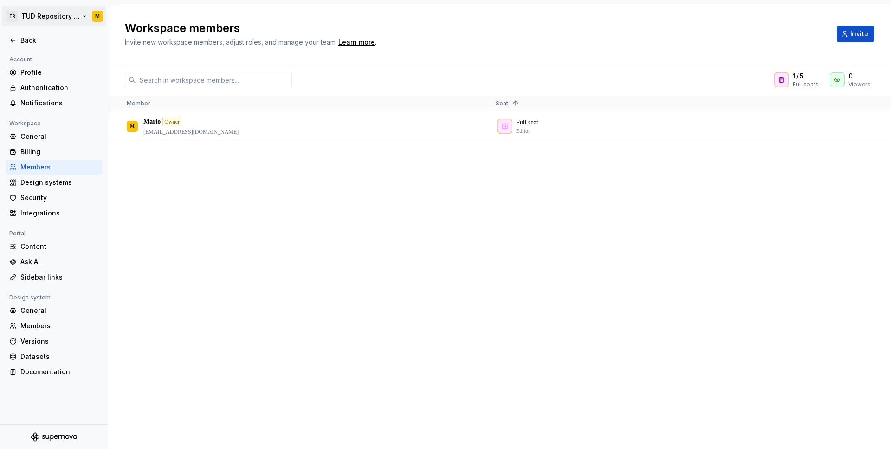
click at [65, 14] on html "TR TUD Repository Design System M Back Account Profile Authentication Notificat…" at bounding box center [445, 224] width 891 height 449
click at [152, 199] on html "TR TUD Repository Design System M Back Account Profile Authentication Notificat…" at bounding box center [445, 224] width 891 height 449
click at [855, 79] on div "0" at bounding box center [859, 75] width 22 height 9
click at [858, 77] on icon at bounding box center [858, 75] width 7 height 7
click at [860, 76] on icon at bounding box center [858, 75] width 7 height 7
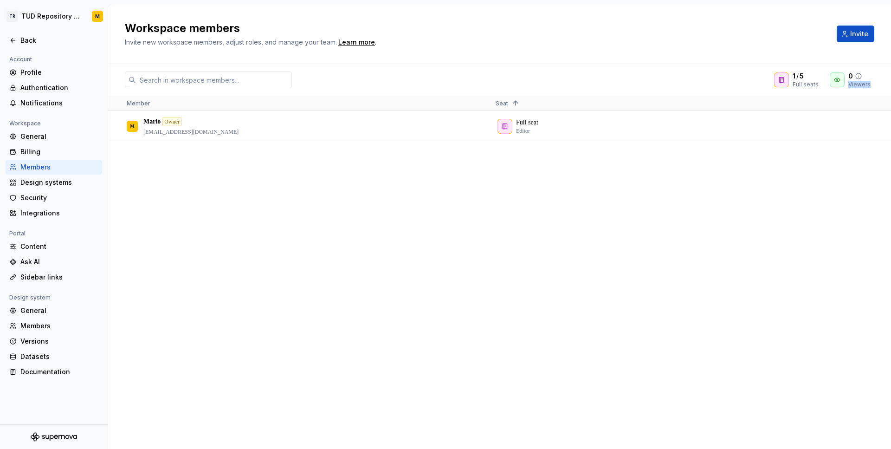
click at [860, 76] on icon at bounding box center [858, 75] width 7 height 7
click at [534, 126] on div "Full seat Editor" at bounding box center [673, 126] width 354 height 28
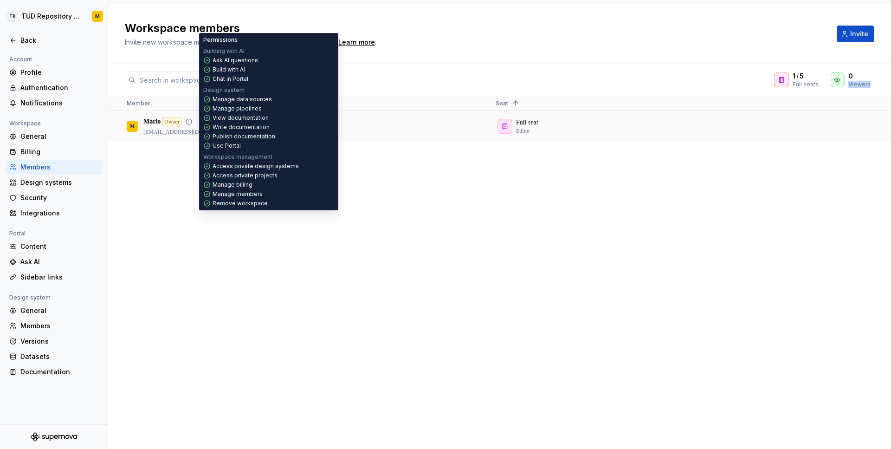
click at [189, 123] on icon at bounding box center [189, 122] width 6 height 6
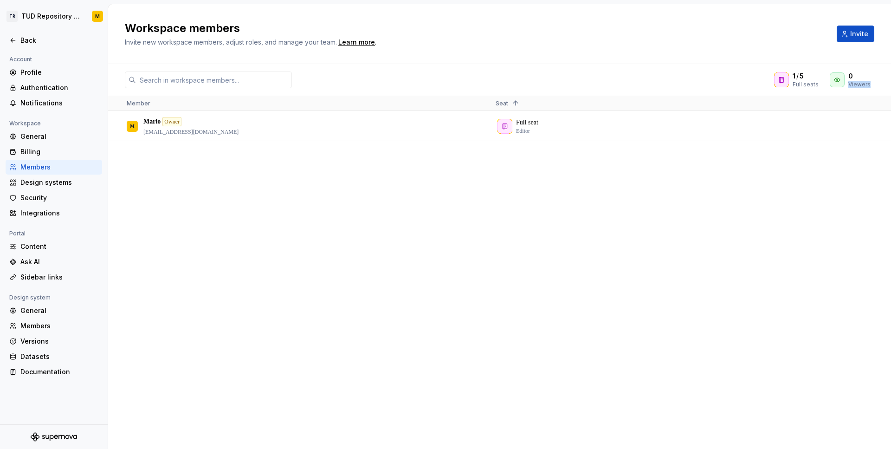
click at [155, 219] on div "M [PERSON_NAME] Owner [EMAIL_ADDRESS][DOMAIN_NAME] Full seat Editor" at bounding box center [499, 279] width 783 height 337
click at [54, 137] on div "General" at bounding box center [59, 136] width 78 height 9
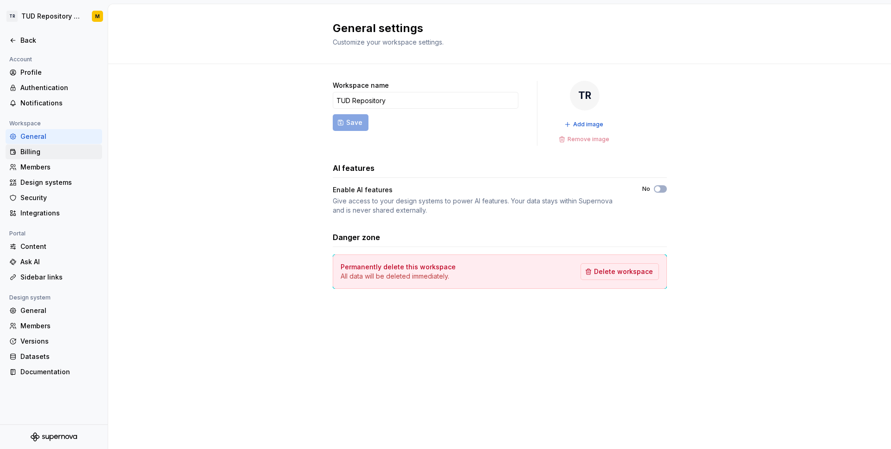
click at [55, 150] on div "Billing" at bounding box center [59, 151] width 78 height 9
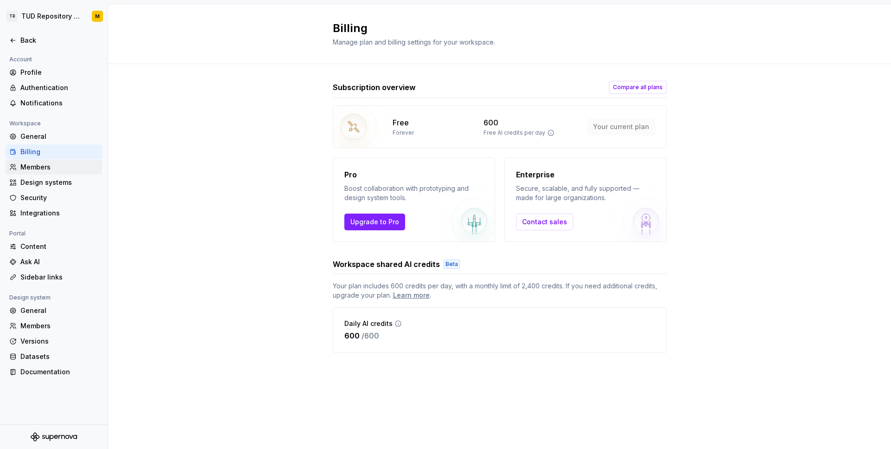
click at [58, 169] on div "Members" at bounding box center [59, 166] width 78 height 9
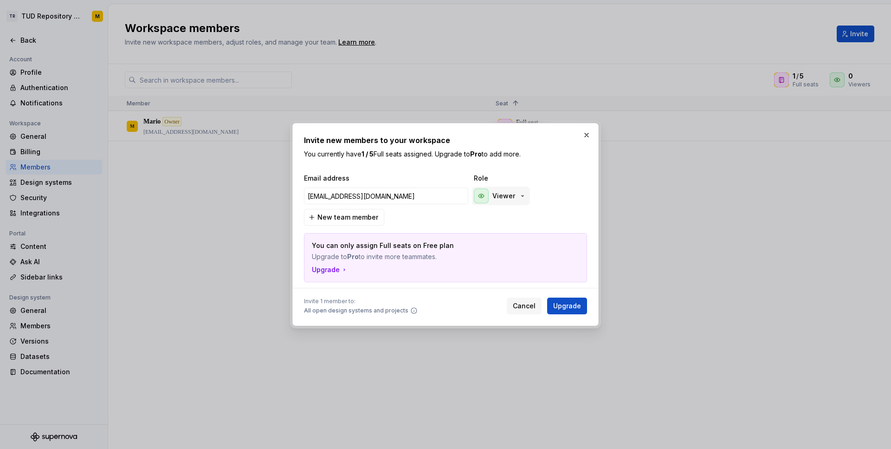
click at [507, 200] on p "Viewer" at bounding box center [503, 195] width 23 height 9
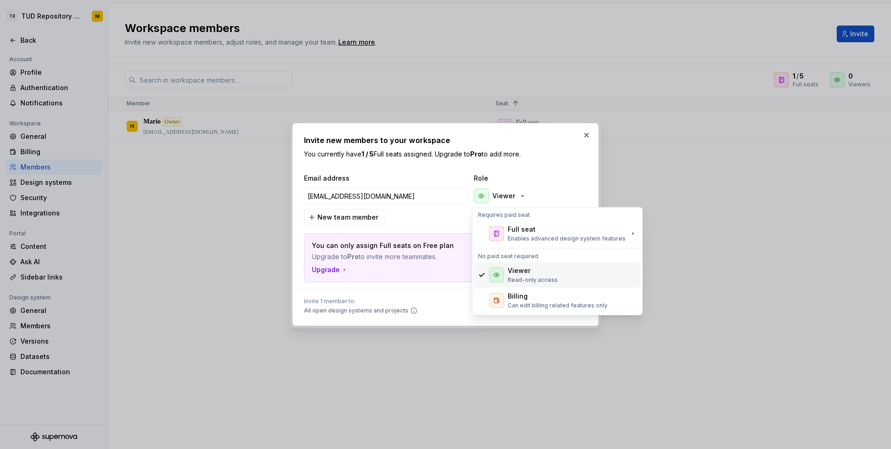
click at [566, 267] on div "Viewer Read-only access" at bounding box center [557, 274] width 166 height 25
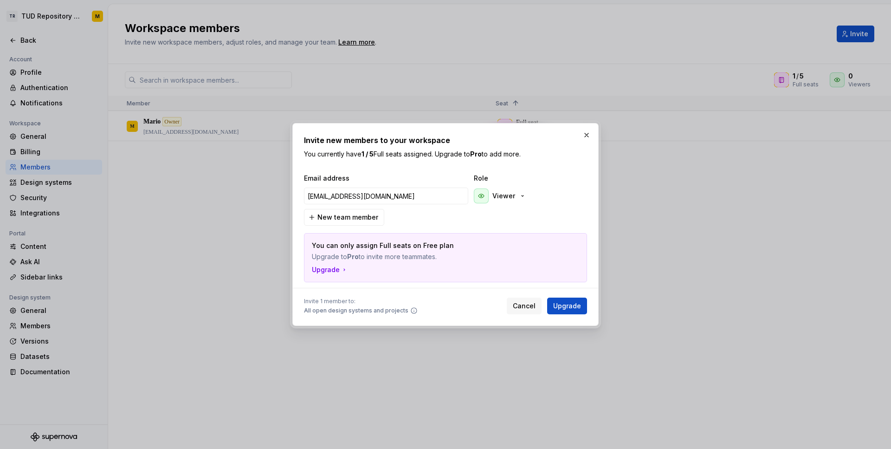
click at [393, 217] on div "Email address Role [EMAIL_ADDRESS][DOMAIN_NAME] Viewer New team member You can …" at bounding box center [445, 228] width 283 height 109
click at [414, 193] on input "[EMAIL_ADDRESS][DOMAIN_NAME]" at bounding box center [386, 195] width 164 height 17
click at [553, 194] on div "Viewer" at bounding box center [518, 196] width 93 height 19
click at [439, 195] on input "[EMAIL_ADDRESS][DOMAIN_NAME]" at bounding box center [386, 195] width 164 height 17
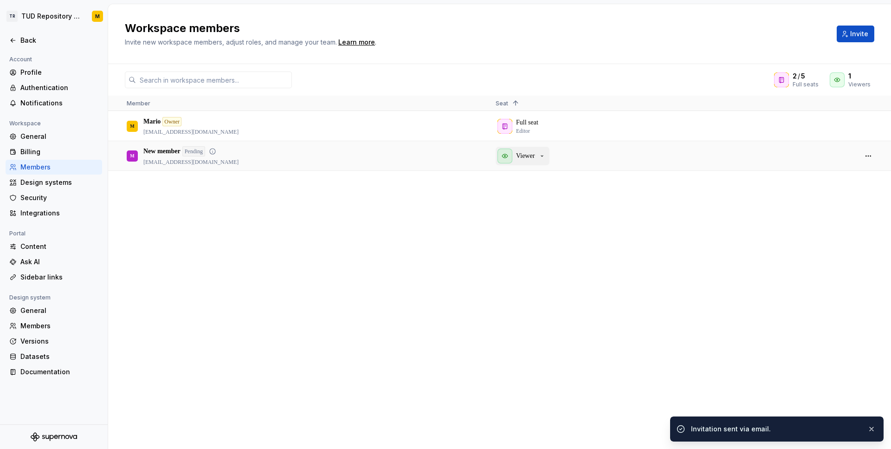
click at [545, 155] on icon "button" at bounding box center [541, 155] width 7 height 7
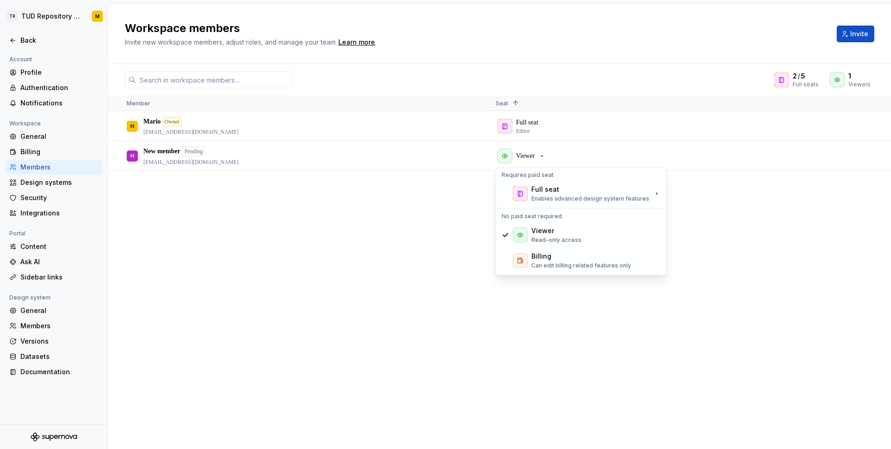
click at [728, 208] on div "M [PERSON_NAME] Owner [EMAIL_ADDRESS][DOMAIN_NAME] Full seat Editor M New membe…" at bounding box center [499, 279] width 783 height 337
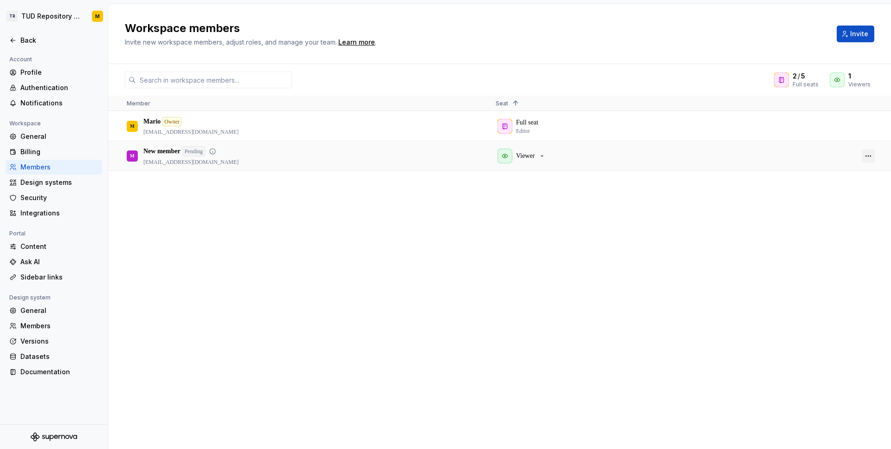
click at [868, 154] on button "button" at bounding box center [868, 155] width 13 height 13
click at [601, 199] on div "M [PERSON_NAME] Owner [EMAIL_ADDRESS][DOMAIN_NAME] Full seat Editor M New membe…" at bounding box center [499, 279] width 783 height 337
click at [560, 120] on div "Full seat Editor" at bounding box center [673, 126] width 354 height 28
click at [517, 131] on div "Full seat Editor" at bounding box center [673, 126] width 354 height 28
click at [544, 154] on icon "button" at bounding box center [541, 155] width 7 height 7
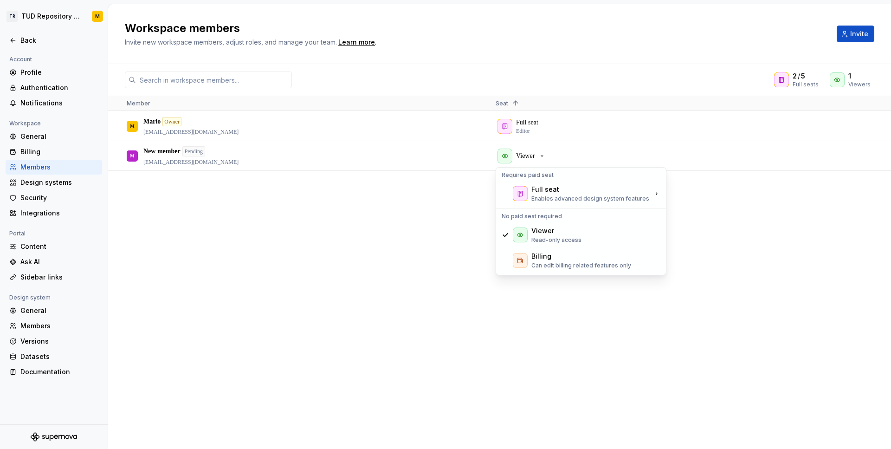
click at [735, 238] on div "M [PERSON_NAME] Owner [EMAIL_ADDRESS][DOMAIN_NAME] Full seat Editor M New membe…" at bounding box center [499, 279] width 783 height 337
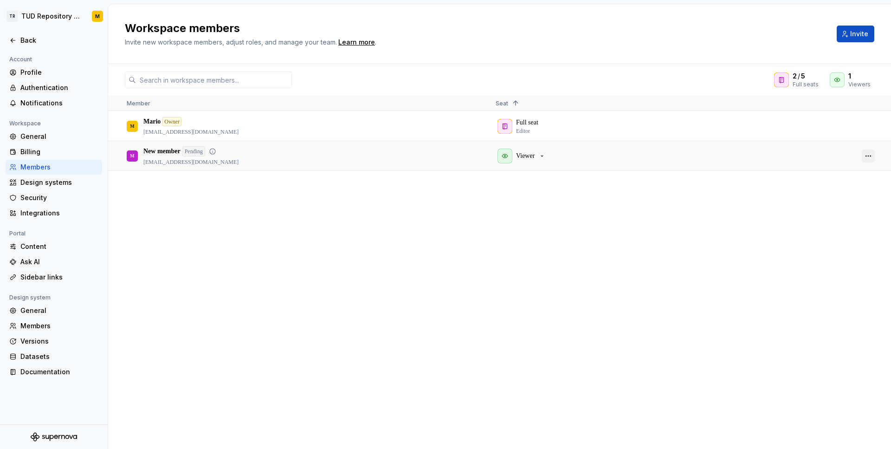
click at [866, 161] on button "button" at bounding box center [868, 155] width 13 height 13
click at [838, 210] on span "Remove from workspace" at bounding box center [832, 209] width 77 height 17
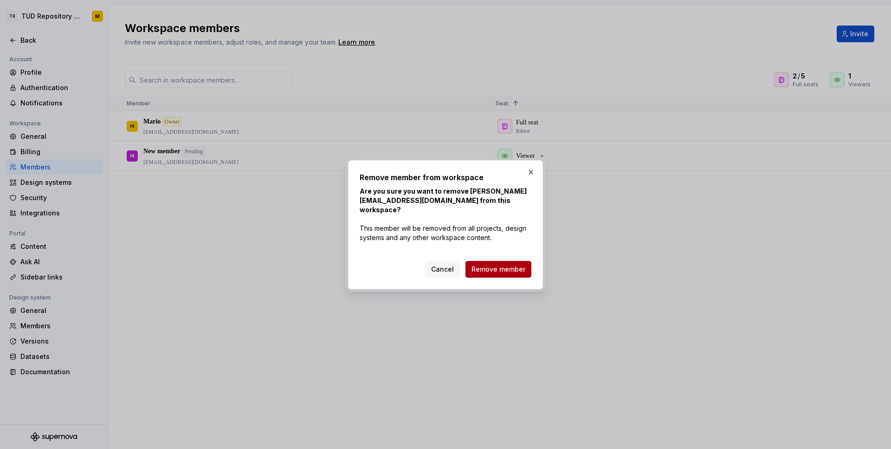
click at [515, 265] on span "Remove member" at bounding box center [498, 269] width 54 height 9
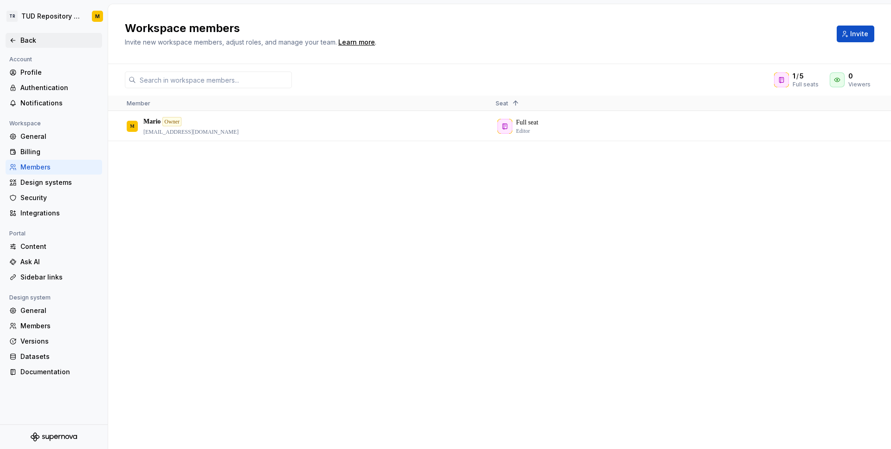
click at [19, 39] on div "Back" at bounding box center [53, 40] width 89 height 9
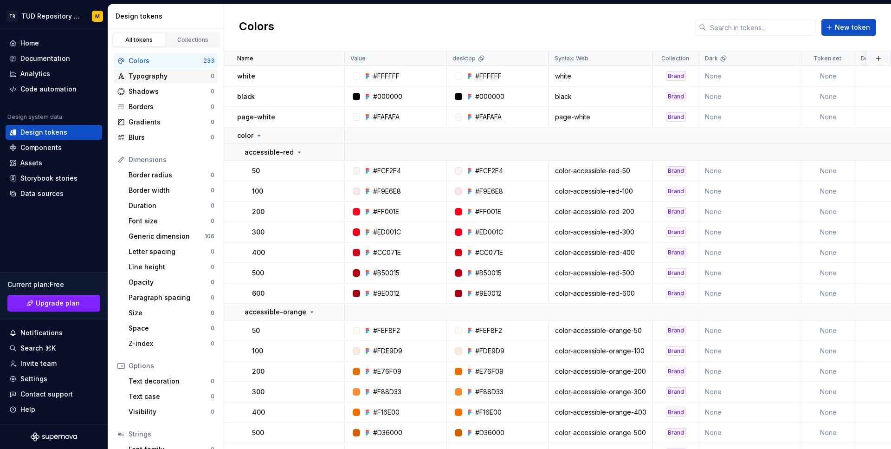
click at [186, 77] on div "Typography" at bounding box center [170, 75] width 82 height 9
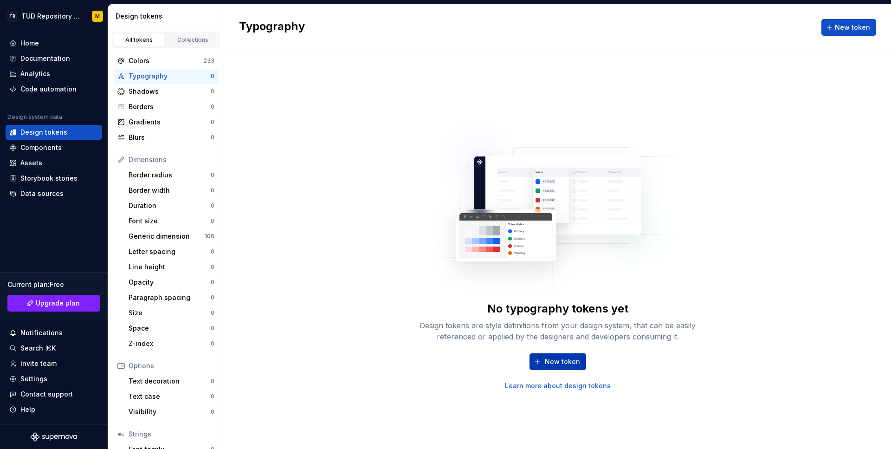
click at [541, 356] on button "New token" at bounding box center [557, 361] width 57 height 17
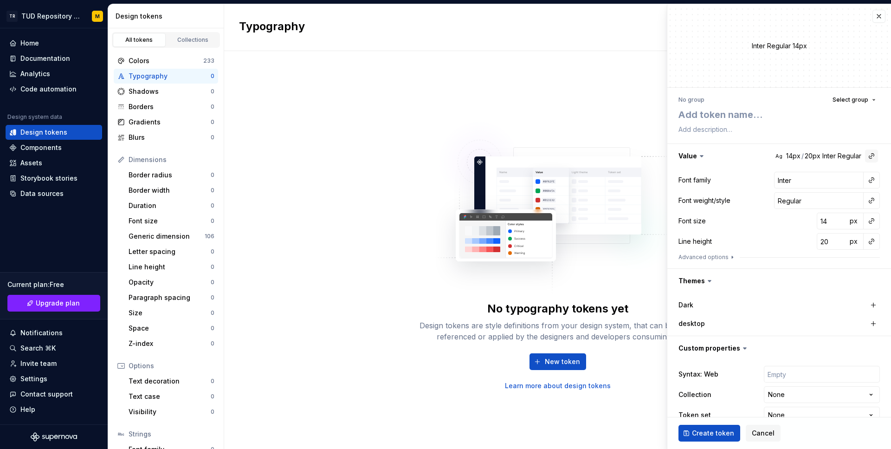
click at [870, 155] on button "button" at bounding box center [871, 155] width 13 height 13
click at [726, 151] on html "TR TUD Repository Design System M Home Documentation Analytics Code automation …" at bounding box center [445, 224] width 891 height 449
click at [872, 97] on button "Select group" at bounding box center [854, 99] width 52 height 13
click at [769, 92] on div "**********" at bounding box center [779, 261] width 224 height 347
click at [880, 17] on button "button" at bounding box center [878, 16] width 13 height 13
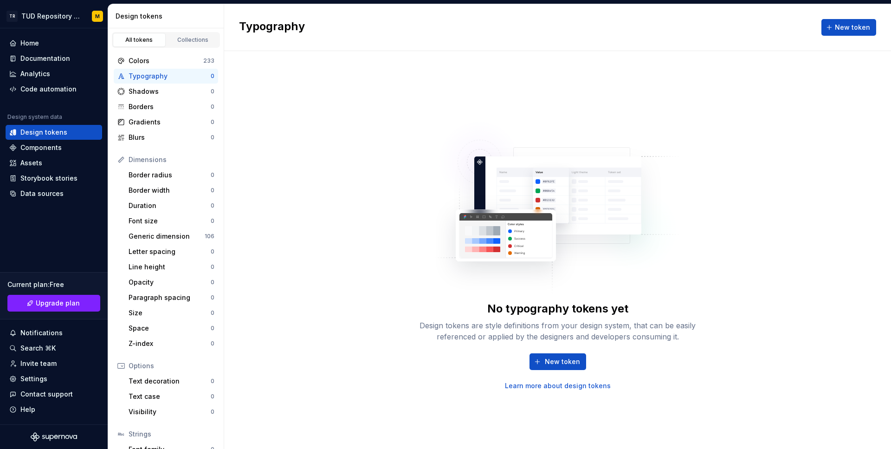
click at [374, 97] on div "No typography tokens yet Design tokens are style definitions from your design s…" at bounding box center [557, 250] width 667 height 398
click at [577, 368] on button "New token" at bounding box center [557, 361] width 57 height 17
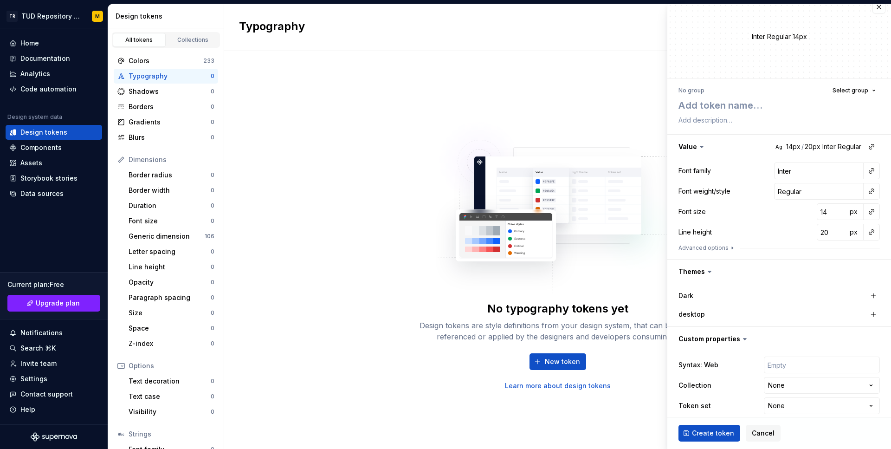
scroll to position [10, 0]
click at [729, 250] on icon "button" at bounding box center [732, 247] width 7 height 7
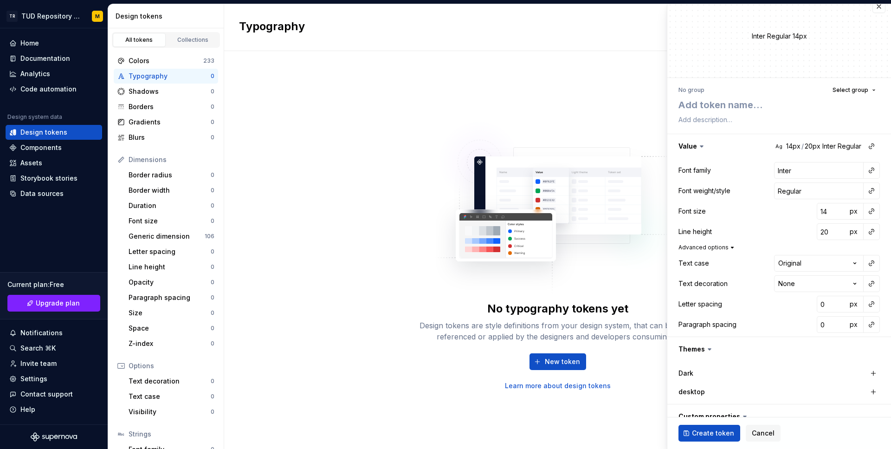
click at [729, 249] on icon "button" at bounding box center [732, 247] width 7 height 7
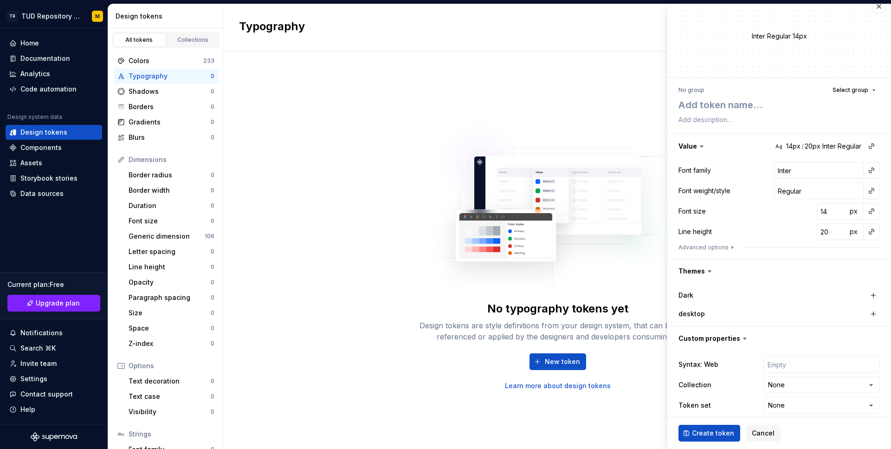
scroll to position [18, 0]
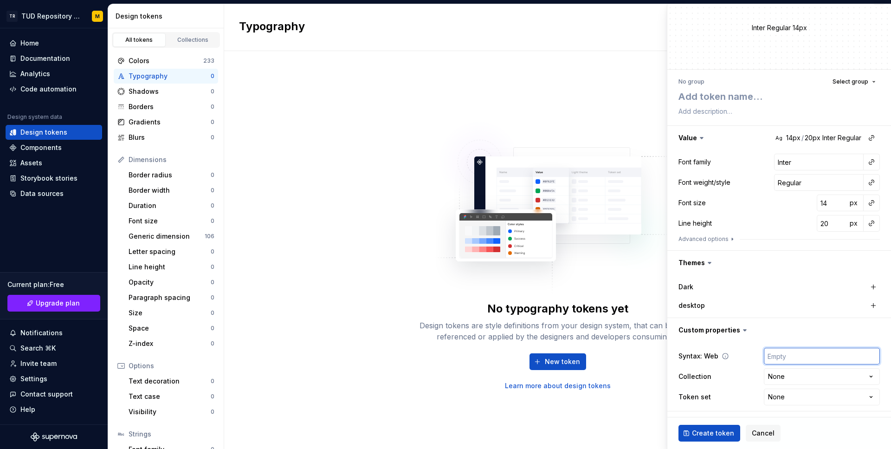
click at [802, 355] on input "text" at bounding box center [822, 356] width 116 height 17
click at [748, 387] on div "**********" at bounding box center [778, 376] width 201 height 61
click at [794, 394] on html "TR TUD Repository Design System M Home Documentation Analytics Code automation …" at bounding box center [445, 224] width 891 height 449
click at [747, 398] on html "TR TUD Repository Design System M Home Documentation Analytics Code automation …" at bounding box center [445, 224] width 891 height 449
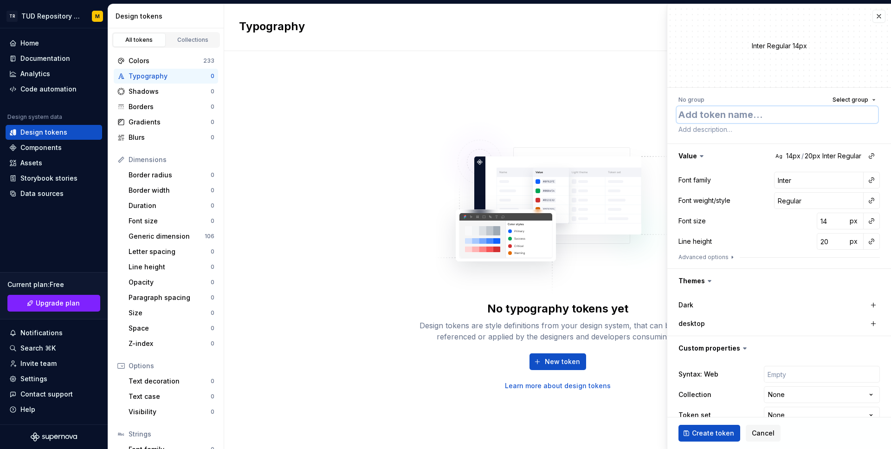
click at [740, 118] on textarea at bounding box center [777, 114] width 201 height 17
type textarea "*"
type textarea "he"
type textarea "*"
type textarea "hea"
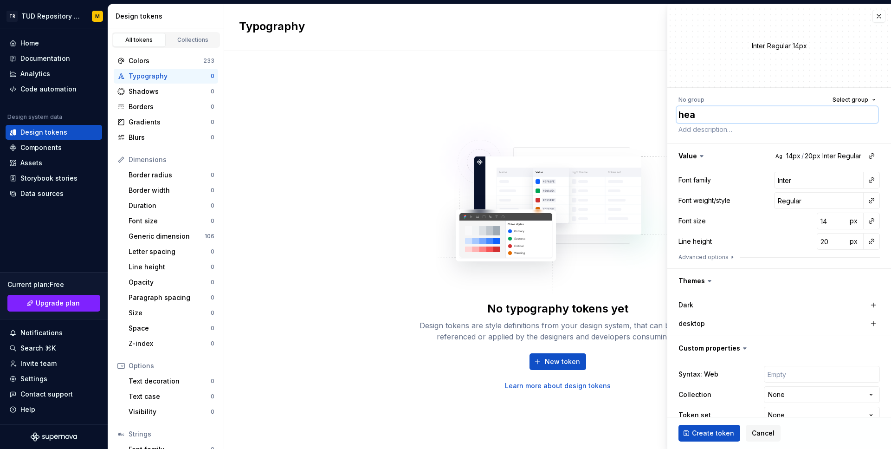
type textarea "*"
type textarea "head"
type textarea "*"
type textarea "headi"
type textarea "*"
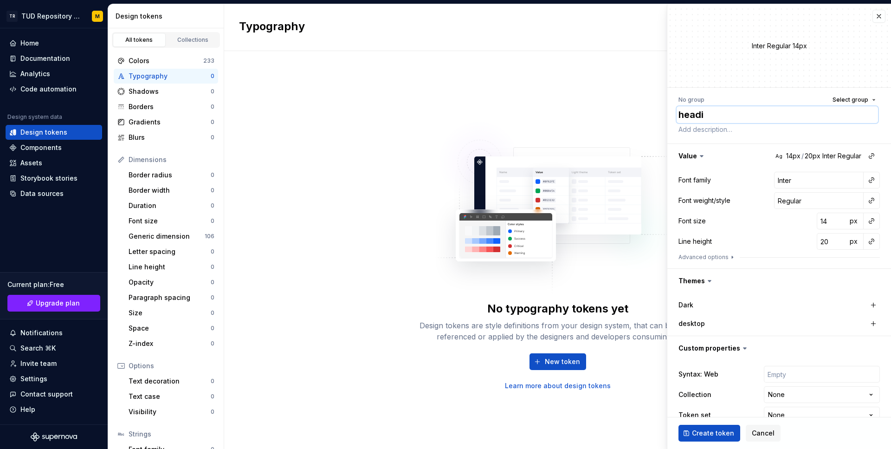
type textarea "headin"
type textarea "*"
type textarea "heading"
type textarea "*"
type textarea "heading-"
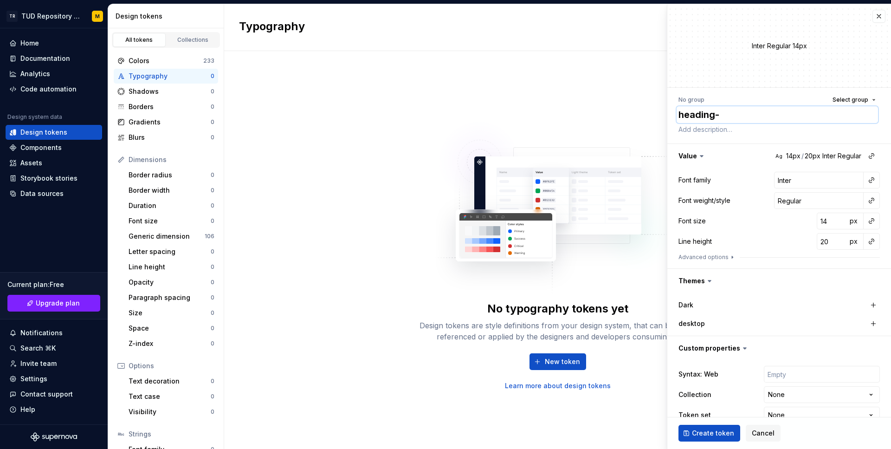
type textarea "*"
type textarea "heading-h"
type textarea "*"
type textarea "heading-h1"
click at [795, 152] on button "button" at bounding box center [779, 156] width 224 height 24
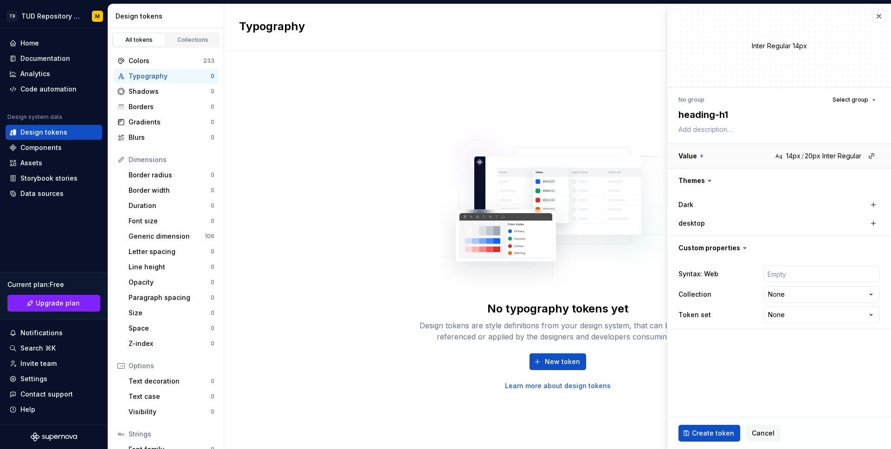
click at [795, 152] on button "button" at bounding box center [779, 156] width 224 height 24
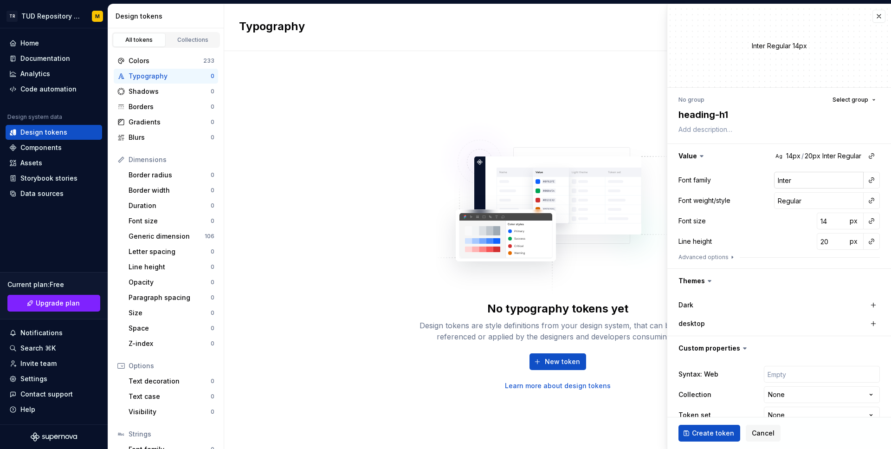
click at [843, 184] on input "Inter" at bounding box center [819, 180] width 90 height 17
type textarea "*"
type input "s"
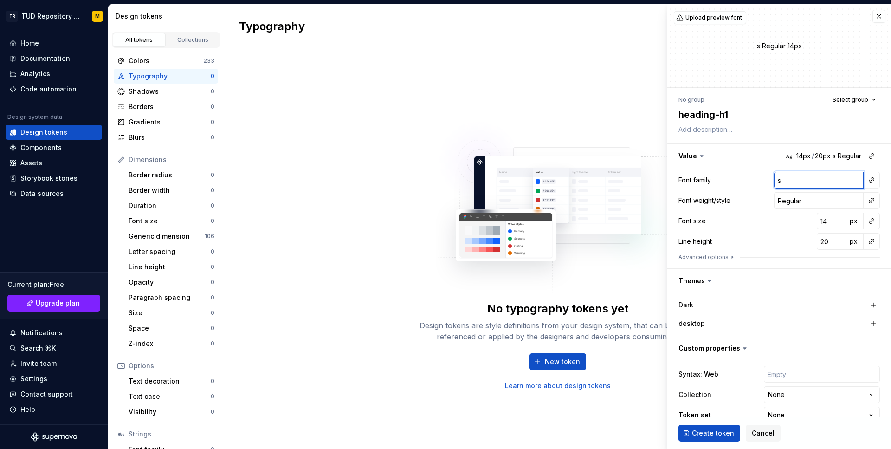
type textarea "*"
type input "se"
type textarea "*"
type input "seo"
type textarea "*"
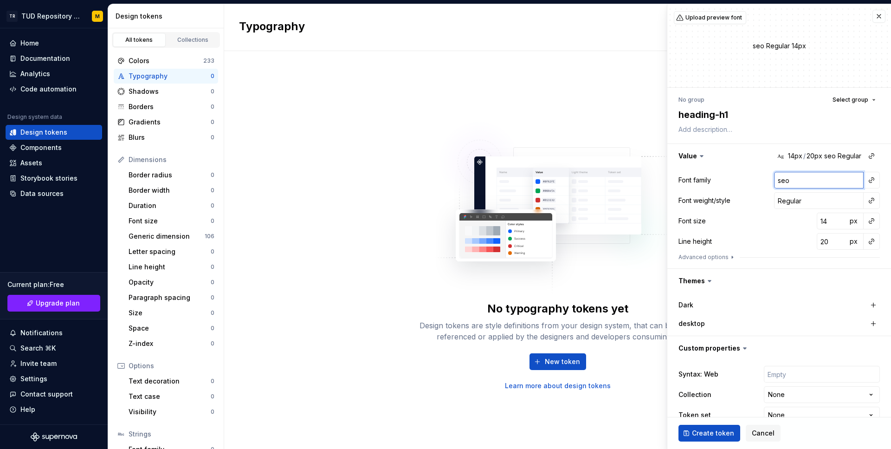
type input "seon"
type textarea "*"
type input "seo"
type textarea "*"
type input "se"
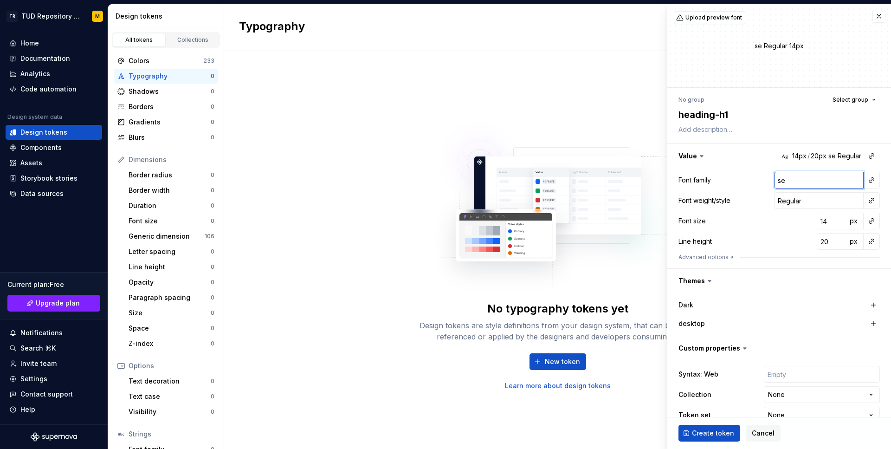
type textarea "*"
type input "s"
type textarea "*"
type input "R"
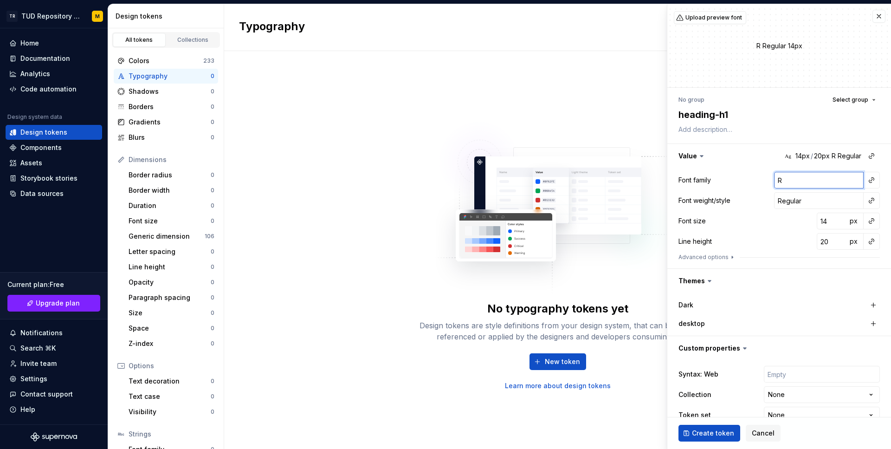
type textarea "*"
type input "Ro"
type textarea "*"
type input "[PERSON_NAME]"
type textarea "*"
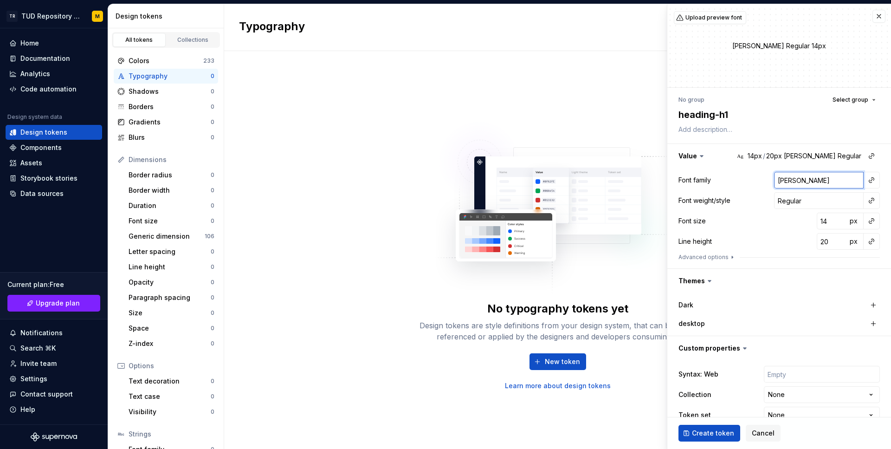
type input "Robo"
type textarea "*"
type input "Robot"
type textarea "*"
type input "Roboto"
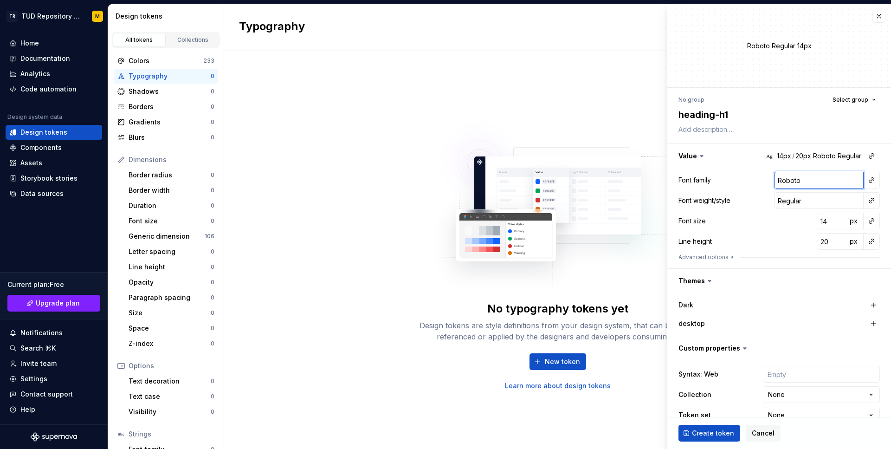
type textarea "*"
type input "Roboto"
type textarea "*"
type input "Roboto S"
type textarea "*"
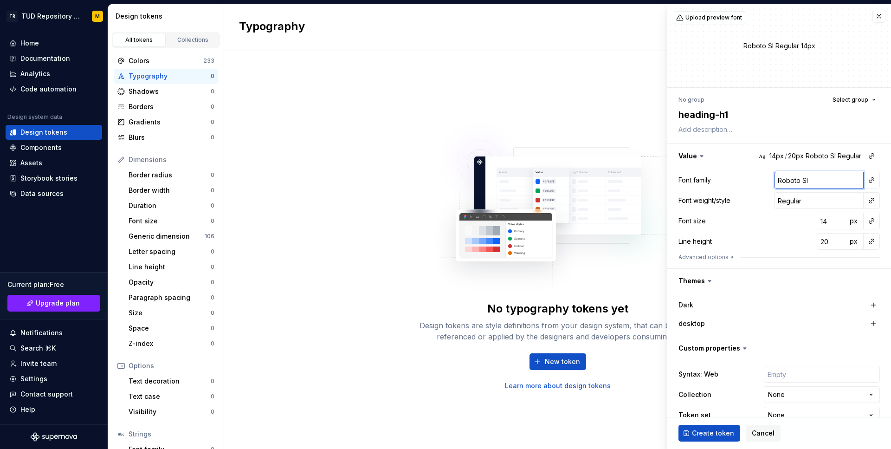
type input "Roboto Sla"
type textarea "*"
type input "Roboto Slab"
click at [825, 206] on input "Regular" at bounding box center [819, 200] width 90 height 17
click at [826, 221] on input "14" at bounding box center [832, 221] width 30 height 17
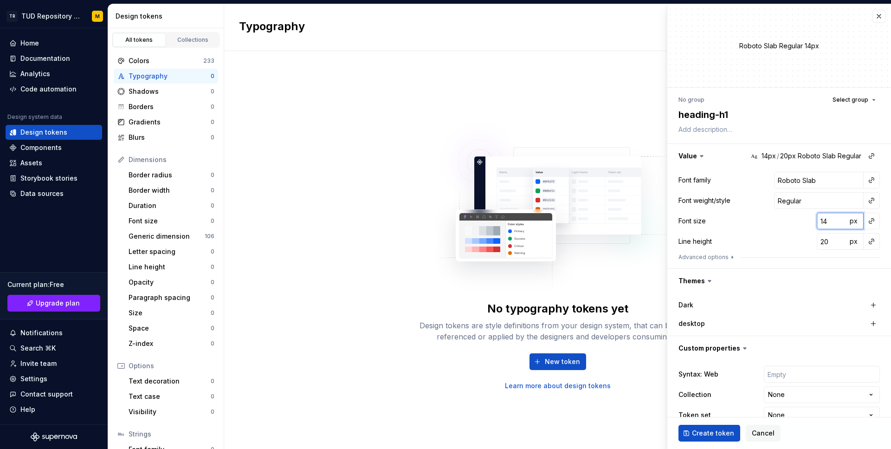
type textarea "*"
type input "40"
type textarea "*"
type input "40"
click at [827, 240] on input "20" at bounding box center [832, 241] width 30 height 17
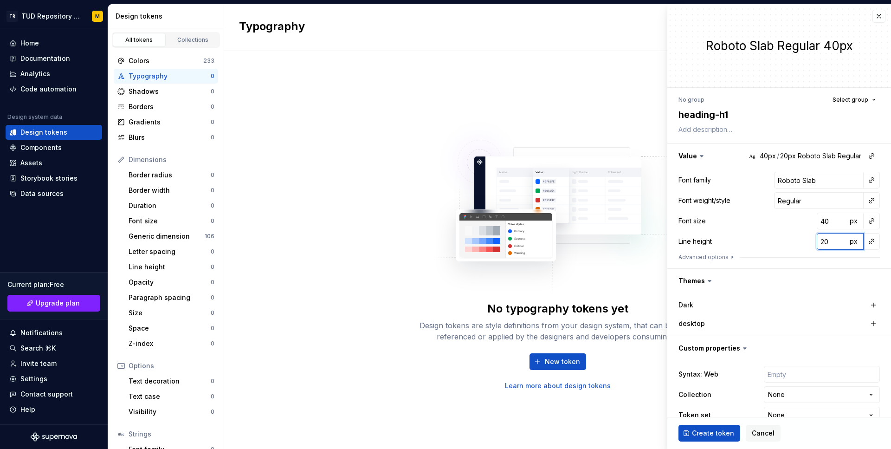
click at [827, 240] on input "20" at bounding box center [832, 241] width 30 height 17
type textarea "*"
type input "4"
type textarea "*"
type input "48"
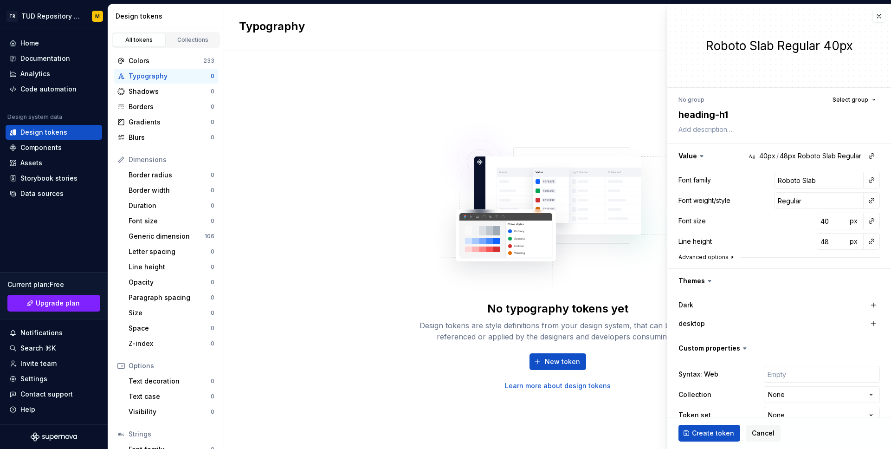
click at [729, 259] on icon "button" at bounding box center [732, 256] width 7 height 7
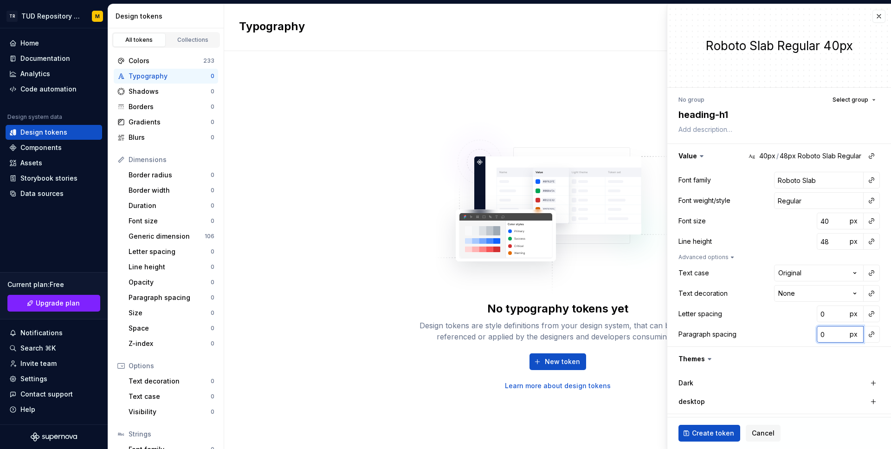
click at [833, 333] on input "0" at bounding box center [832, 334] width 30 height 17
type textarea "*"
type input "3"
type textarea "*"
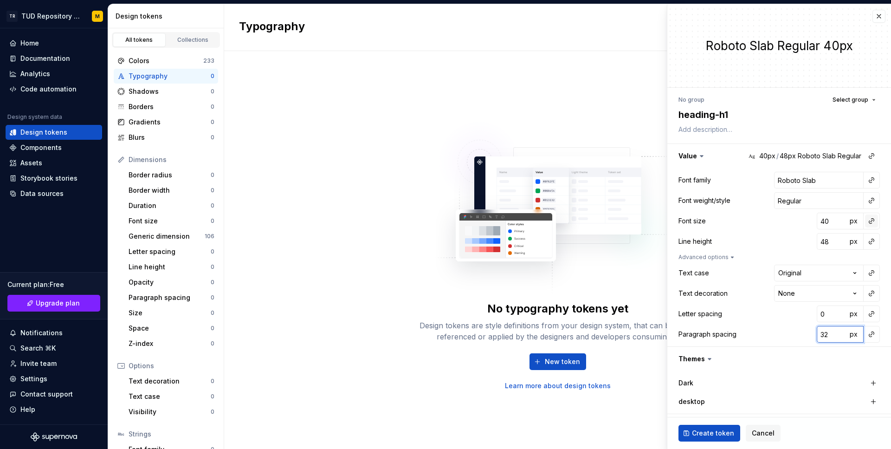
type input "32"
click at [870, 223] on button "button" at bounding box center [871, 220] width 13 height 13
click at [752, 226] on html "TR TUD Repository Design System M Home Documentation Analytics Code automation …" at bounding box center [445, 224] width 891 height 449
click at [871, 154] on button "button" at bounding box center [871, 155] width 13 height 13
click at [841, 126] on html "TR TUD Repository Design System M Home Documentation Analytics Code automation …" at bounding box center [445, 224] width 891 height 449
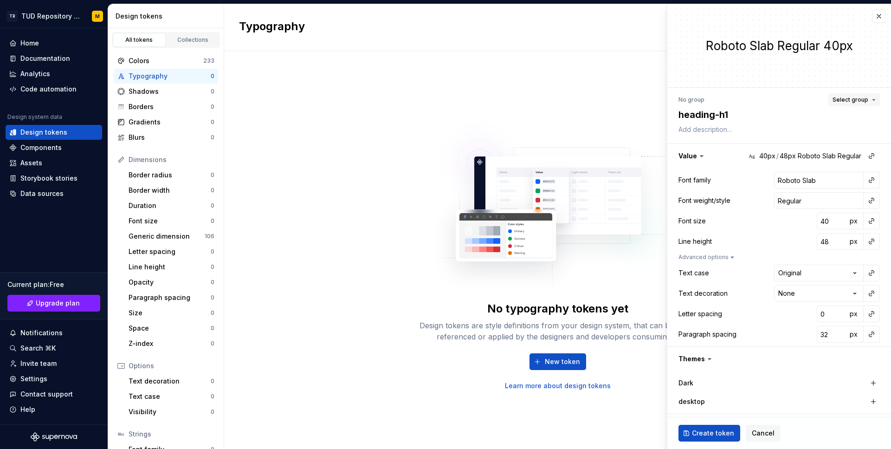
click at [873, 103] on button "Select group" at bounding box center [854, 99] width 52 height 13
click at [812, 116] on input "text" at bounding box center [806, 117] width 148 height 17
type input "heading"
click at [746, 137] on span "Create group: heading" at bounding box center [806, 135] width 144 height 15
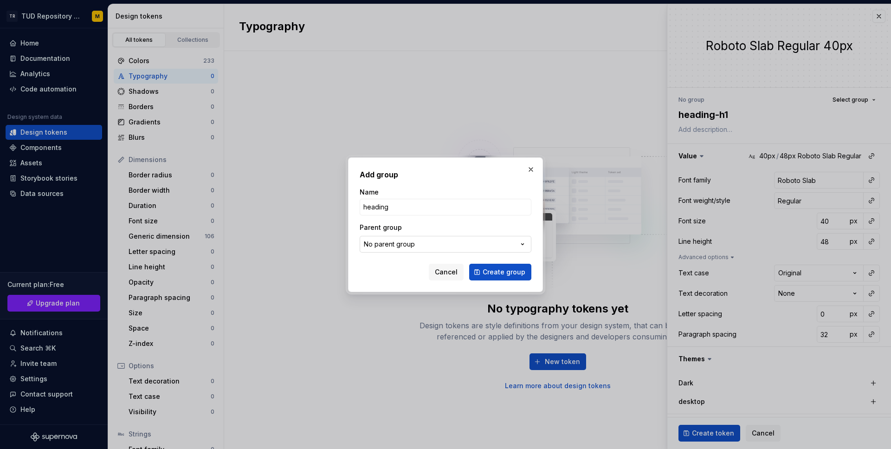
click at [494, 245] on button "No parent group" at bounding box center [446, 244] width 172 height 17
click at [511, 225] on div "Add group Name heading Parent group No parent group Cancel Create group" at bounding box center [445, 224] width 891 height 449
click at [520, 276] on button "Create group" at bounding box center [500, 272] width 62 height 17
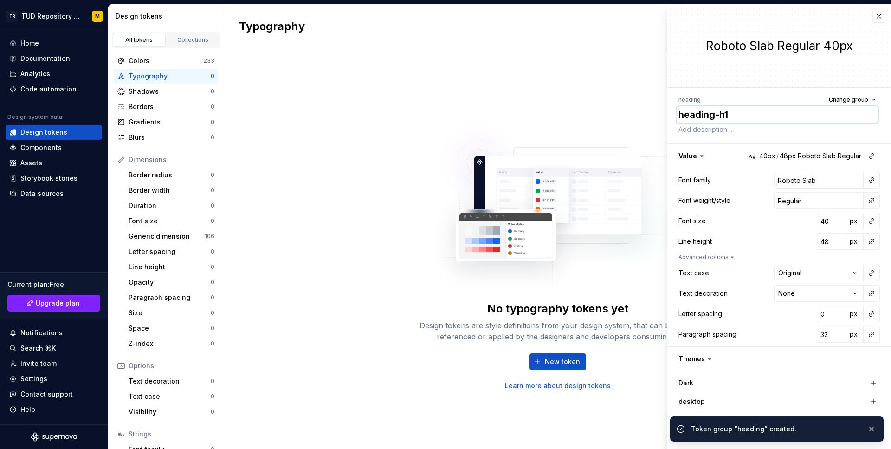
click at [719, 116] on textarea "heading-h1" at bounding box center [777, 114] width 201 height 17
click at [723, 116] on textarea "heading-h1" at bounding box center [777, 114] width 201 height 17
drag, startPoint x: 719, startPoint y: 116, endPoint x: 664, endPoint y: 116, distance: 55.7
click at [664, 116] on body "TR TUD Repository Design System M Home Documentation Analytics Code automation …" at bounding box center [445, 224] width 891 height 449
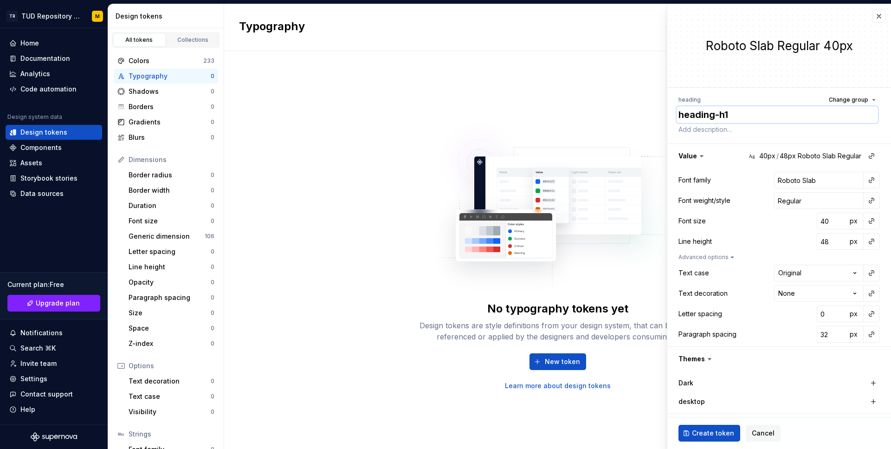
type textarea "*"
type textarea "h1"
type textarea "*"
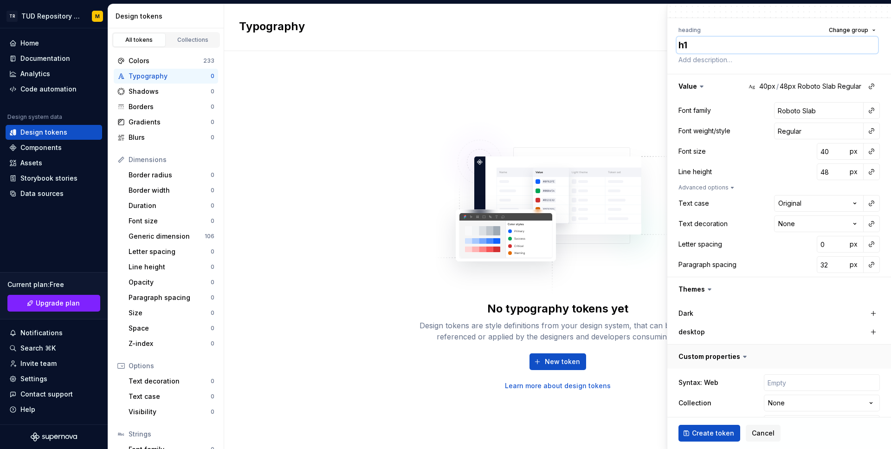
scroll to position [96, 0]
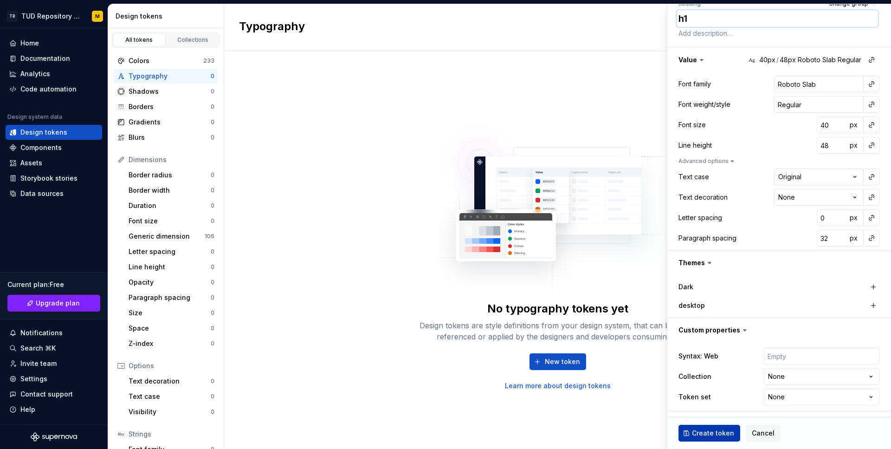
type textarea "h1"
click at [723, 433] on span "Create token" at bounding box center [713, 432] width 42 height 9
type textarea "*"
type input "Inter"
type input "14"
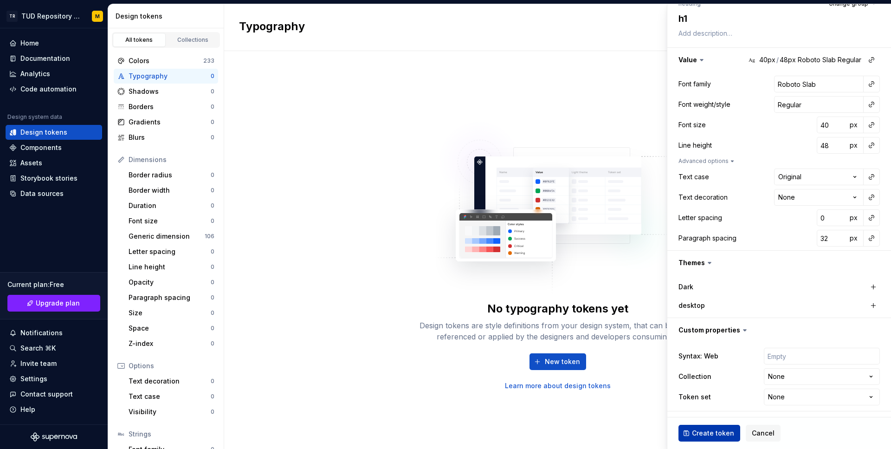
type input "20"
type input "0"
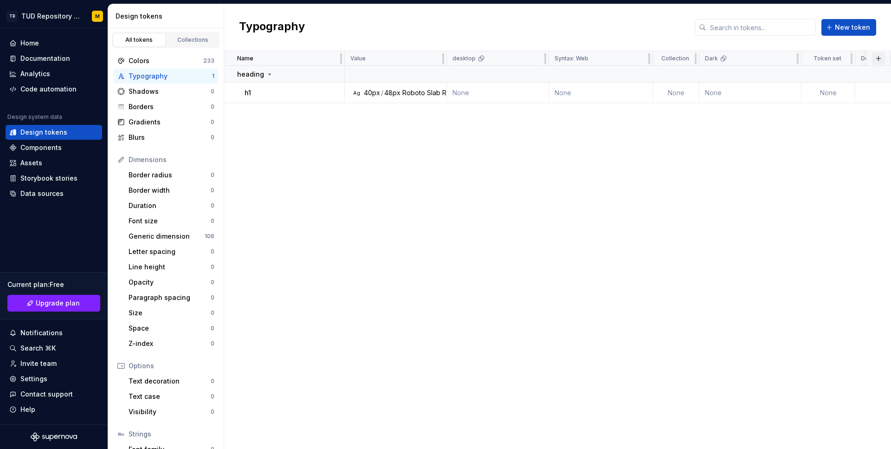
click at [879, 57] on button "button" at bounding box center [878, 58] width 13 height 13
click at [806, 94] on div "New custom property" at bounding box center [826, 95] width 70 height 9
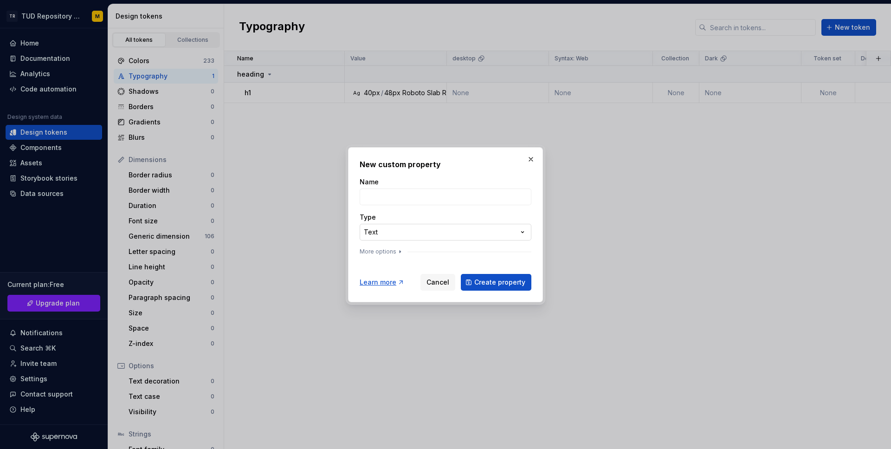
click at [523, 225] on div "**********" at bounding box center [445, 224] width 891 height 449
click at [533, 213] on div "**********" at bounding box center [445, 224] width 891 height 449
click at [393, 253] on button "More options" at bounding box center [382, 251] width 44 height 7
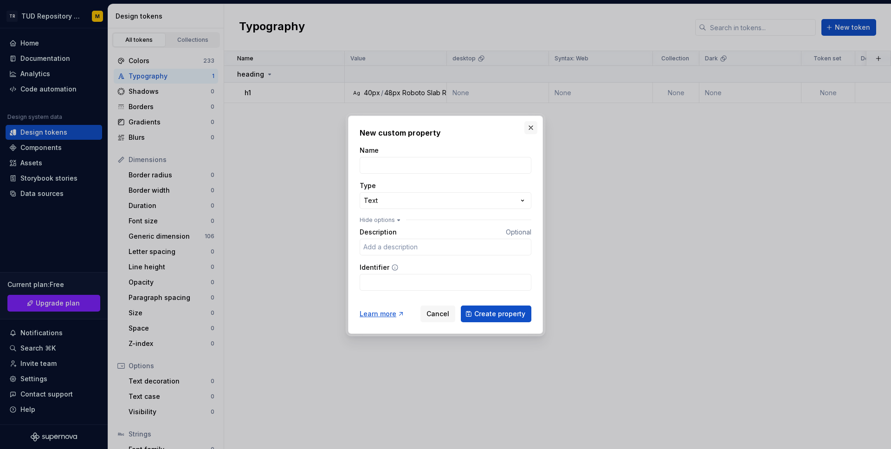
click at [530, 131] on button "button" at bounding box center [530, 127] width 13 height 13
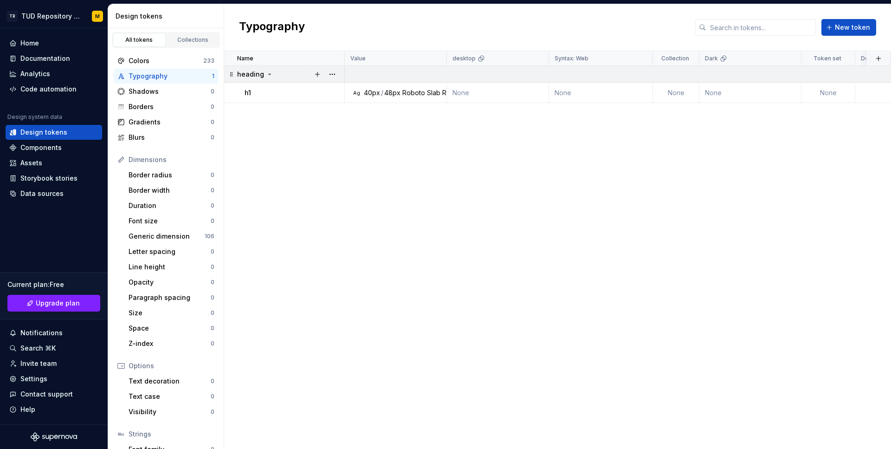
click at [266, 73] on icon at bounding box center [269, 74] width 7 height 7
click at [319, 76] on button "button" at bounding box center [317, 74] width 13 height 13
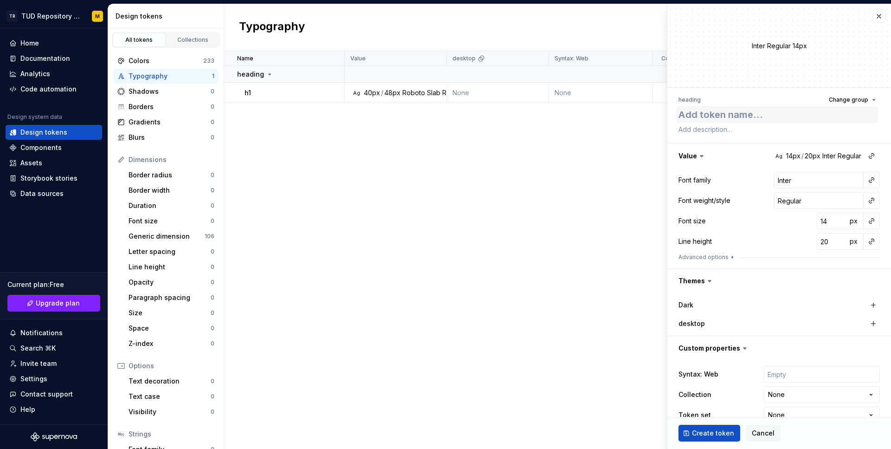
type textarea "*"
type textarea "h"
type textarea "*"
type textarea "h1"
type textarea "*"
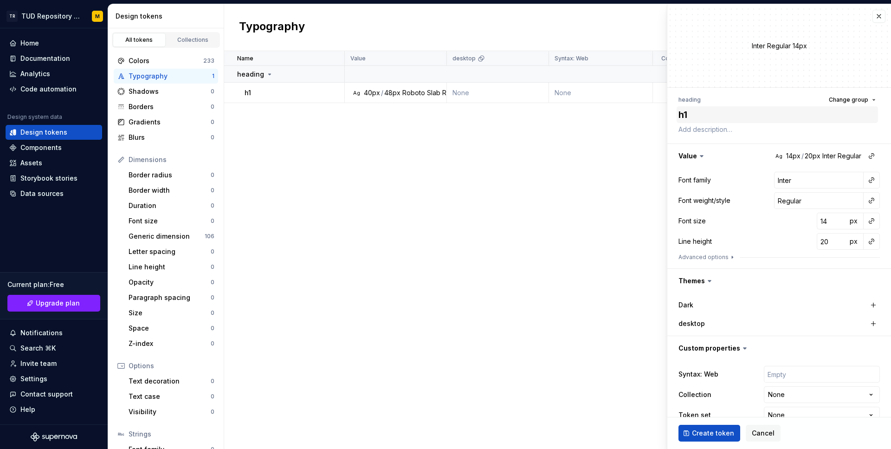
type textarea "h1-"
type textarea "*"
type textarea "h1-s"
type textarea "*"
type textarea "h1-se"
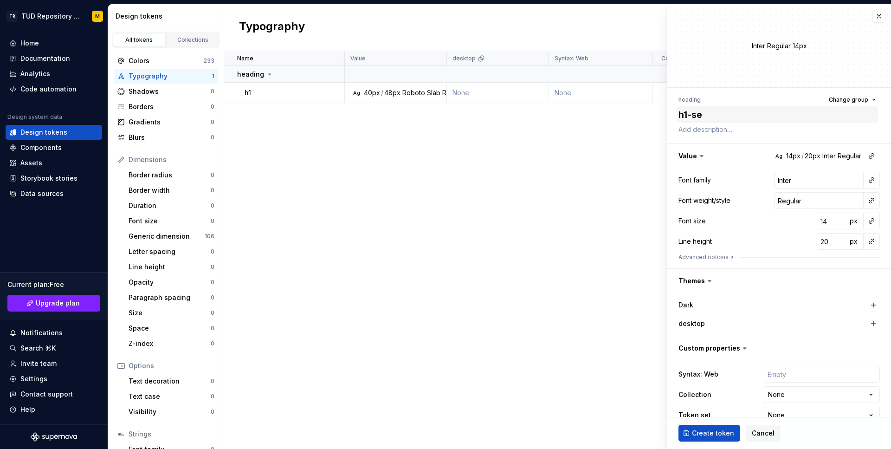
type textarea "*"
type textarea "h1-sem"
type textarea "*"
type textarea "h1-semi"
type textarea "*"
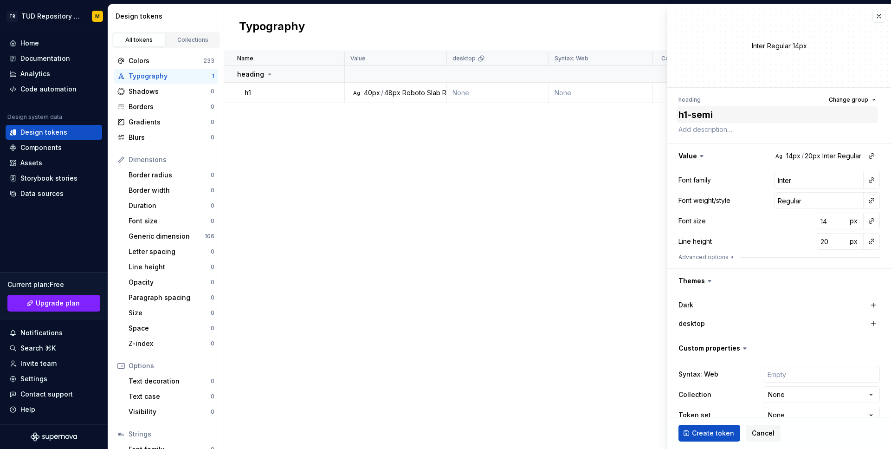
type textarea "h1-semib"
type textarea "*"
type textarea "h1-semibo"
type textarea "*"
type textarea "h1-semibol"
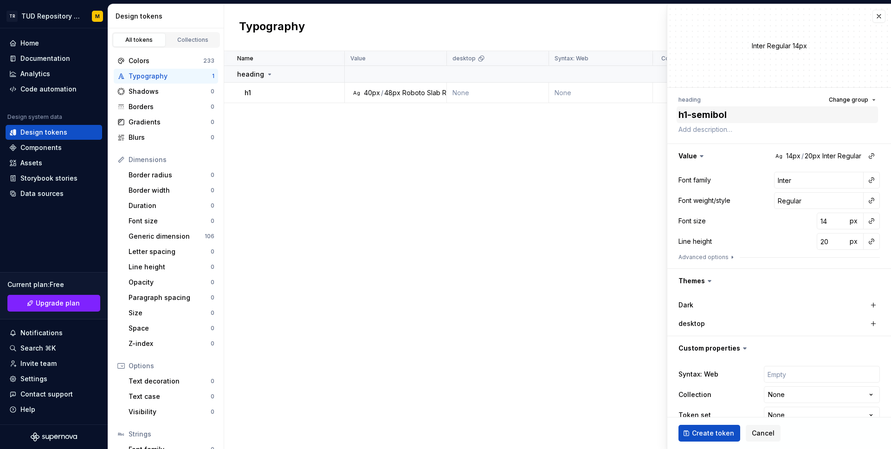
type textarea "*"
type textarea "h1-[PERSON_NAME]"
click at [872, 155] on button "button" at bounding box center [871, 155] width 13 height 13
click at [809, 193] on div "h1" at bounding box center [800, 192] width 76 height 9
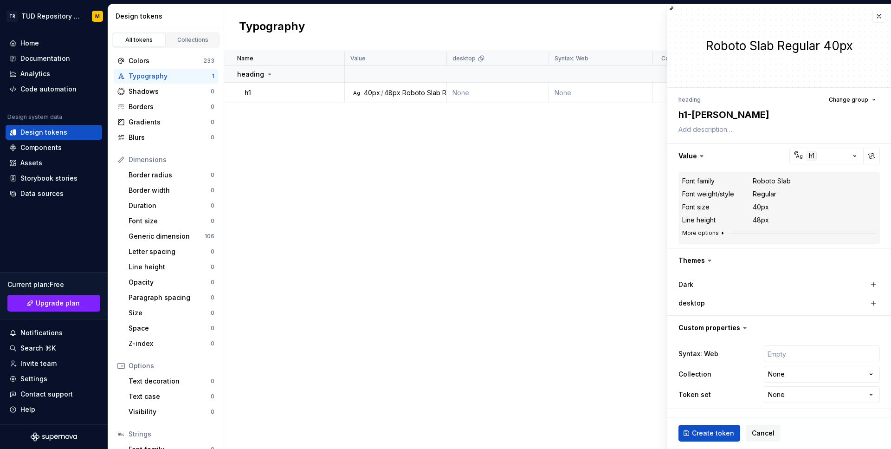
click at [719, 233] on icon "button" at bounding box center [722, 232] width 7 height 7
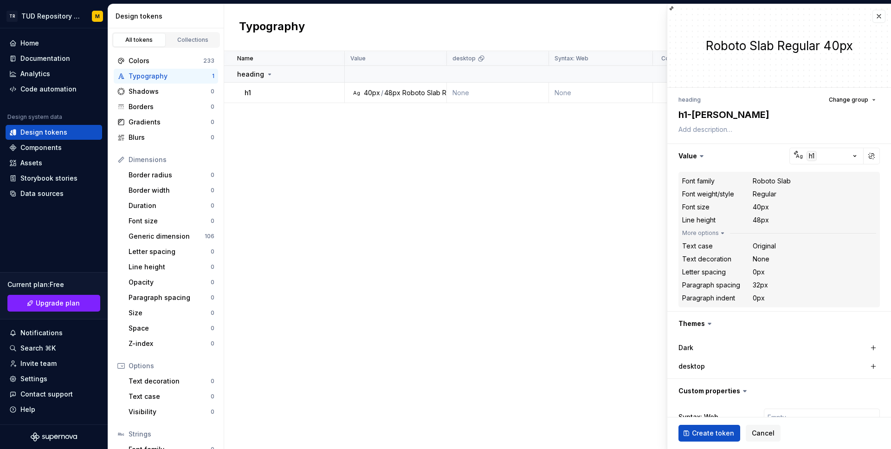
click at [780, 196] on dd "Regular" at bounding box center [814, 193] width 123 height 9
click at [844, 157] on button "button" at bounding box center [779, 156] width 224 height 24
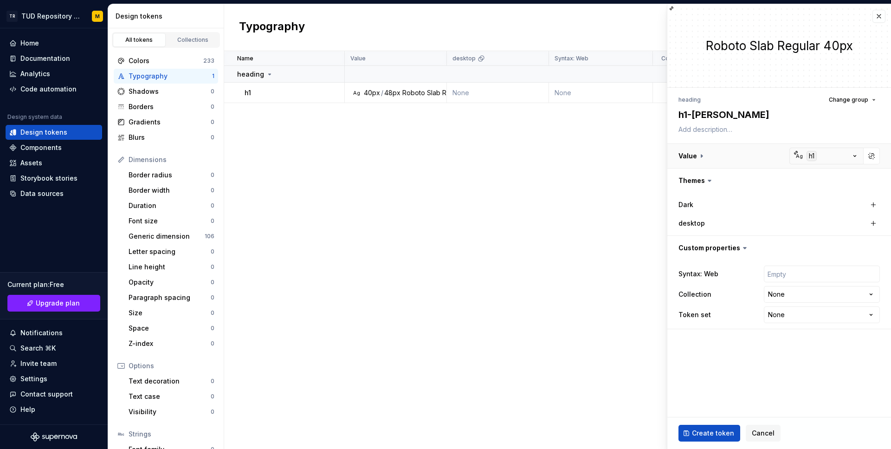
click at [844, 157] on button "button" at bounding box center [779, 156] width 224 height 24
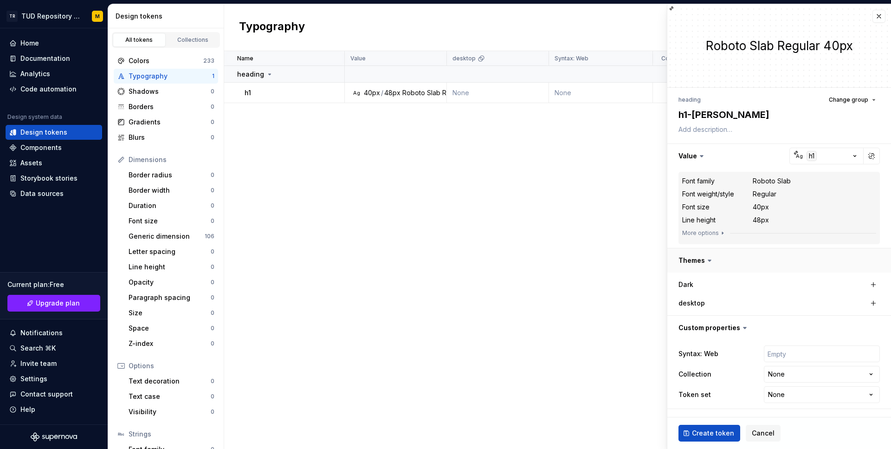
click at [716, 263] on button "button" at bounding box center [779, 260] width 224 height 24
click at [719, 235] on icon "button" at bounding box center [722, 232] width 7 height 7
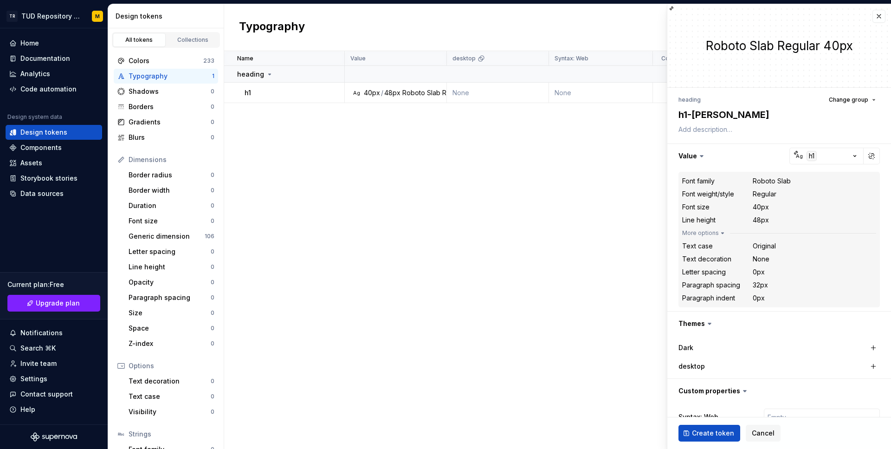
click at [778, 252] on dl "Text case Original Text decoration None Letter spacing 0px Paragraph spacing 32…" at bounding box center [779, 271] width 194 height 63
click at [874, 155] on button "button" at bounding box center [871, 155] width 13 height 13
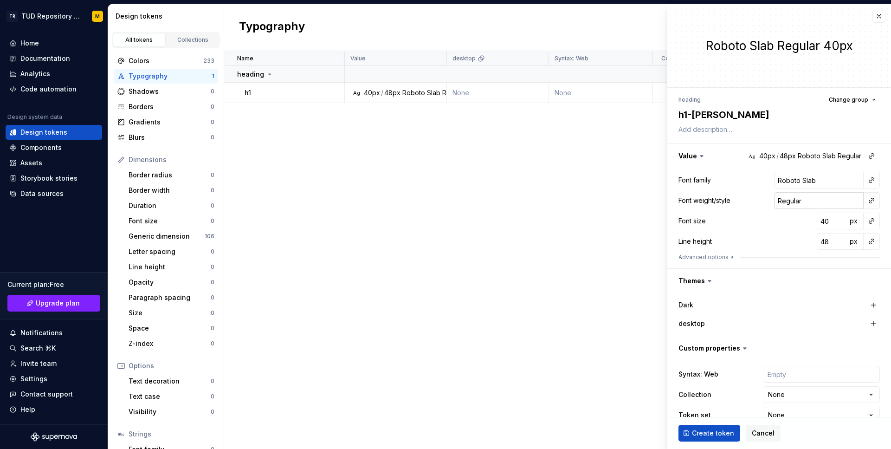
click at [841, 199] on input "Regular" at bounding box center [819, 200] width 90 height 17
click at [832, 200] on input "Regular" at bounding box center [819, 200] width 90 height 17
type textarea "*"
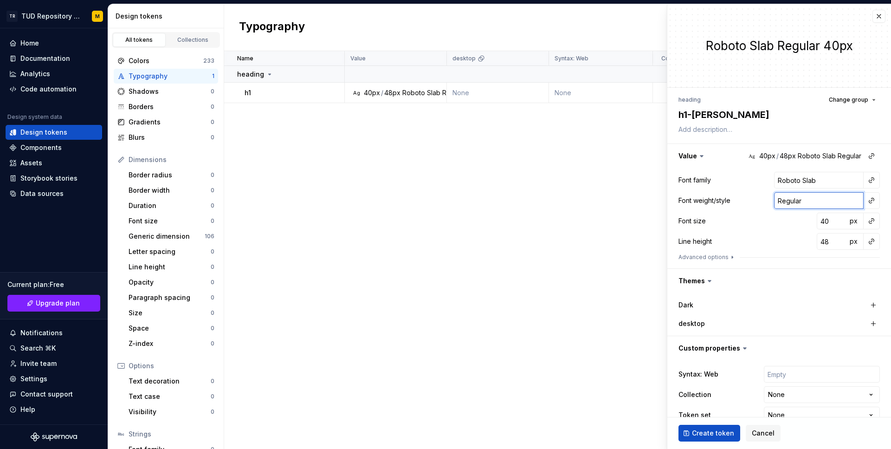
type input "s"
type textarea "*"
type input "sem"
type textarea "*"
type input "semi"
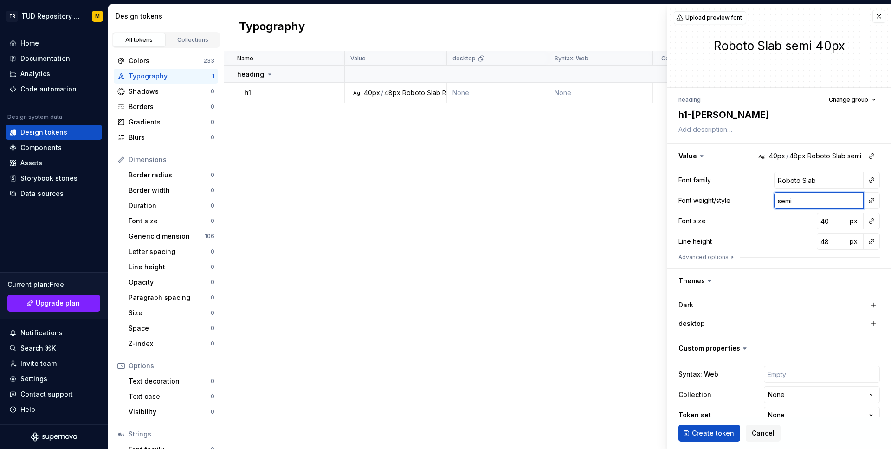
type textarea "*"
type input "semib"
type textarea "*"
type input "semibo"
type textarea "*"
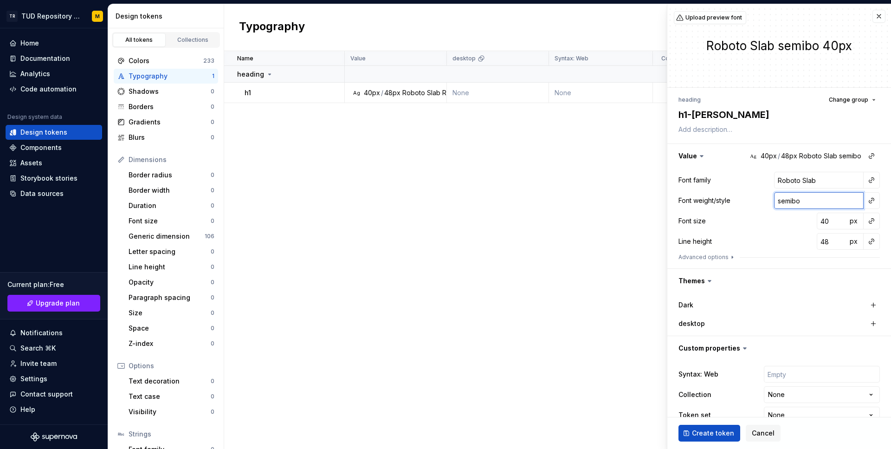
type input "semibol"
type textarea "*"
type input "semibold"
click at [717, 433] on span "Create token" at bounding box center [713, 432] width 42 height 9
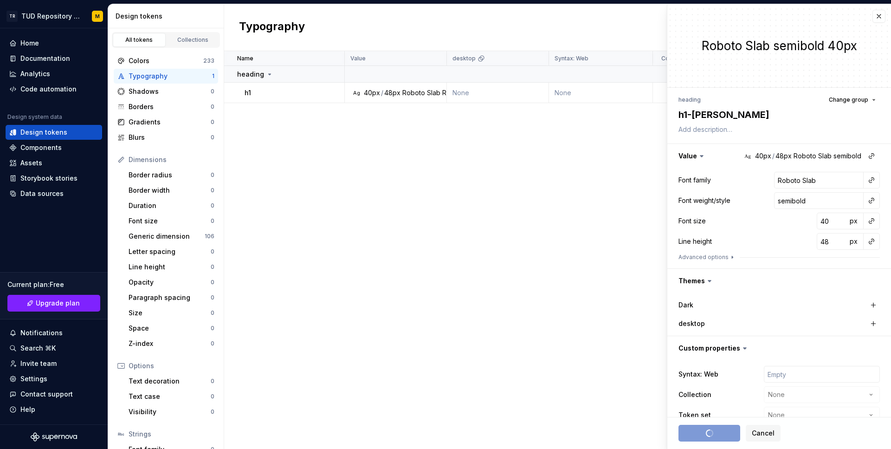
type textarea "*"
type input "Inter"
type input "14"
type input "20"
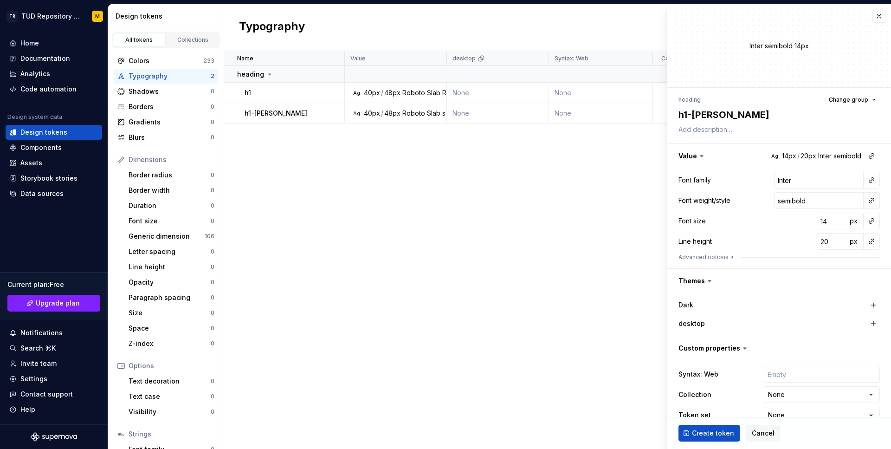
type textarea "*"
type input "Regular"
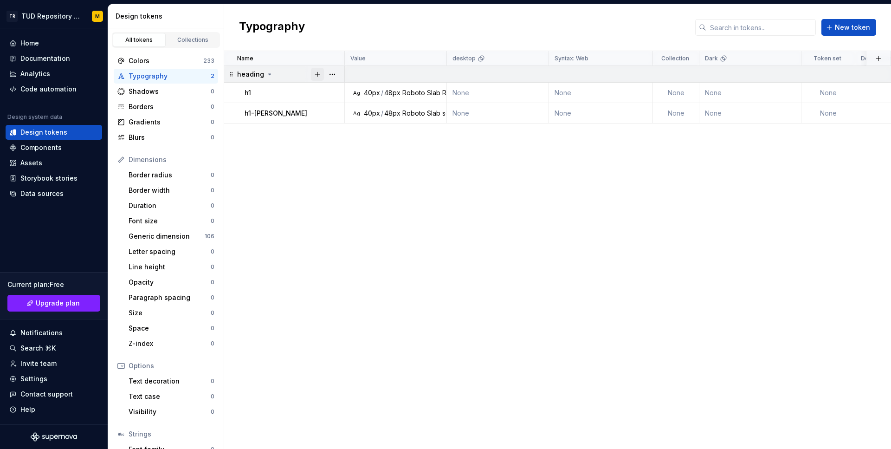
click at [317, 72] on button "button" at bounding box center [317, 74] width 13 height 13
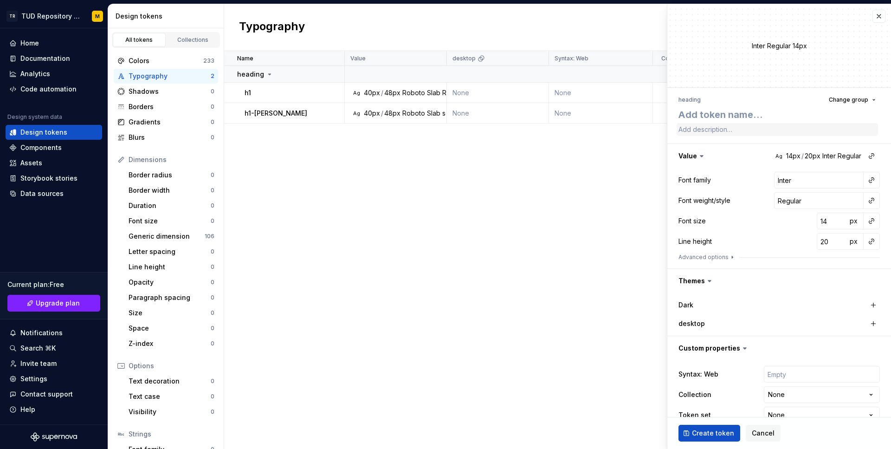
type textarea "*"
type textarea "h"
type textarea "*"
type textarea "h2"
click at [875, 156] on button "button" at bounding box center [871, 155] width 13 height 13
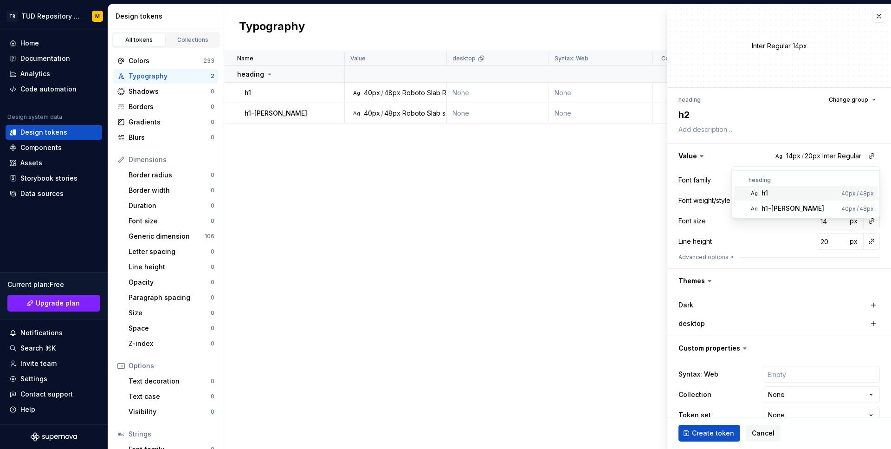
click at [805, 191] on div "h1" at bounding box center [800, 192] width 76 height 9
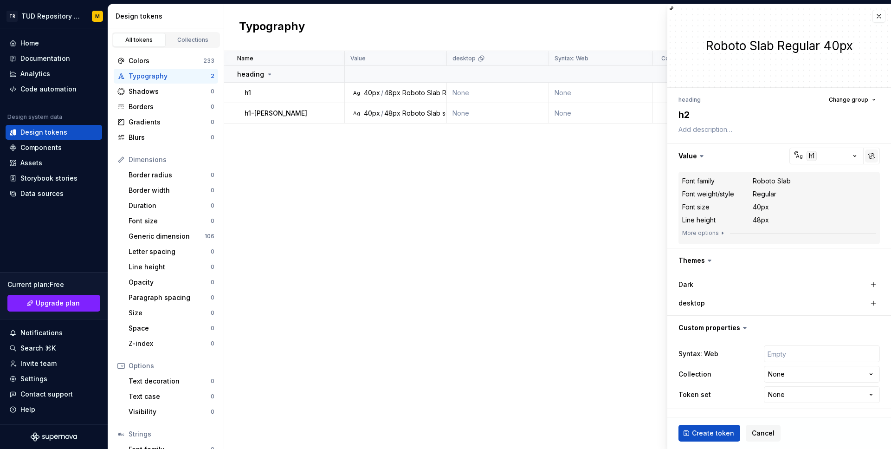
click at [872, 158] on button "button" at bounding box center [871, 155] width 13 height 13
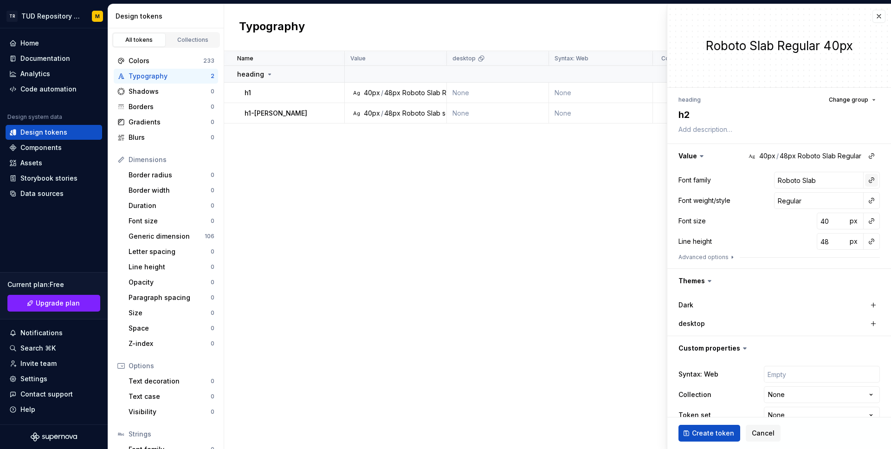
click at [872, 179] on button "button" at bounding box center [871, 180] width 13 height 13
click at [853, 166] on html "TR TUD Repository Design System M Home Documentation Analytics Code automation …" at bounding box center [445, 224] width 891 height 449
click at [877, 202] on button "button" at bounding box center [871, 200] width 13 height 13
click at [841, 180] on html "TR TUD Repository Design System M Home Documentation Analytics Code automation …" at bounding box center [445, 224] width 891 height 449
click at [833, 179] on input "Roboto Slab" at bounding box center [819, 180] width 90 height 17
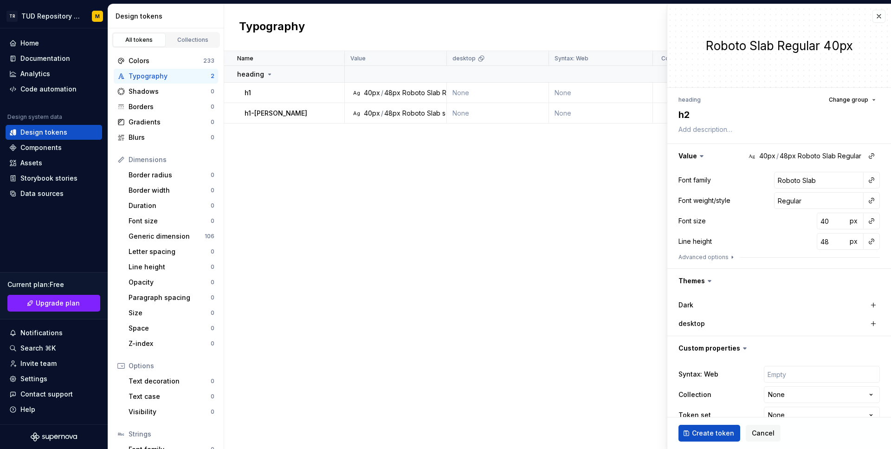
click at [746, 173] on div "Font family Roboto Slab" at bounding box center [778, 180] width 201 height 17
click at [527, 189] on div "Name Value desktop Syntax: Web Collection Dark Token set Description Last updat…" at bounding box center [557, 250] width 667 height 398
click at [188, 77] on div "Typography" at bounding box center [170, 75] width 82 height 9
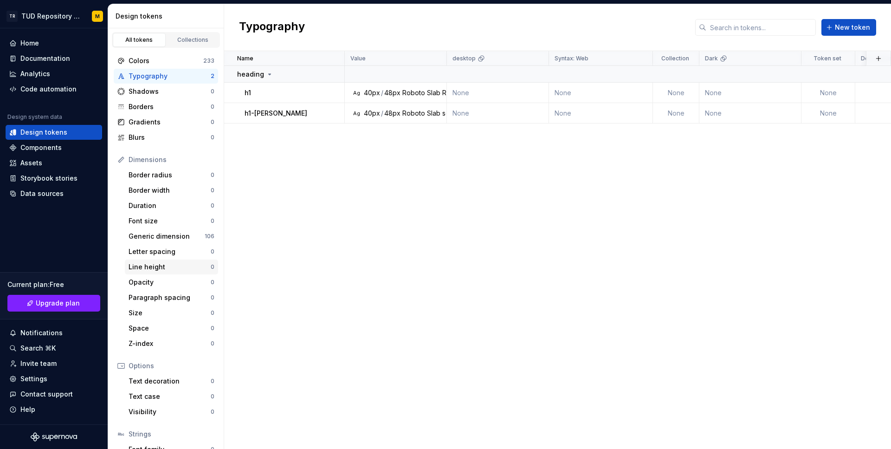
scroll to position [59, 0]
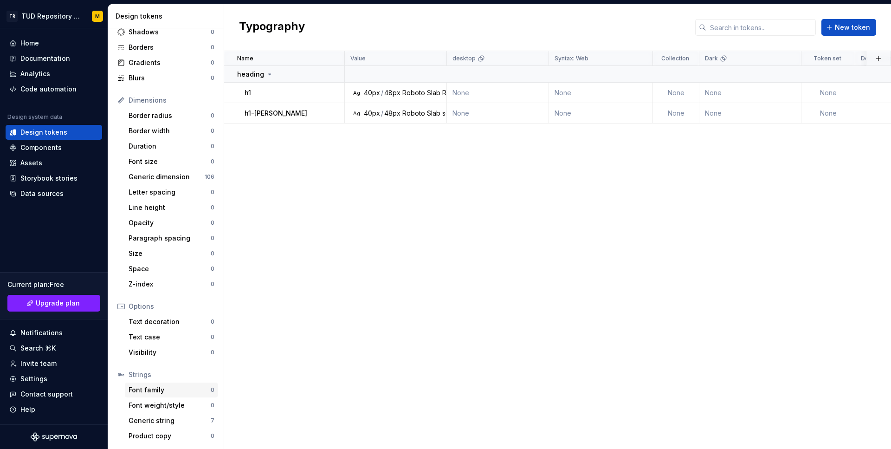
click at [169, 388] on div "Font family" at bounding box center [170, 389] width 82 height 9
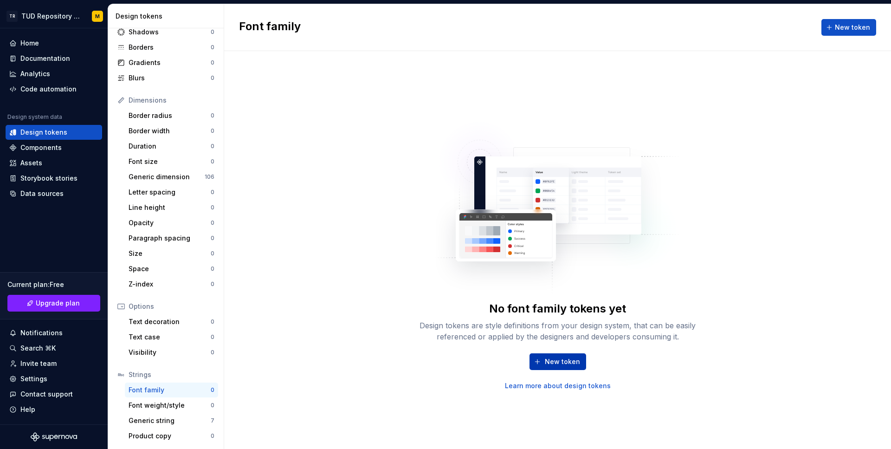
click at [556, 361] on span "New token" at bounding box center [562, 361] width 35 height 9
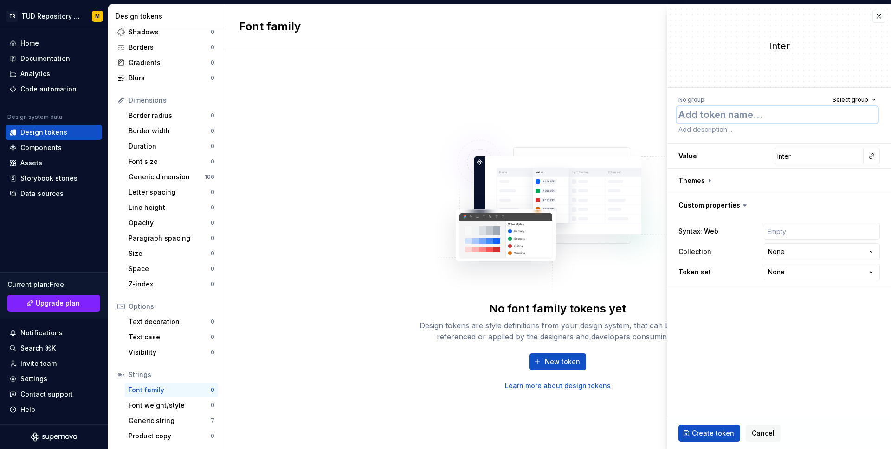
type textarea "*"
type textarea "p"
type textarea "*"
type textarea "pr"
type textarea "*"
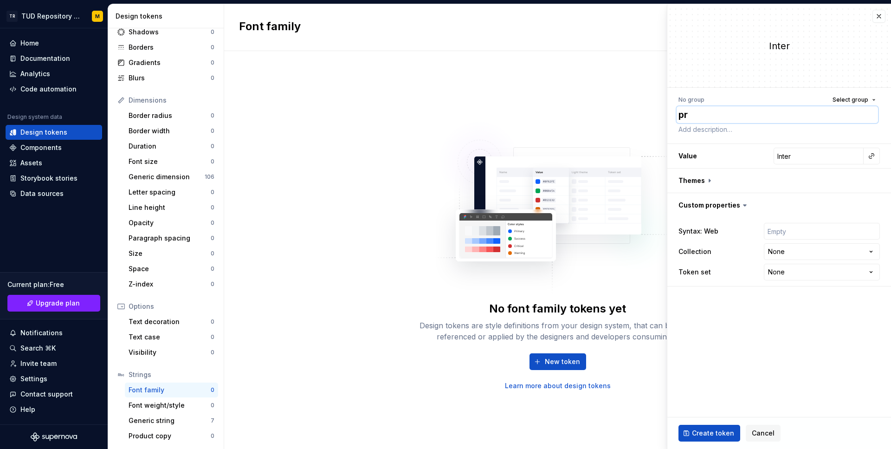
type textarea "pri"
type textarea "*"
type textarea "prim"
type textarea "*"
type textarea "prima"
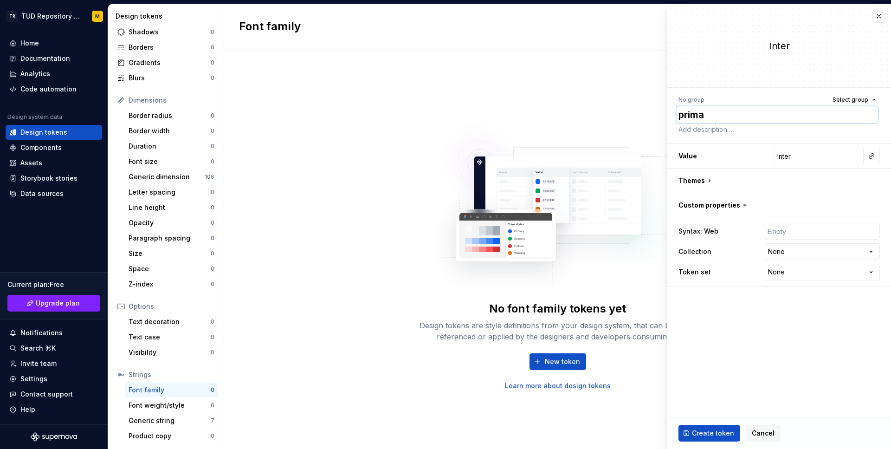
type textarea "*"
type textarea "primar"
type textarea "*"
type textarea "primary"
click at [833, 161] on input "Inter" at bounding box center [819, 156] width 90 height 17
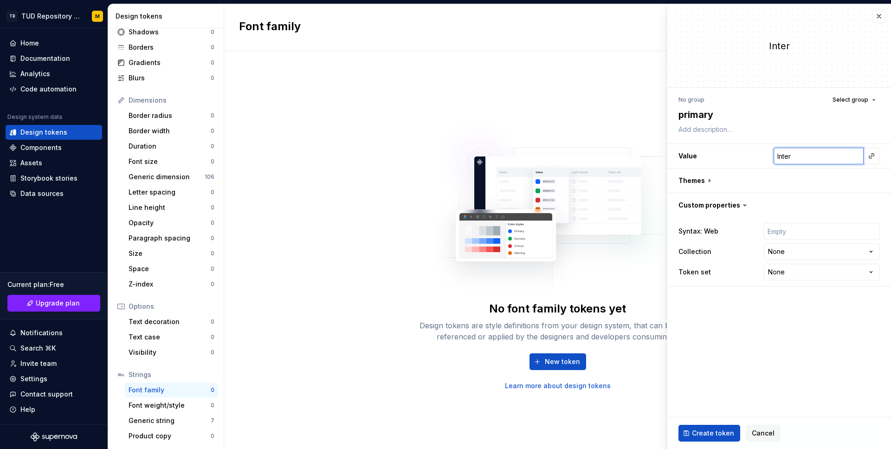
click at [851, 159] on input "Inter" at bounding box center [819, 156] width 90 height 17
type textarea "*"
type input "A"
type textarea "*"
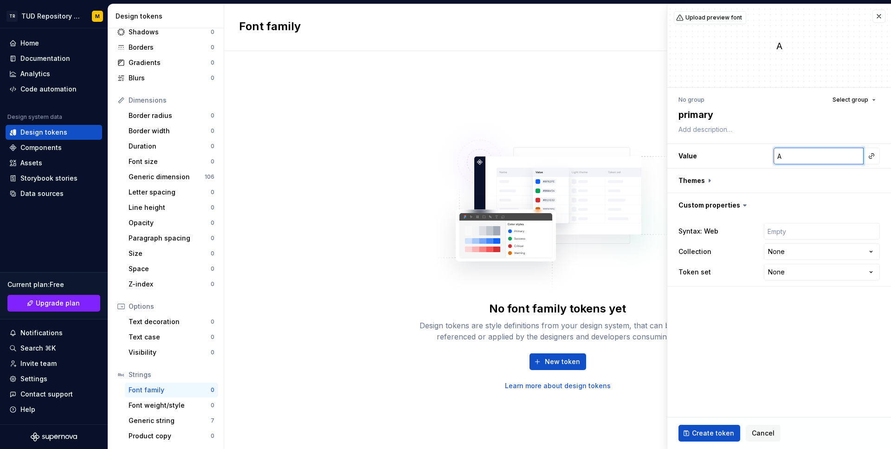
type input "Ar"
type textarea "*"
type input "[PERSON_NAME]"
type textarea "*"
type input "Aria"
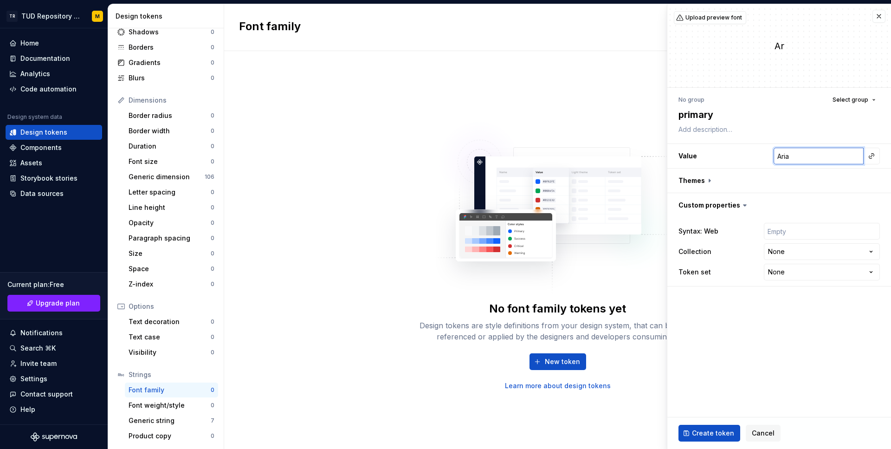
type textarea "*"
type input "Arial"
click at [827, 192] on button "button" at bounding box center [779, 180] width 224 height 24
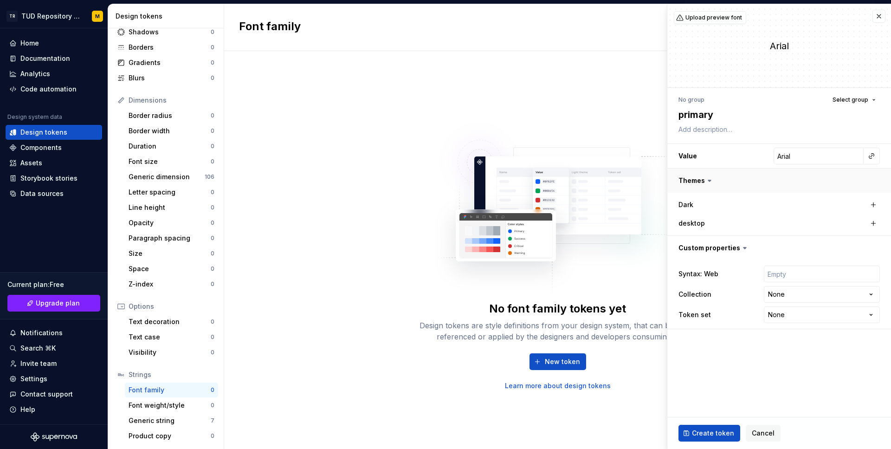
click at [793, 183] on button "button" at bounding box center [779, 180] width 224 height 24
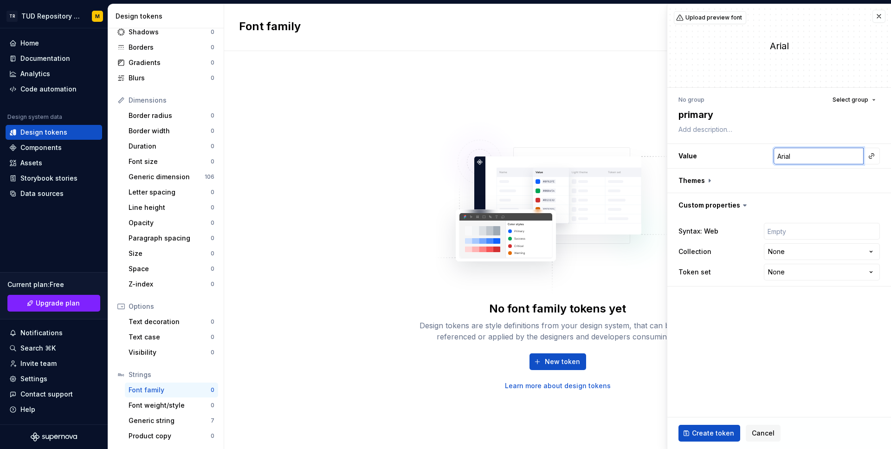
click at [808, 154] on input "Arial" at bounding box center [819, 156] width 90 height 17
click at [877, 157] on button "button" at bounding box center [871, 155] width 13 height 13
click at [747, 167] on div "There are no other font family tokens to be referenced." at bounding box center [806, 180] width 148 height 26
click at [726, 21] on html "TR TUD Repository Design System M Home Documentation Analytics Code automation …" at bounding box center [445, 224] width 891 height 449
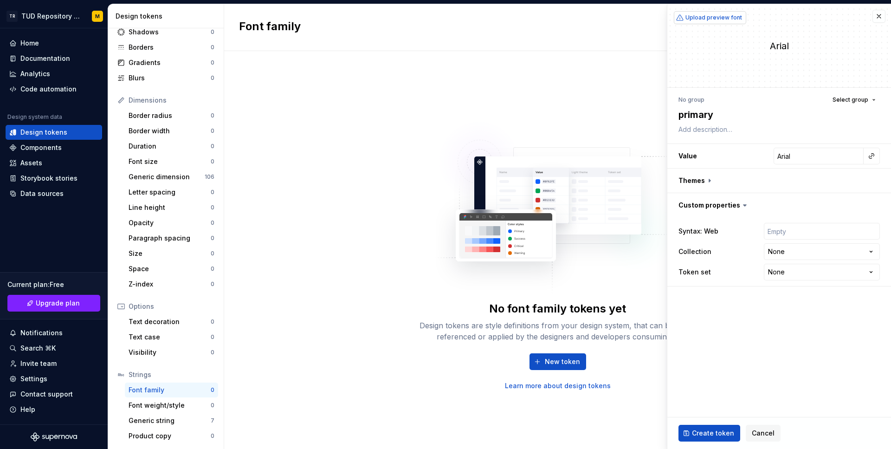
click at [726, 19] on span "Upload preview font" at bounding box center [713, 17] width 57 height 7
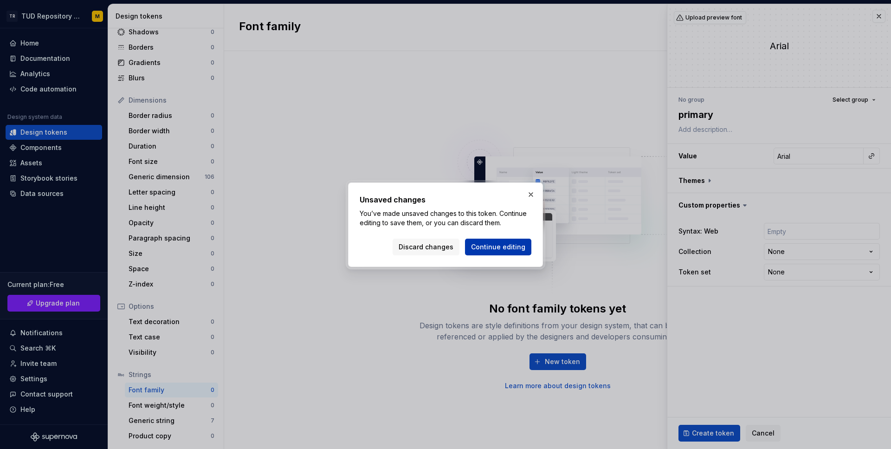
click at [485, 248] on span "Continue editing" at bounding box center [498, 246] width 54 height 9
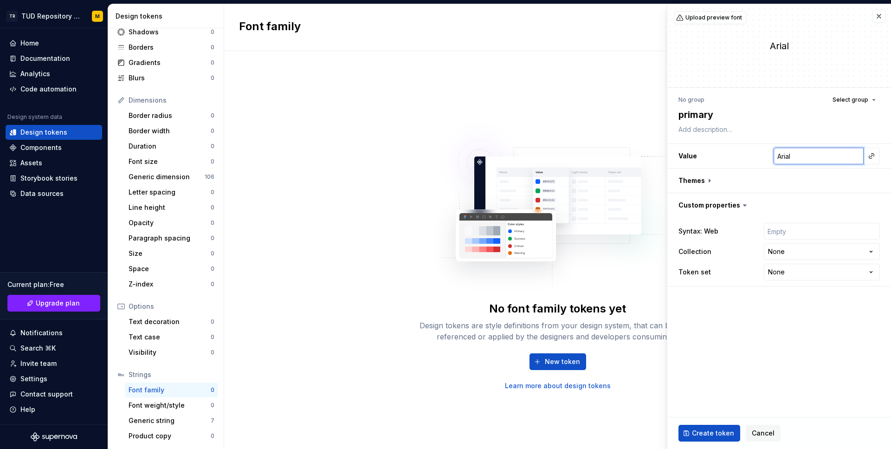
click at [812, 154] on input "Arial" at bounding box center [819, 156] width 90 height 17
click at [727, 19] on span "Upload preview font" at bounding box center [713, 17] width 57 height 7
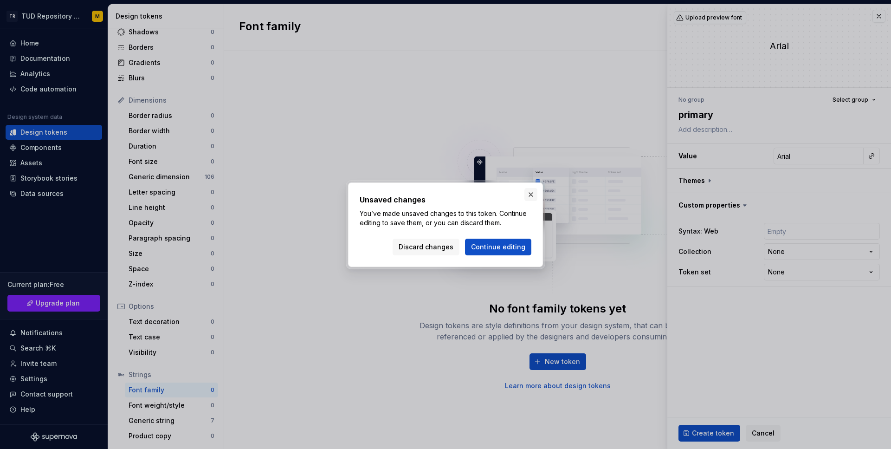
click at [532, 194] on button "button" at bounding box center [530, 194] width 13 height 13
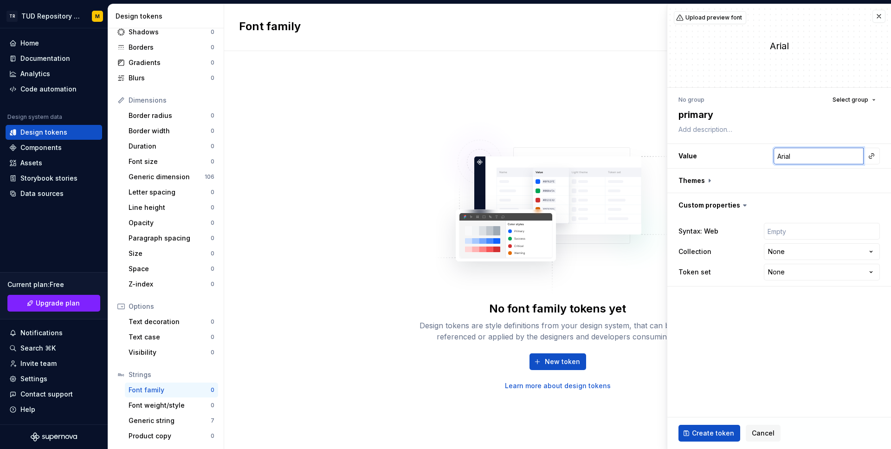
click at [807, 154] on input "Arial" at bounding box center [819, 156] width 90 height 17
click at [706, 183] on button "button" at bounding box center [779, 180] width 224 height 24
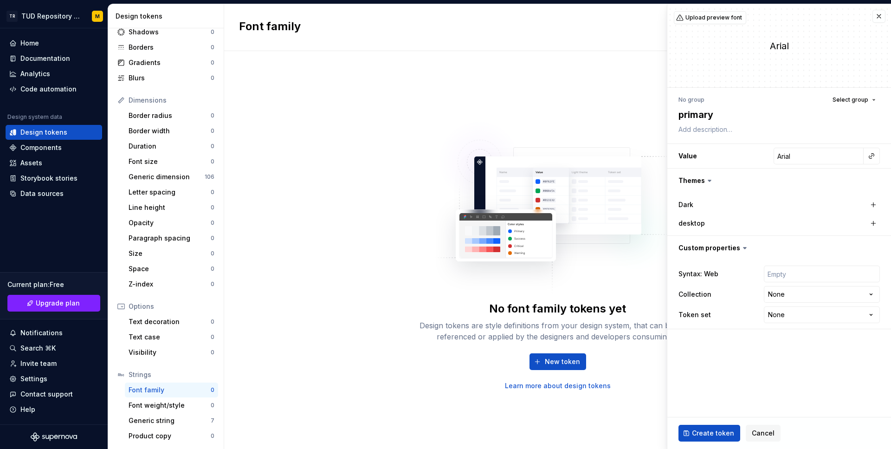
click at [713, 182] on icon at bounding box center [709, 180] width 9 height 9
click at [710, 181] on icon at bounding box center [709, 180] width 9 height 9
click at [877, 161] on button "button" at bounding box center [871, 155] width 13 height 13
click at [721, 141] on html "TR TUD Repository Design System M Home Documentation Analytics Code automation …" at bounding box center [445, 224] width 891 height 449
click at [721, 141] on div "**********" at bounding box center [779, 211] width 224 height 247
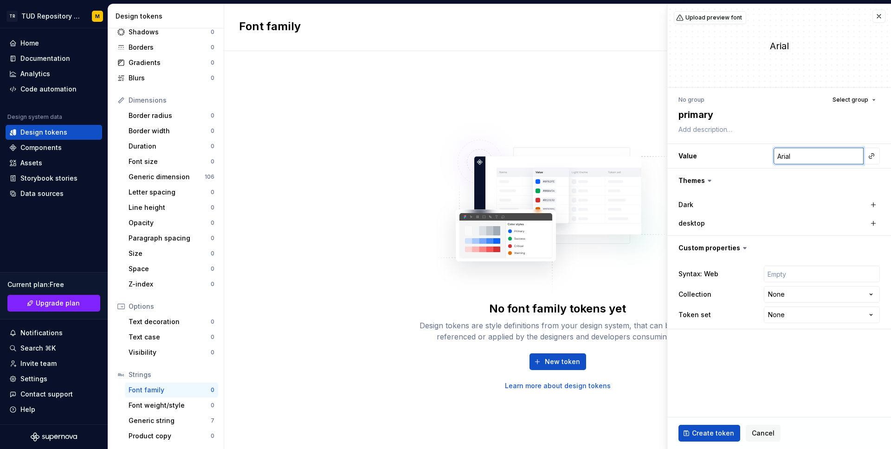
click at [815, 153] on input "Arial" at bounding box center [819, 156] width 90 height 17
type textarea "*"
type input "A"
type textarea "*"
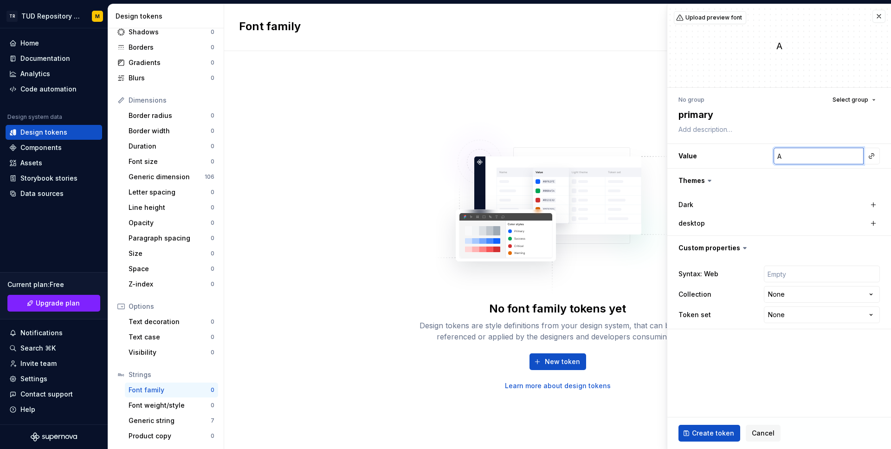
type input "Ar"
type textarea "*"
type input "[PERSON_NAME]"
type textarea "*"
type input "Aria"
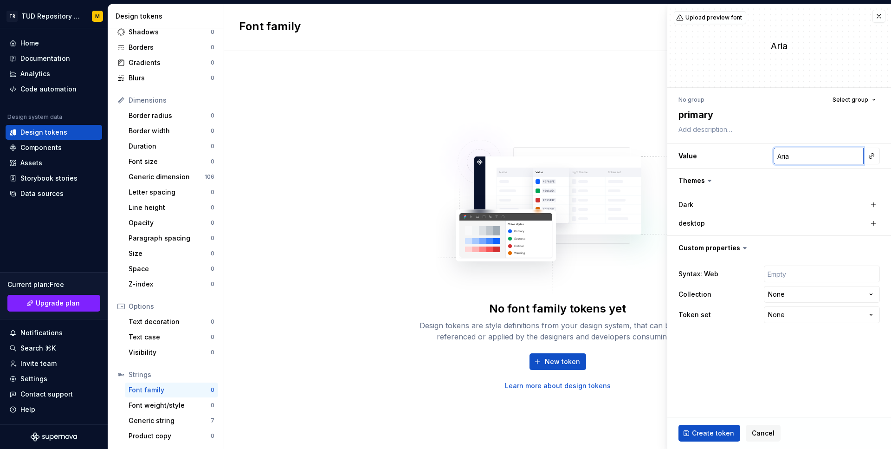
type textarea "*"
type input "Arial"
click at [796, 121] on textarea "primary" at bounding box center [777, 114] width 201 height 17
click at [728, 14] on span "Upload preview font" at bounding box center [713, 17] width 57 height 7
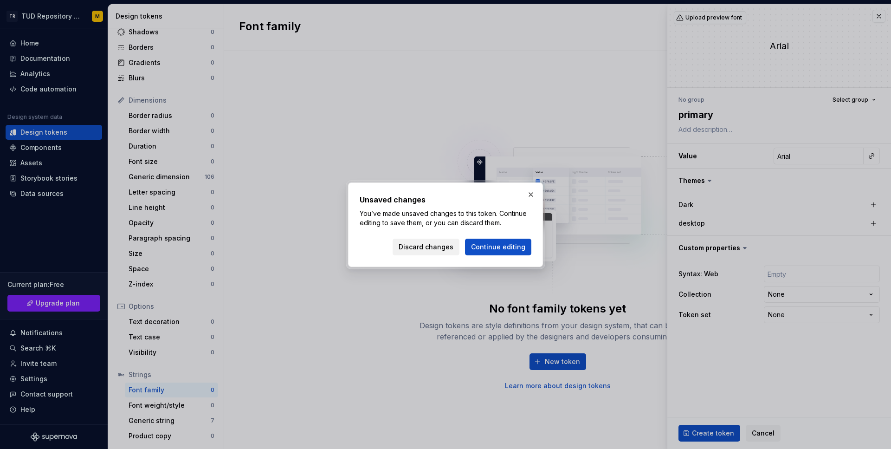
click at [440, 246] on span "Discard changes" at bounding box center [426, 246] width 55 height 9
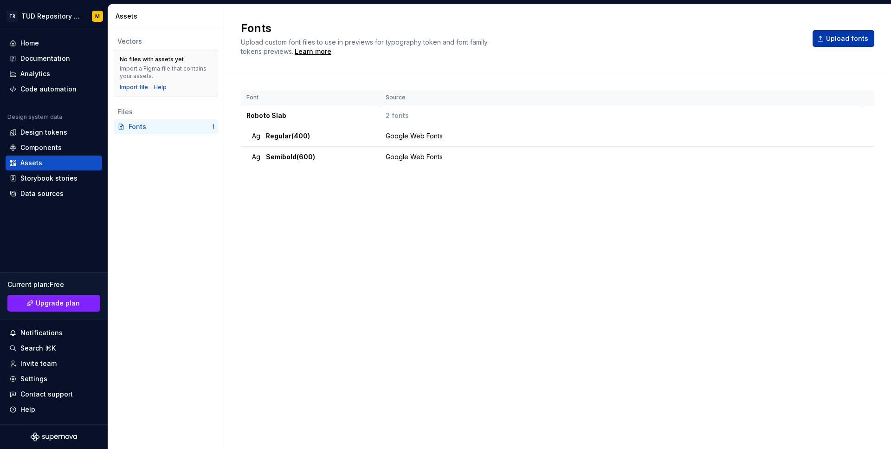
click at [855, 36] on span "Upload fonts" at bounding box center [847, 38] width 42 height 9
